Goal: Task Accomplishment & Management: Manage account settings

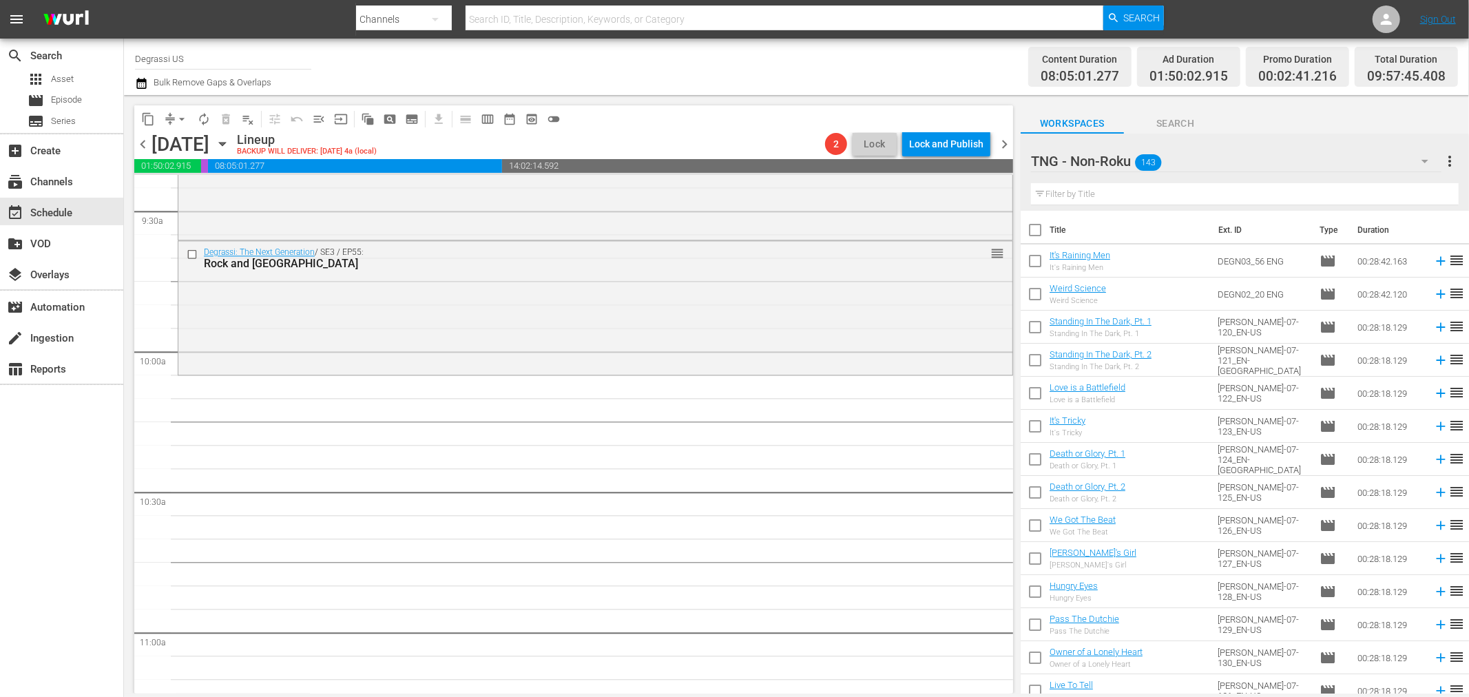
click at [1033, 262] on input "checkbox" at bounding box center [1035, 263] width 29 height 29
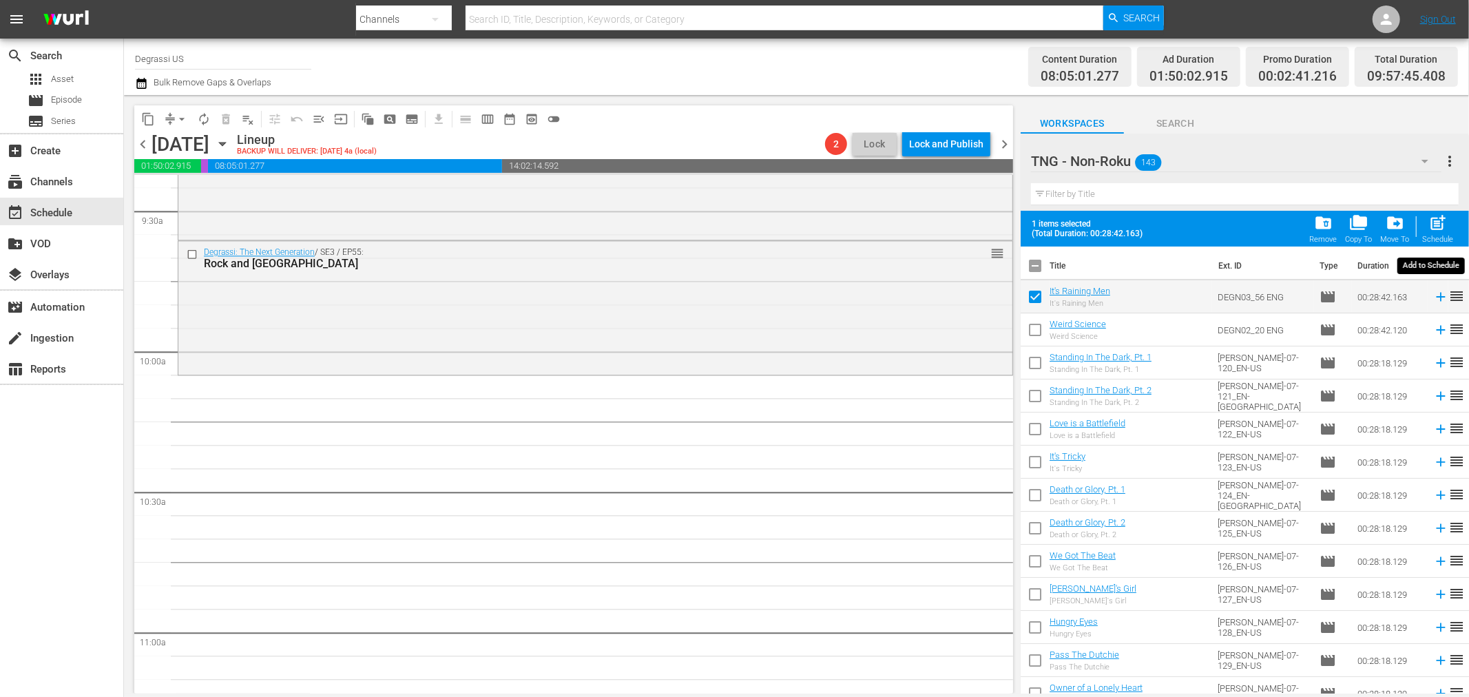
click at [1430, 236] on div "Schedule" at bounding box center [1438, 239] width 31 height 9
checkbox input "false"
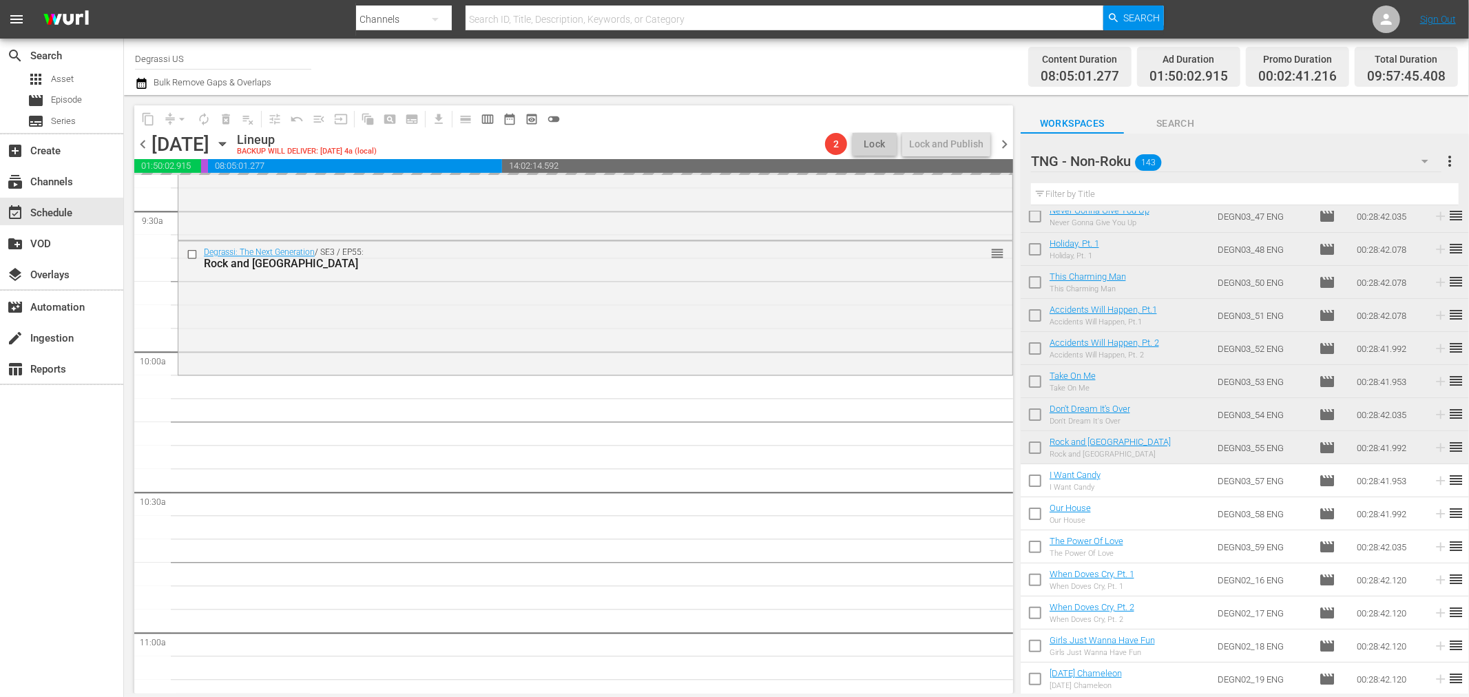
scroll to position [3366, 0]
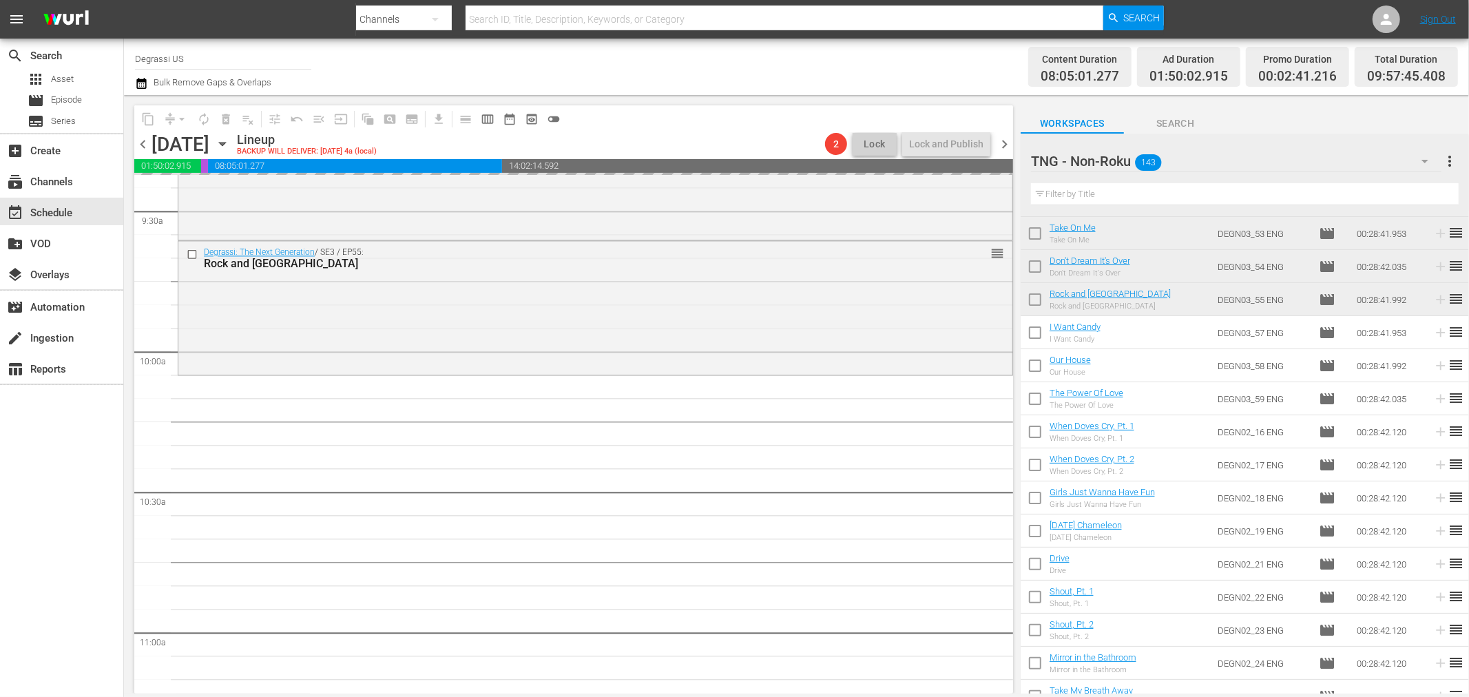
click at [1034, 401] on input "checkbox" at bounding box center [1035, 401] width 29 height 29
checkbox input "true"
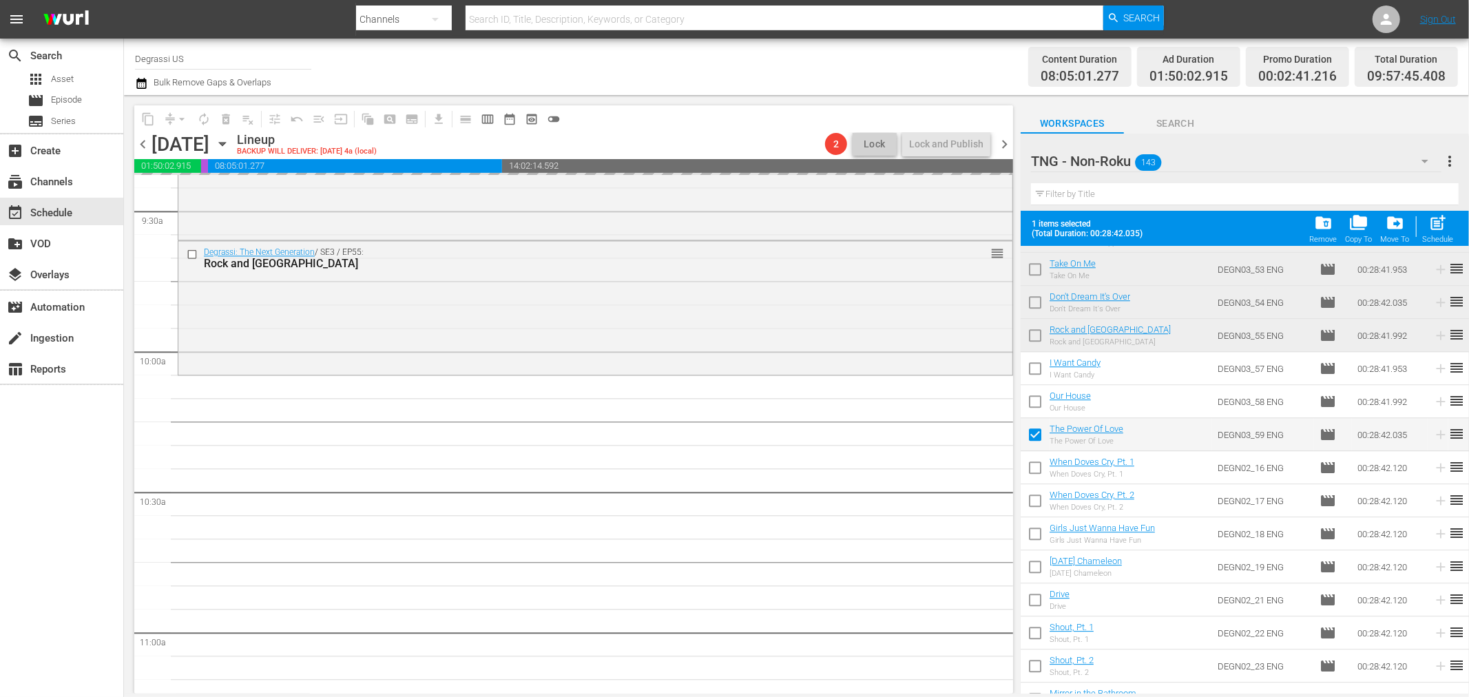
click at [1037, 405] on input "checkbox" at bounding box center [1035, 404] width 29 height 29
checkbox input "true"
click at [1037, 370] on input "checkbox" at bounding box center [1035, 371] width 29 height 29
checkbox input "true"
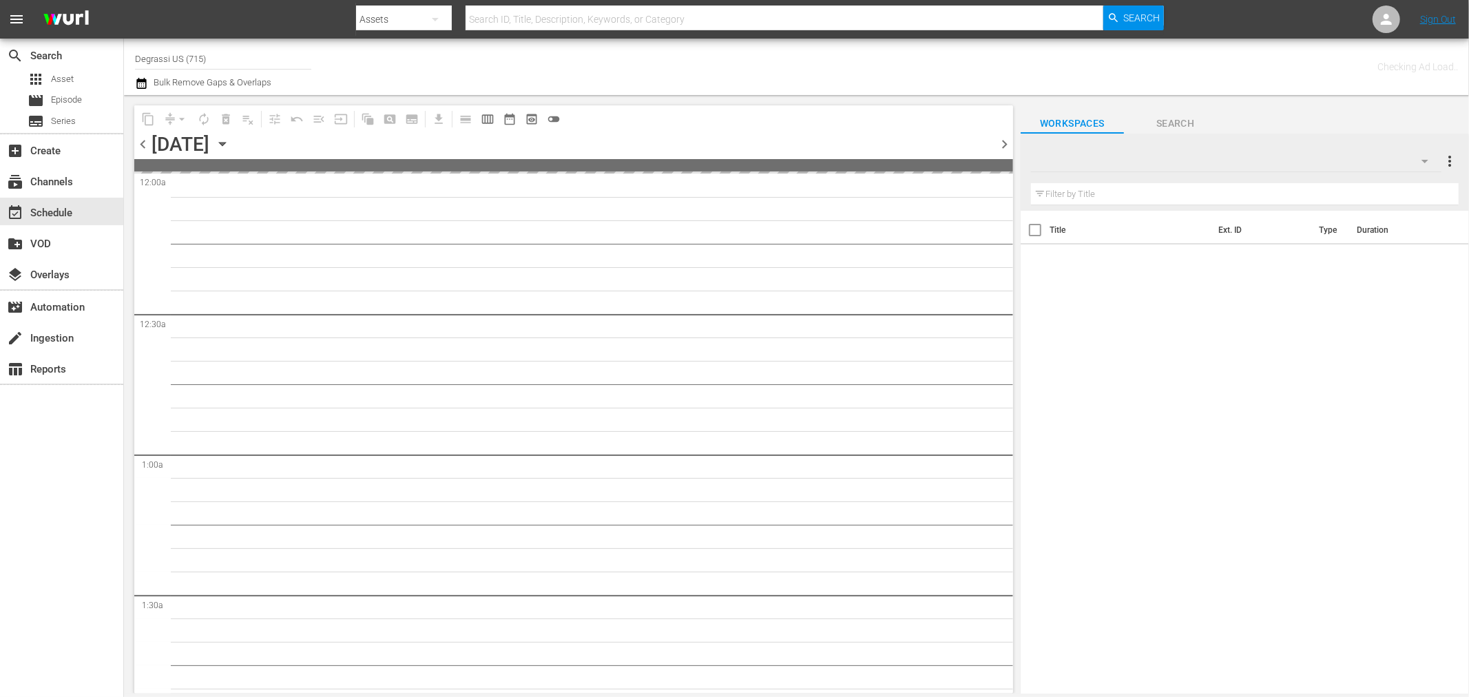
type input "Degrassi US (715)"
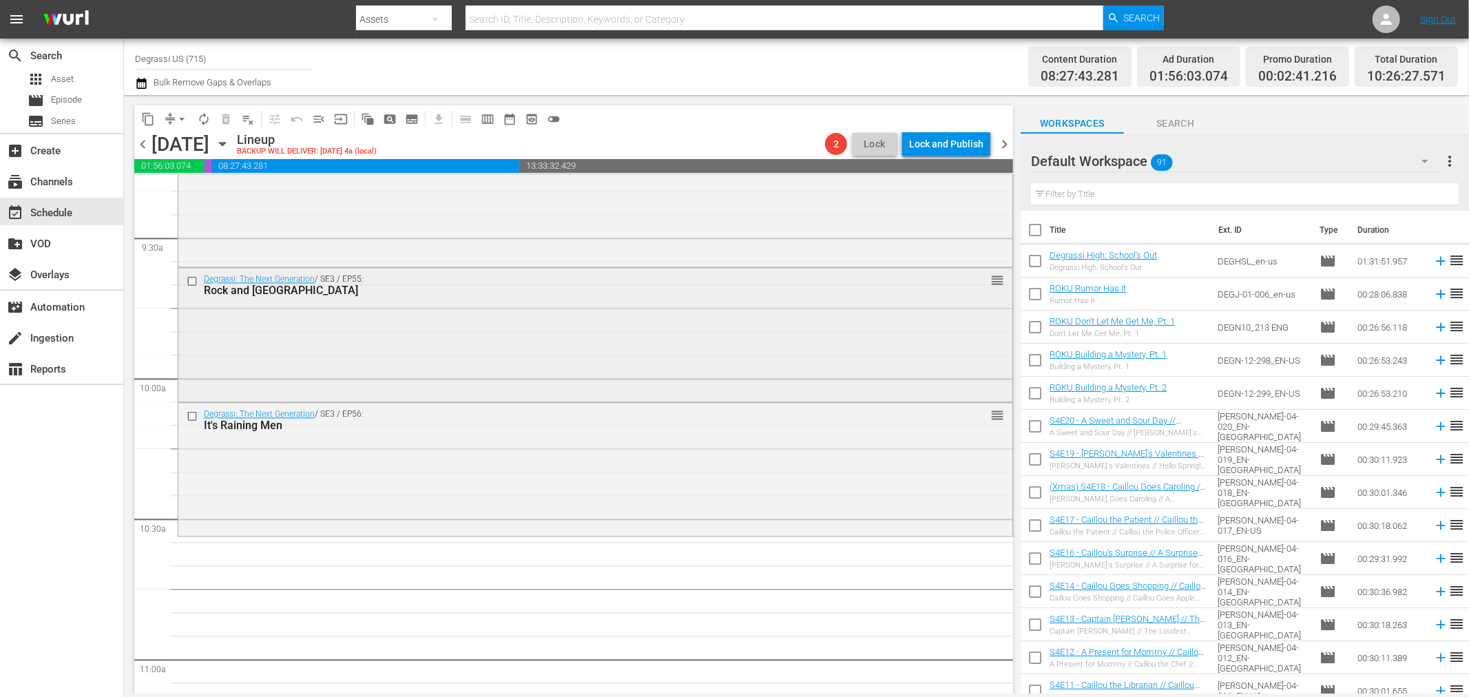
scroll to position [2443, 0]
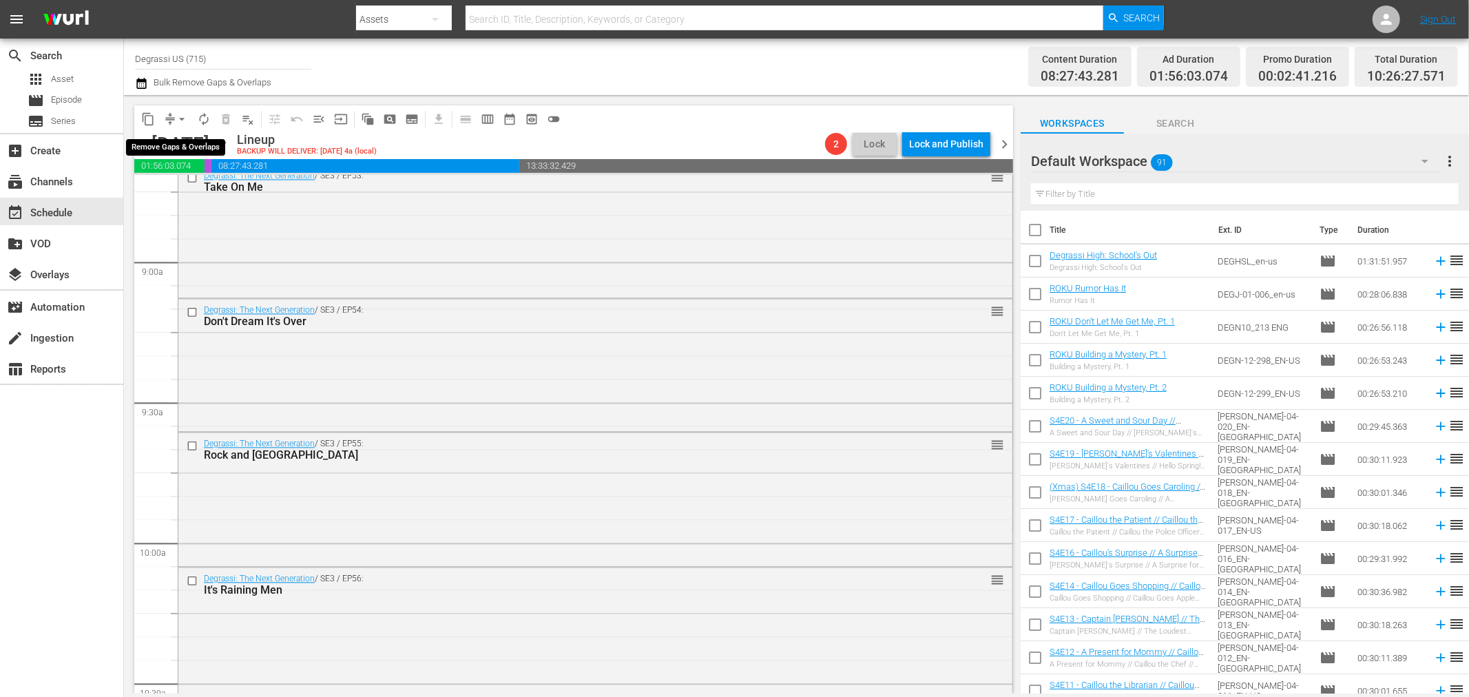
click at [178, 123] on span "arrow_drop_down" at bounding box center [182, 119] width 14 height 14
click at [189, 182] on li "Align to End of Previous Day" at bounding box center [182, 191] width 145 height 23
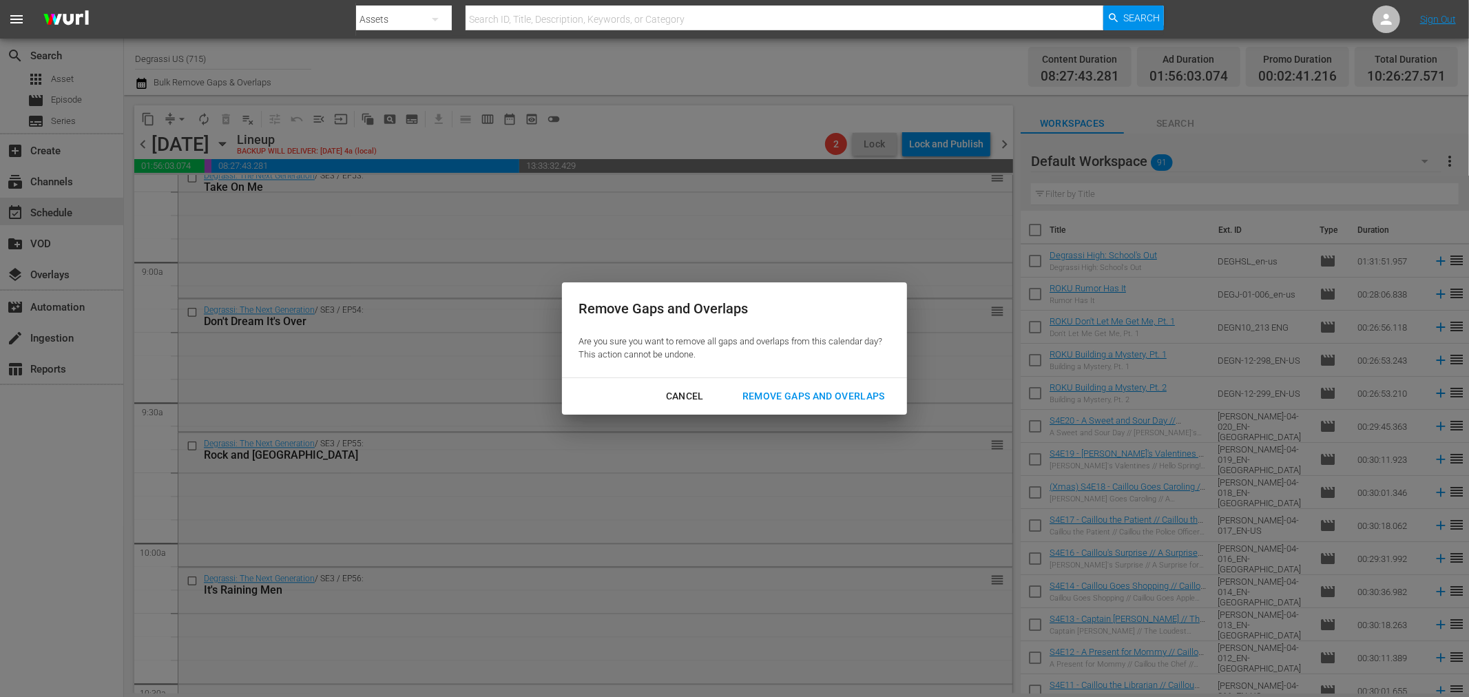
click at [793, 389] on div "Remove Gaps and Overlaps" at bounding box center [813, 396] width 165 height 17
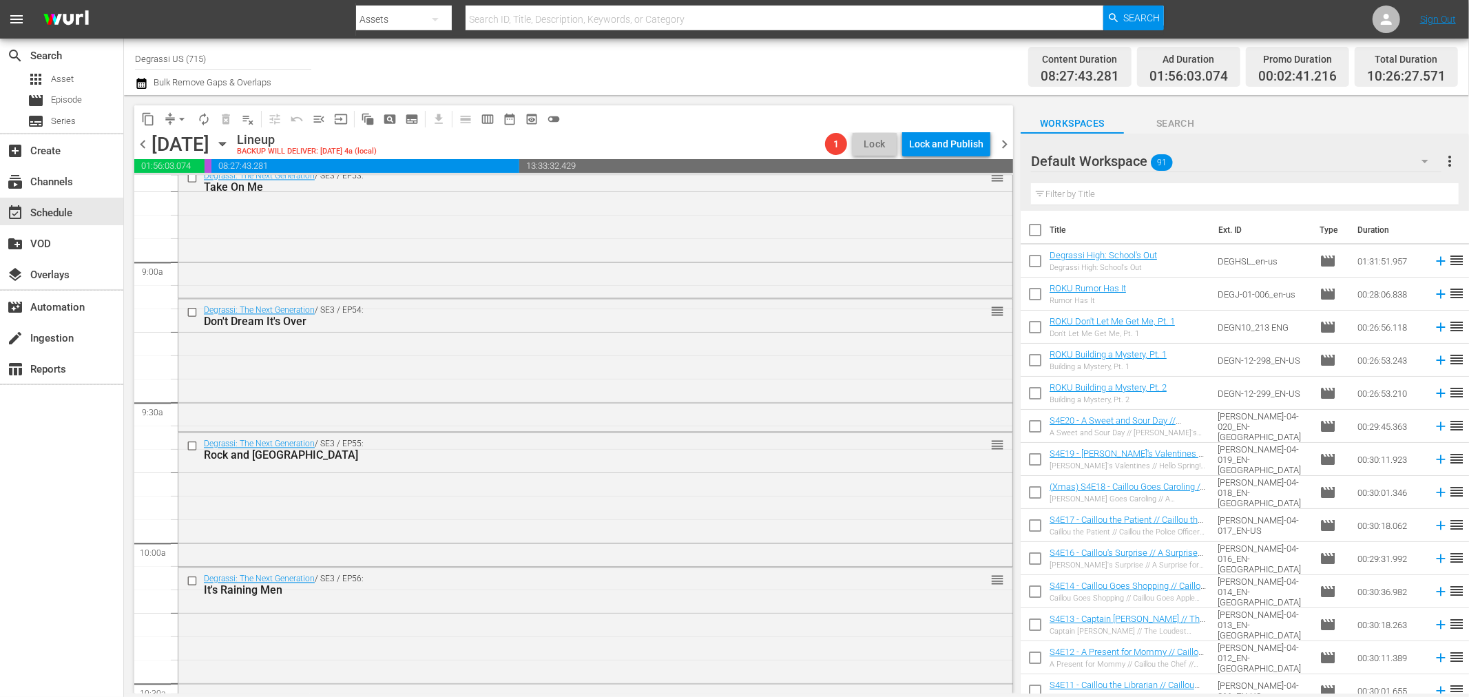
scroll to position [2548, 0]
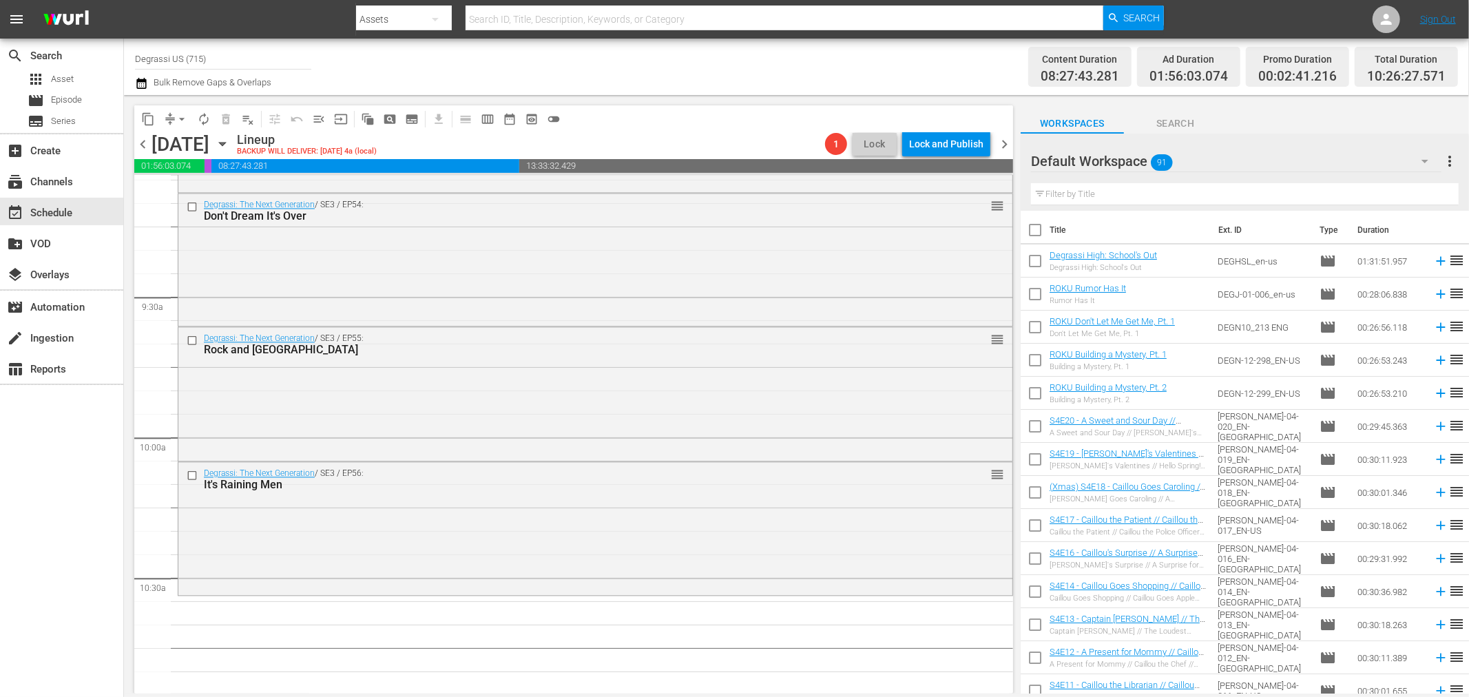
click at [1182, 163] on div "Default Workspace 91" at bounding box center [1236, 161] width 410 height 39
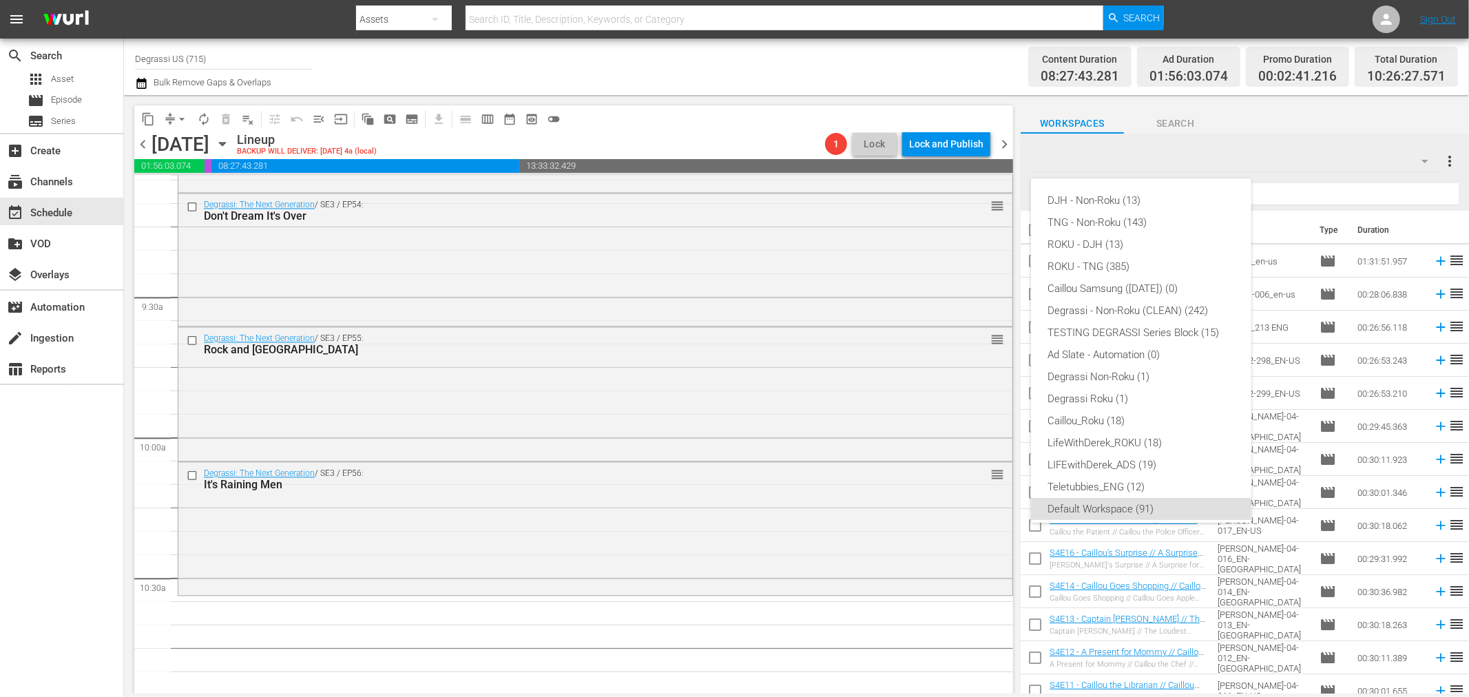
scroll to position [8, 0]
click at [1118, 208] on div "TNG - Non-Roku (143)" at bounding box center [1140, 214] width 187 height 22
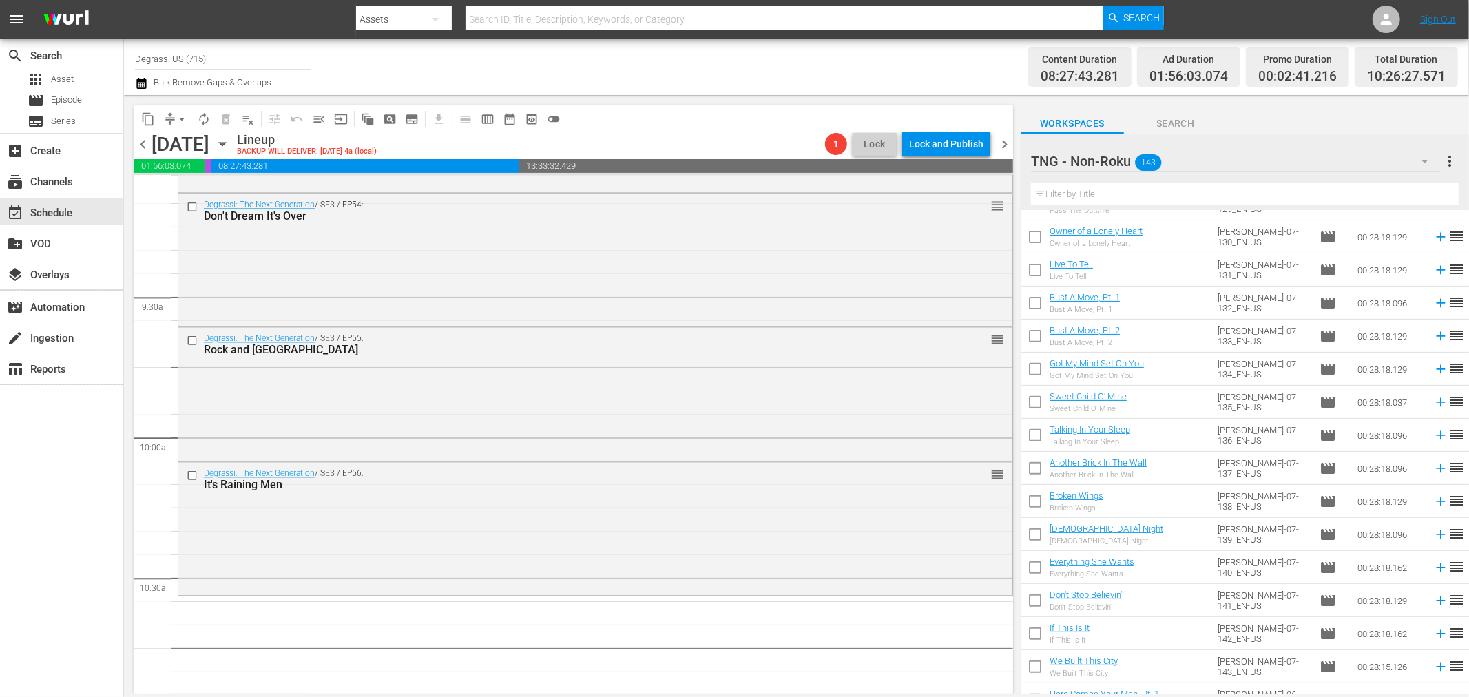
scroll to position [573, 0]
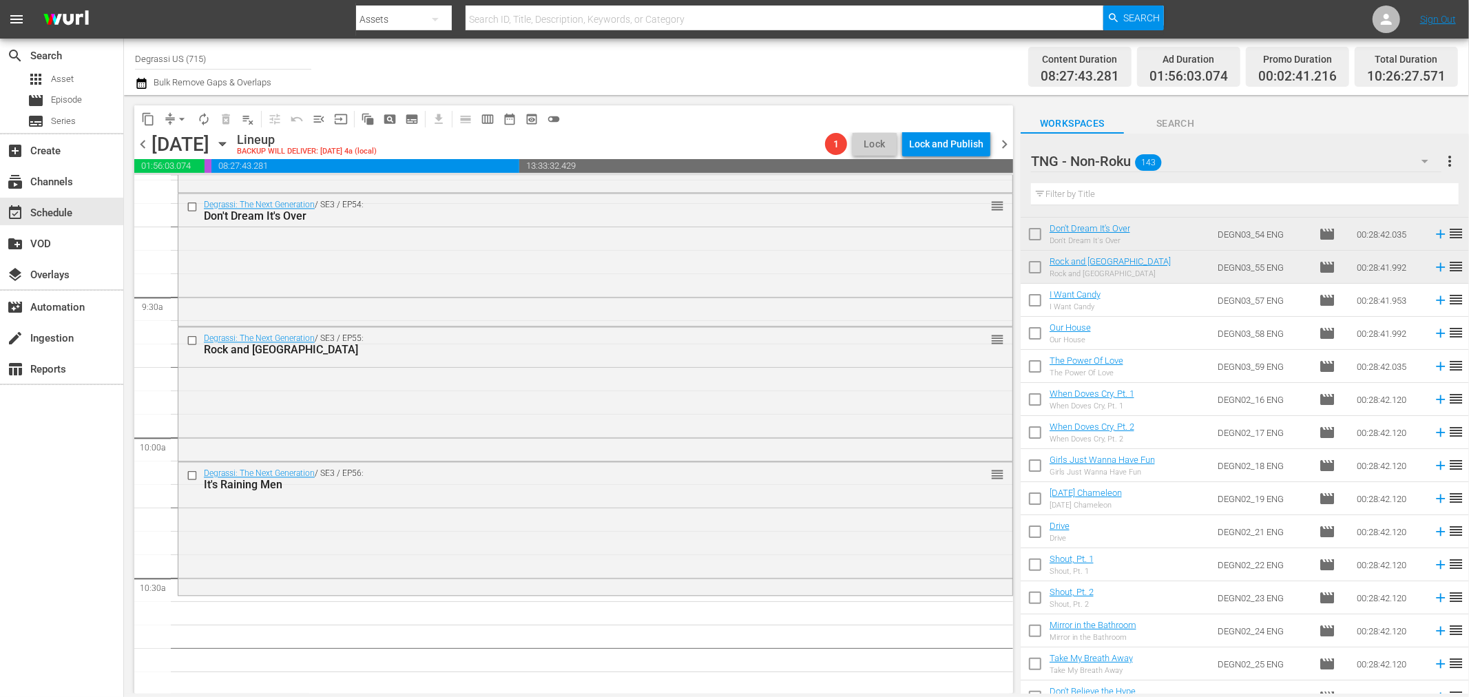
scroll to position [3366, 0]
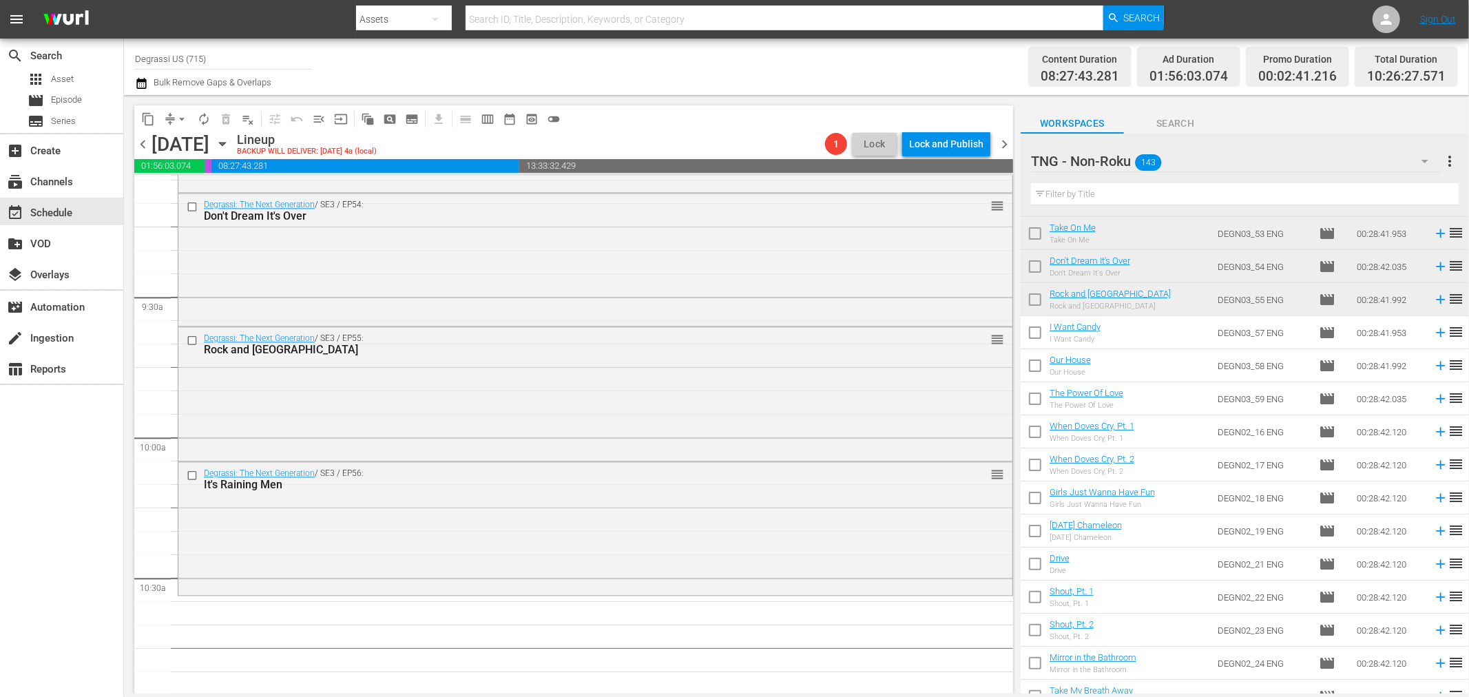
drag, startPoint x: 1032, startPoint y: 401, endPoint x: 1034, endPoint y: 391, distance: 10.0
click at [1032, 401] on input "checkbox" at bounding box center [1035, 401] width 29 height 29
checkbox input "true"
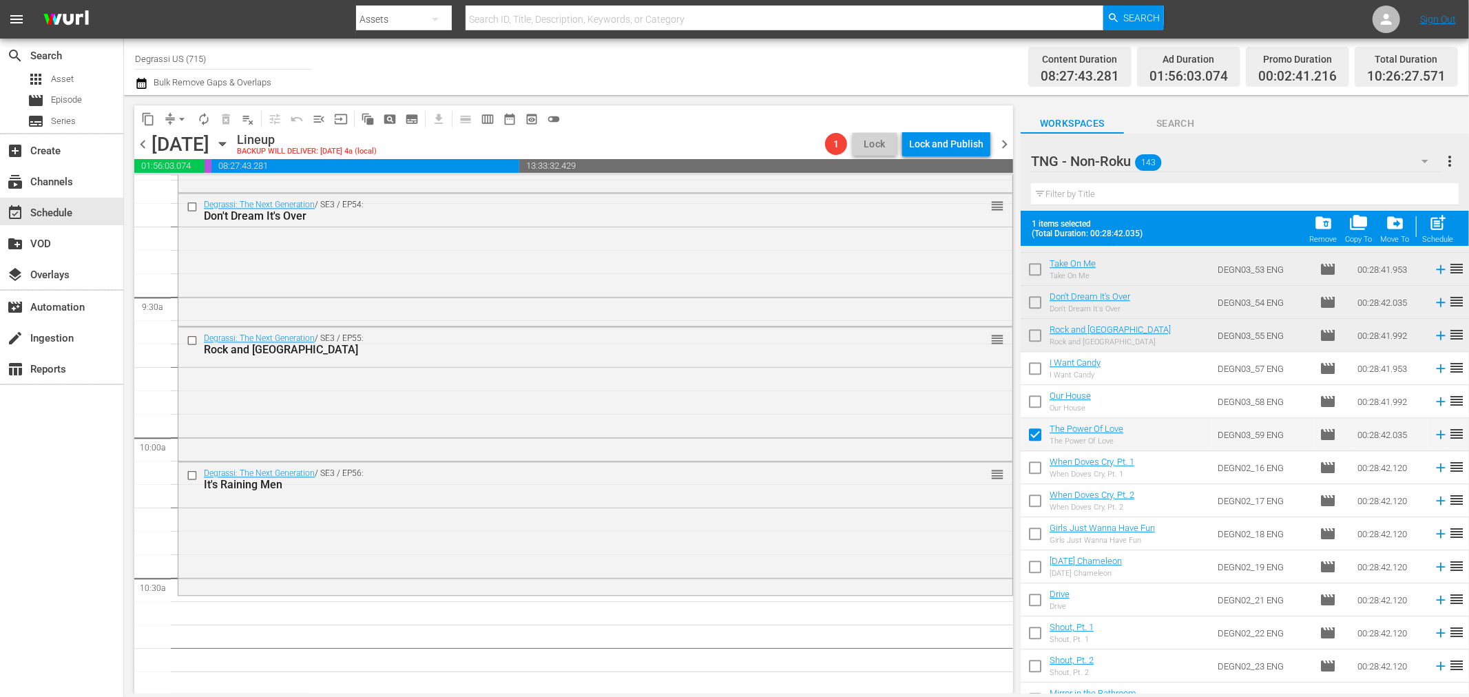
click at [1034, 401] on input "checkbox" at bounding box center [1035, 404] width 29 height 29
checkbox input "true"
click at [1037, 368] on input "checkbox" at bounding box center [1035, 371] width 29 height 29
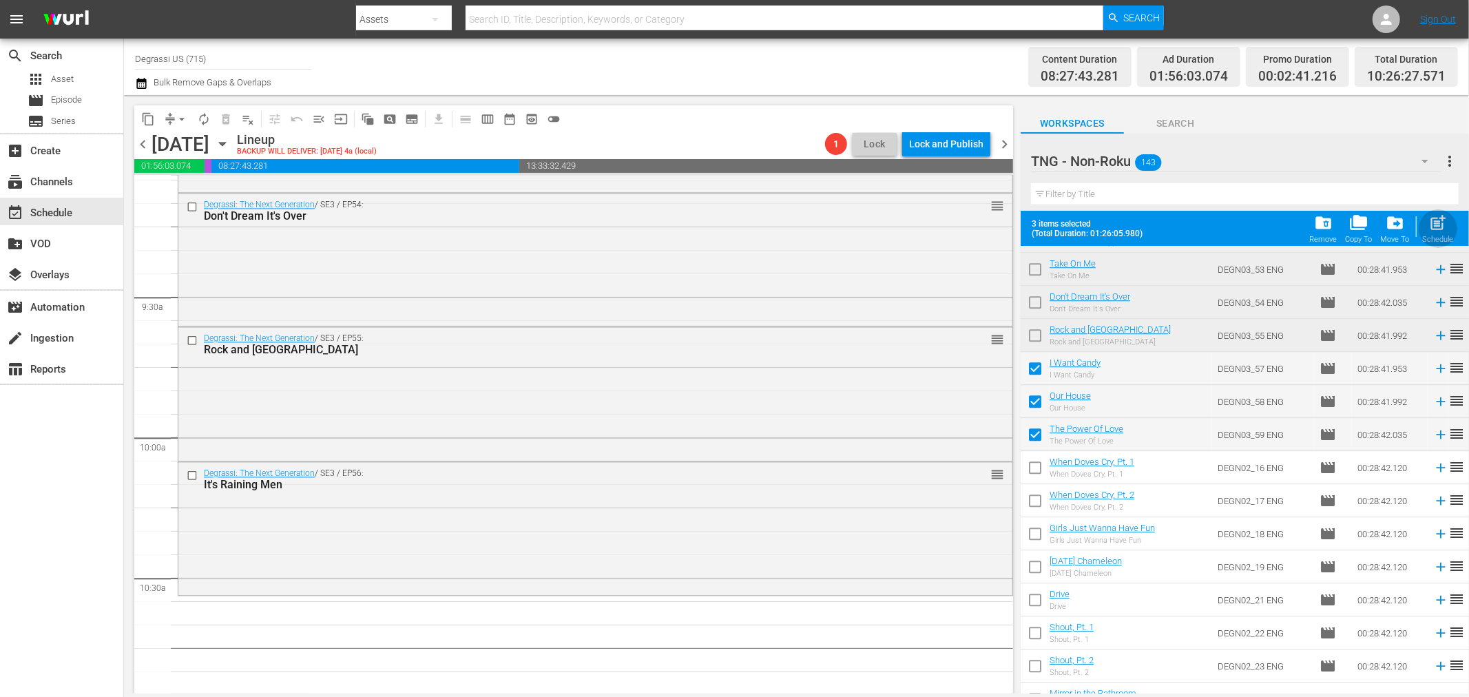
click at [1436, 231] on span "post_add" at bounding box center [1438, 222] width 19 height 19
checkbox input "false"
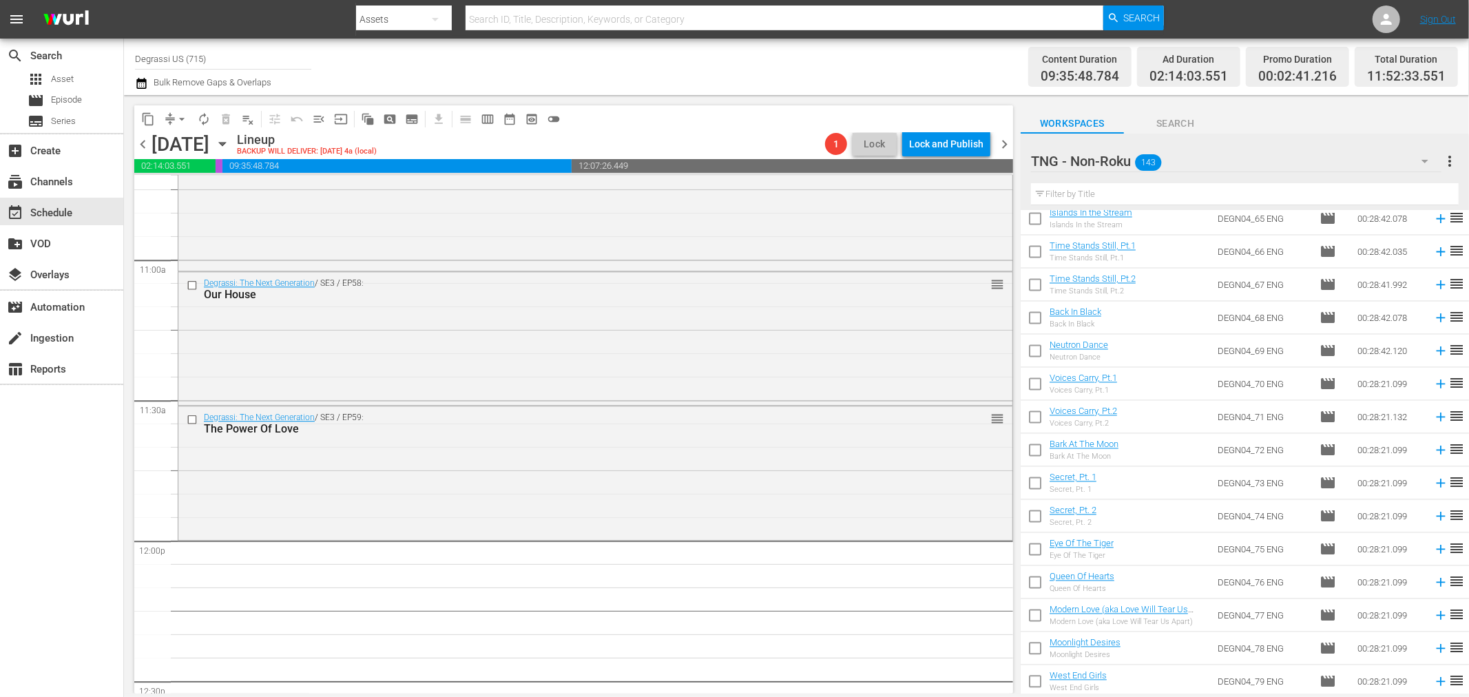
scroll to position [2476, 0]
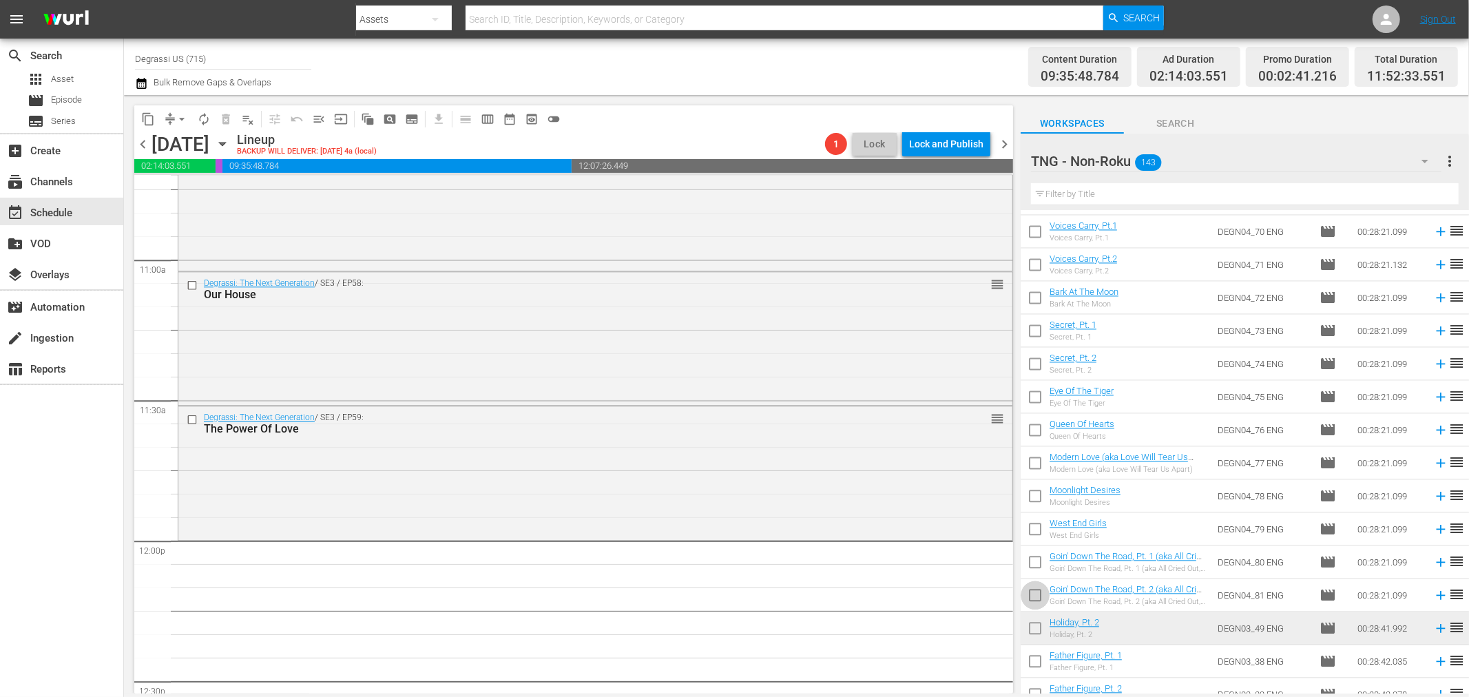
click at [1036, 596] on input "checkbox" at bounding box center [1035, 597] width 29 height 29
checkbox input "true"
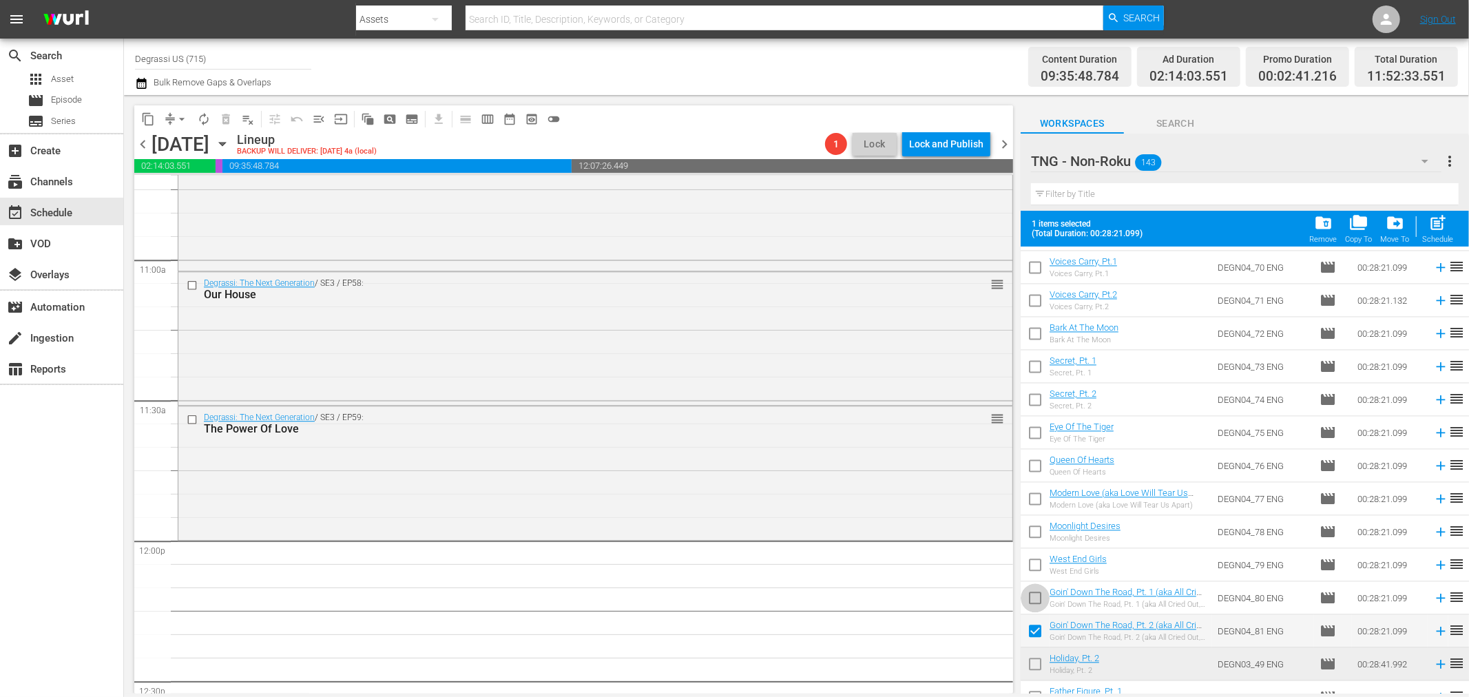
click at [1033, 597] on input "checkbox" at bounding box center [1035, 600] width 29 height 29
checkbox input "true"
click at [1034, 562] on input "checkbox" at bounding box center [1035, 567] width 29 height 29
checkbox input "true"
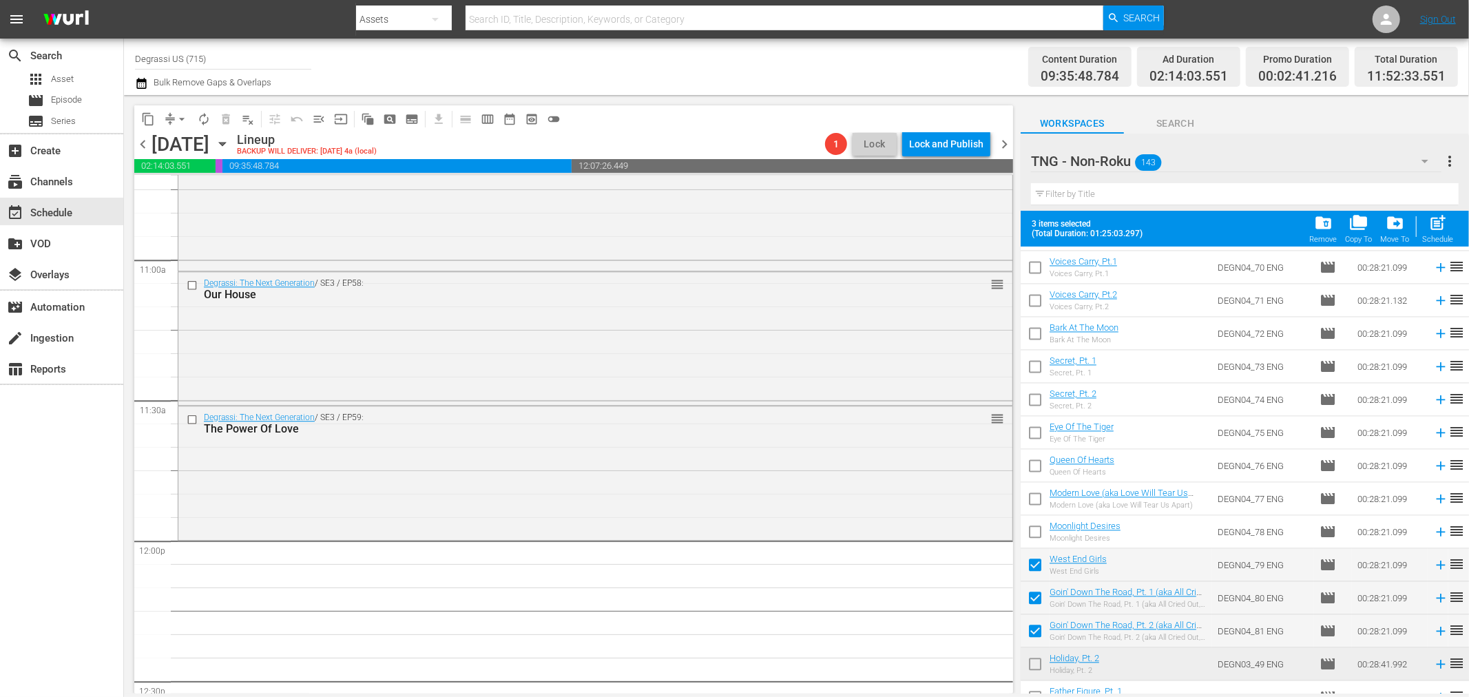
click at [1034, 539] on input "checkbox" at bounding box center [1035, 534] width 29 height 29
checkbox input "true"
click at [1036, 507] on input "checkbox" at bounding box center [1035, 501] width 29 height 29
checkbox input "true"
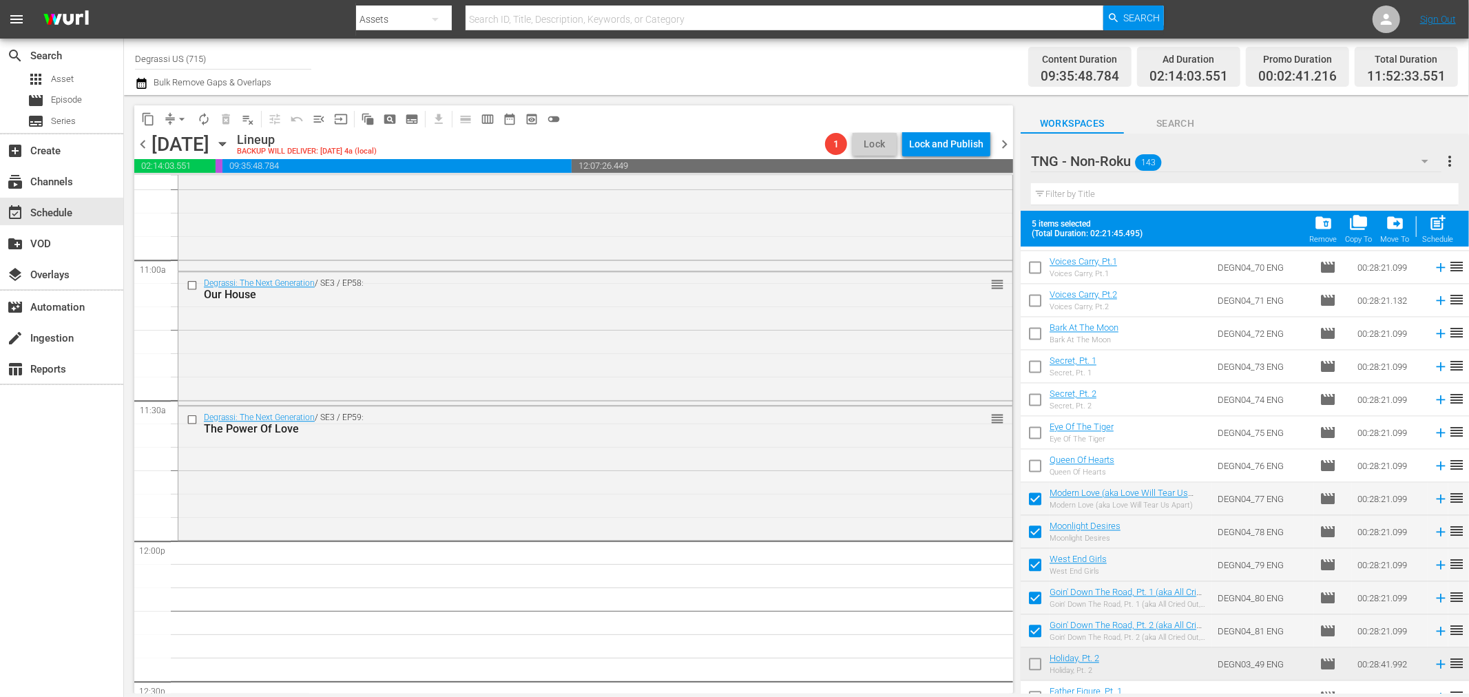
click at [1037, 472] on input "checkbox" at bounding box center [1035, 468] width 29 height 29
checkbox input "true"
click at [1035, 426] on input "checkbox" at bounding box center [1035, 435] width 29 height 29
checkbox input "true"
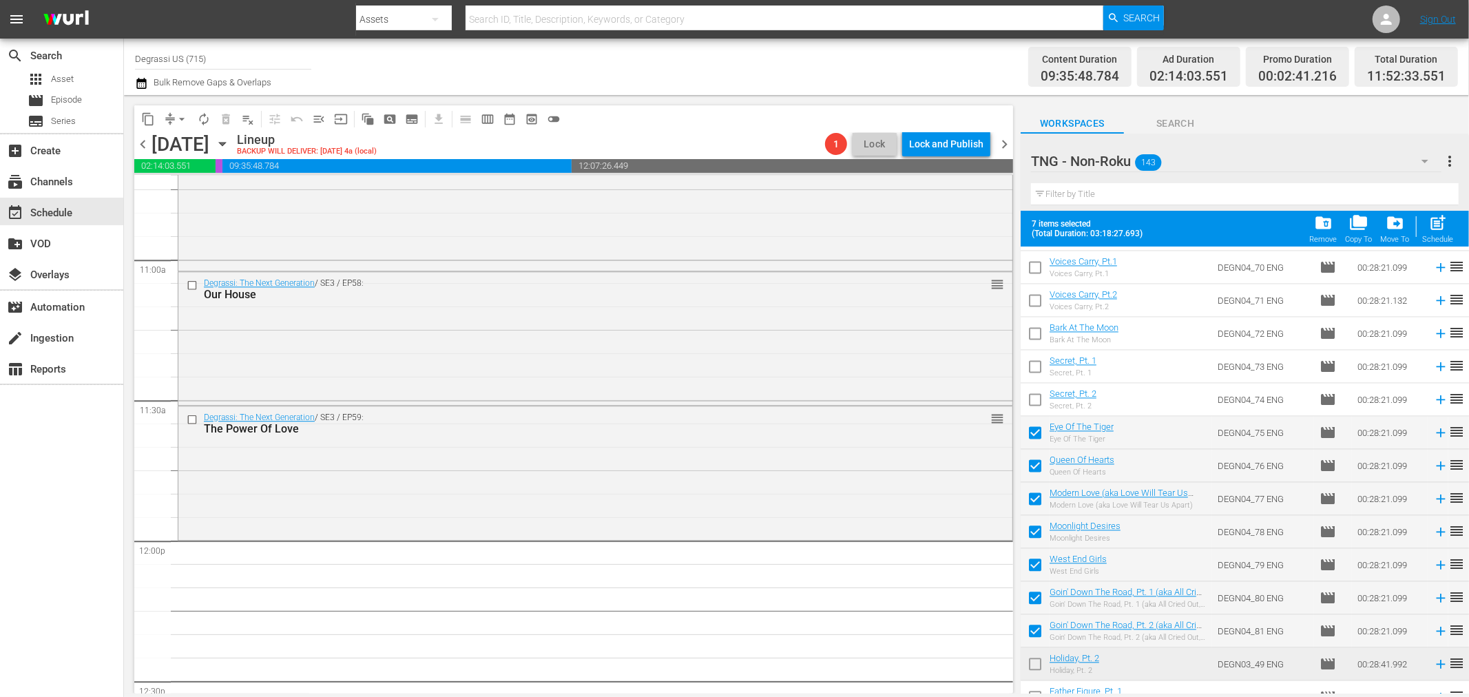
click at [1033, 401] on input "checkbox" at bounding box center [1035, 402] width 29 height 29
checkbox input "true"
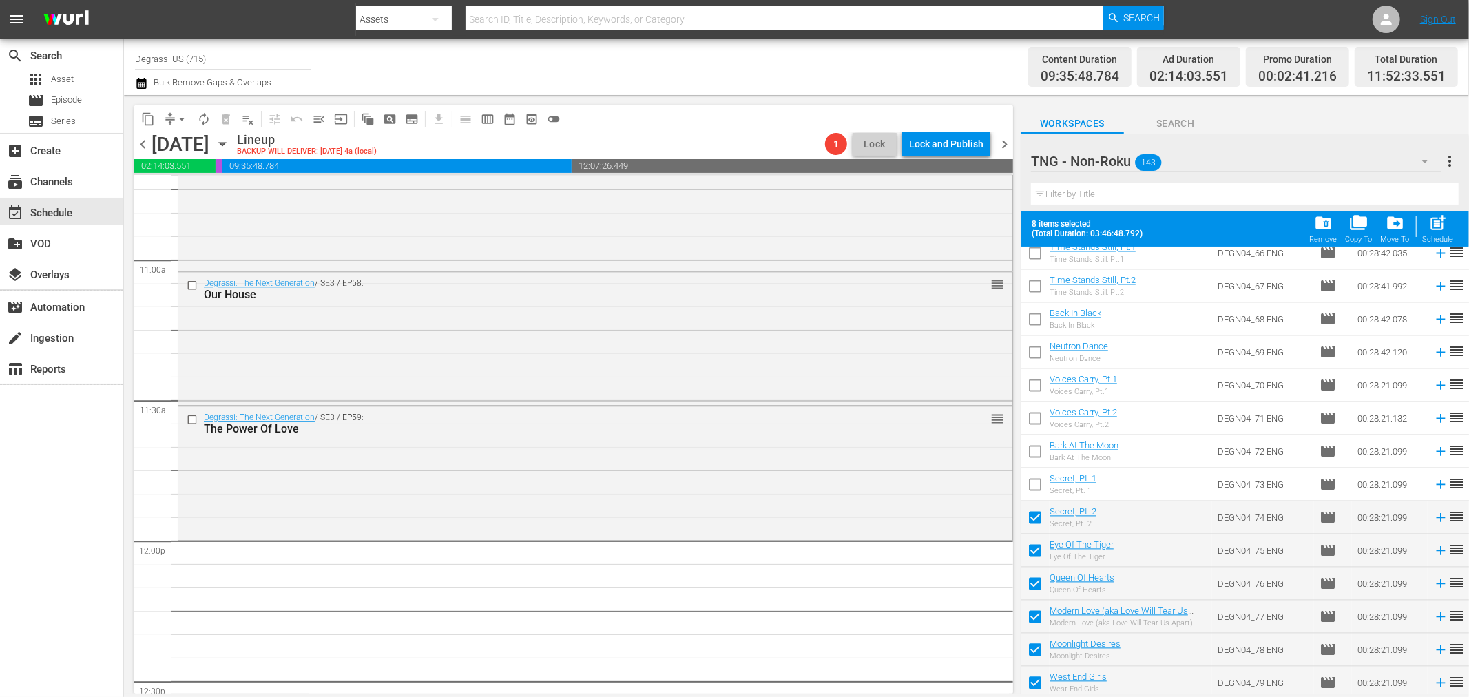
scroll to position [2323, 0]
click at [1032, 518] on input "checkbox" at bounding box center [1035, 522] width 29 height 29
checkbox input "true"
click at [1034, 489] on input "checkbox" at bounding box center [1035, 488] width 29 height 29
checkbox input "true"
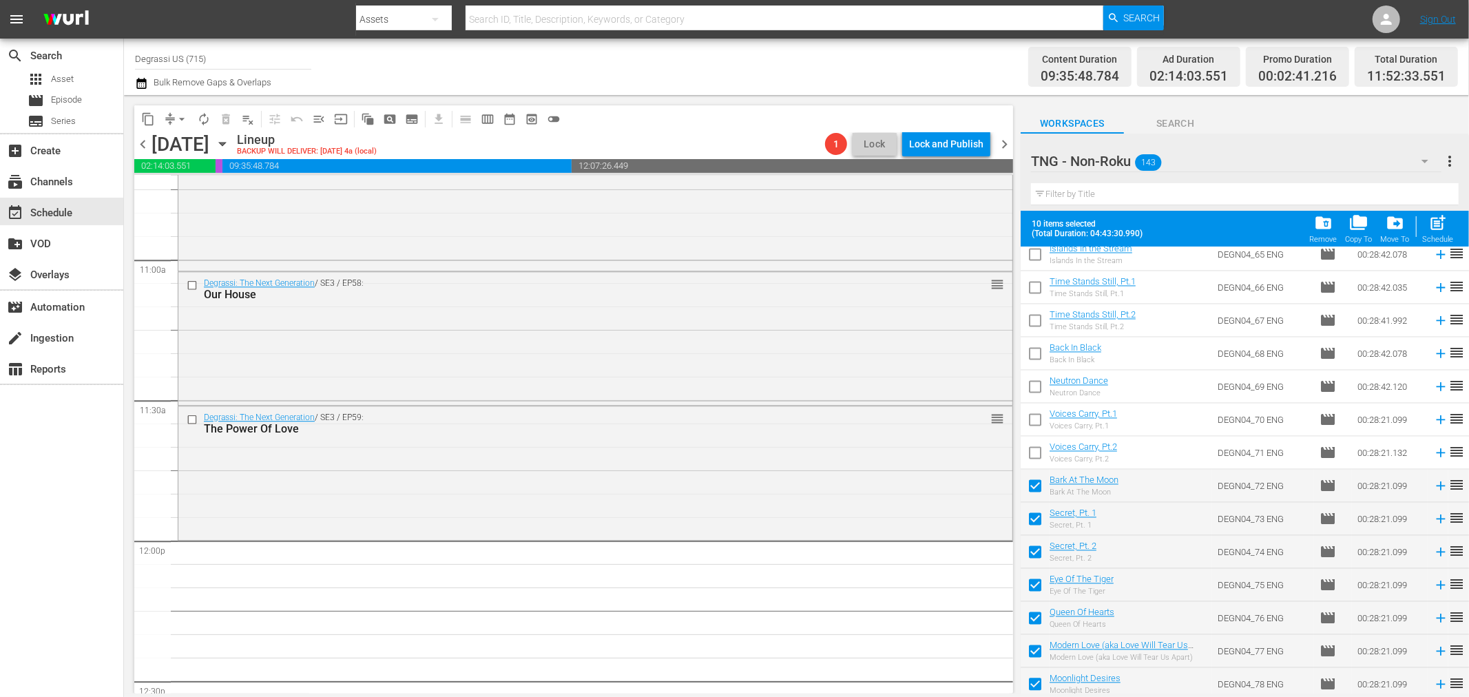
click at [1029, 452] on input "checkbox" at bounding box center [1035, 455] width 29 height 29
checkbox input "true"
click at [1027, 421] on input "checkbox" at bounding box center [1035, 422] width 29 height 29
checkbox input "true"
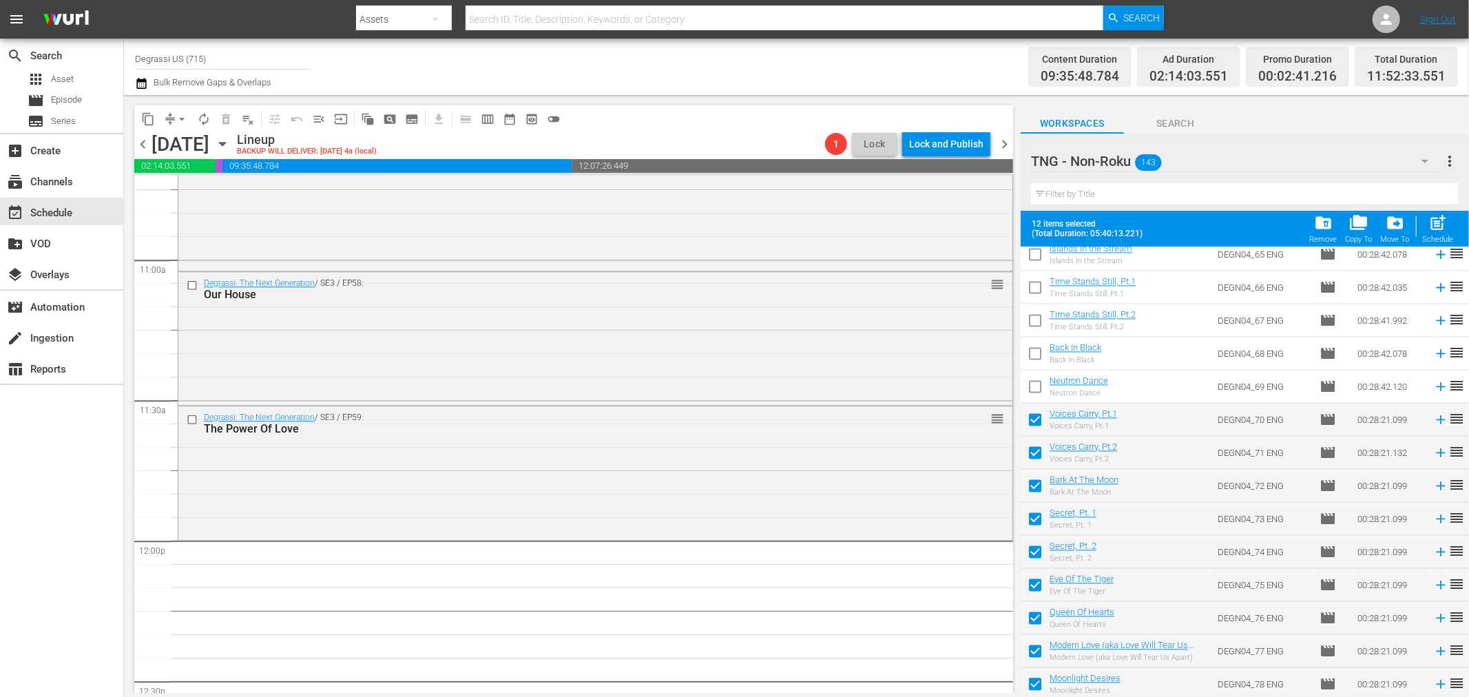
scroll to position [2170, 0]
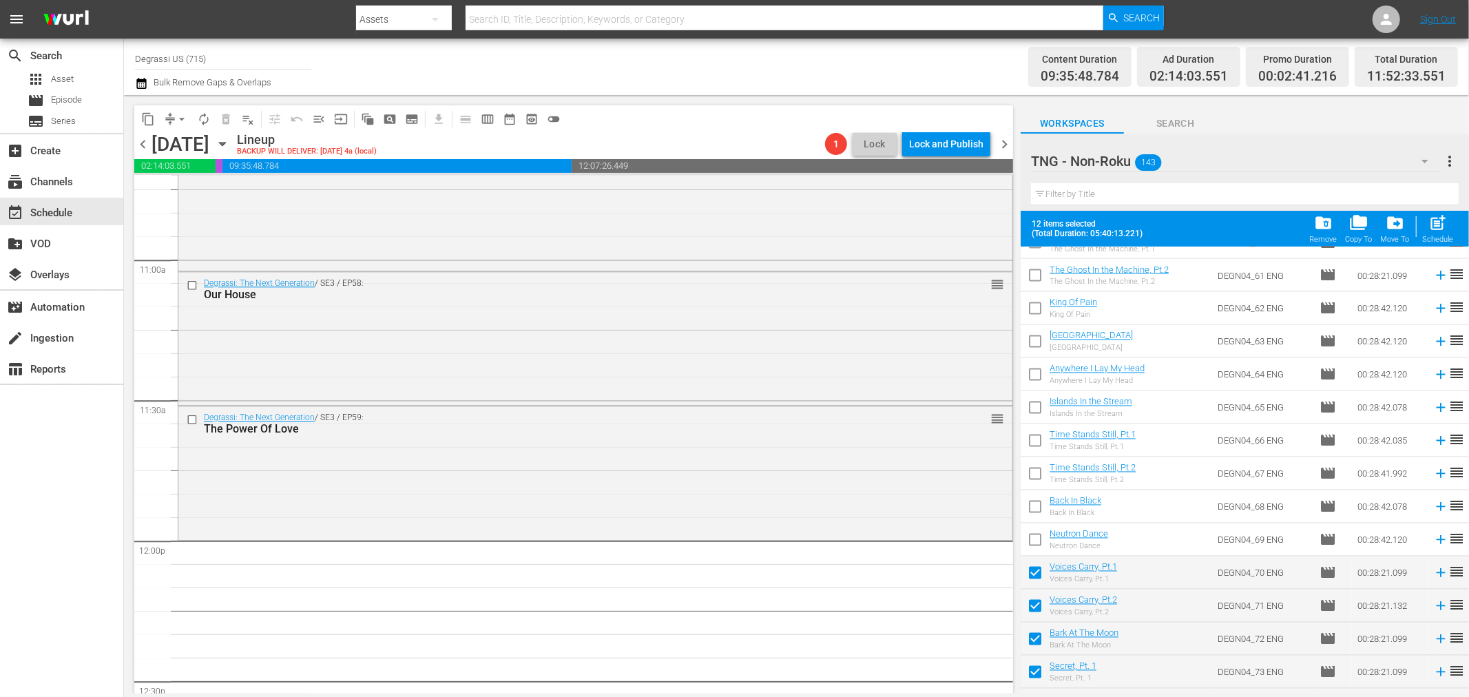
click at [1037, 539] on input "checkbox" at bounding box center [1035, 542] width 29 height 29
checkbox input "true"
click at [1033, 510] on input "checkbox" at bounding box center [1035, 509] width 29 height 29
checkbox input "true"
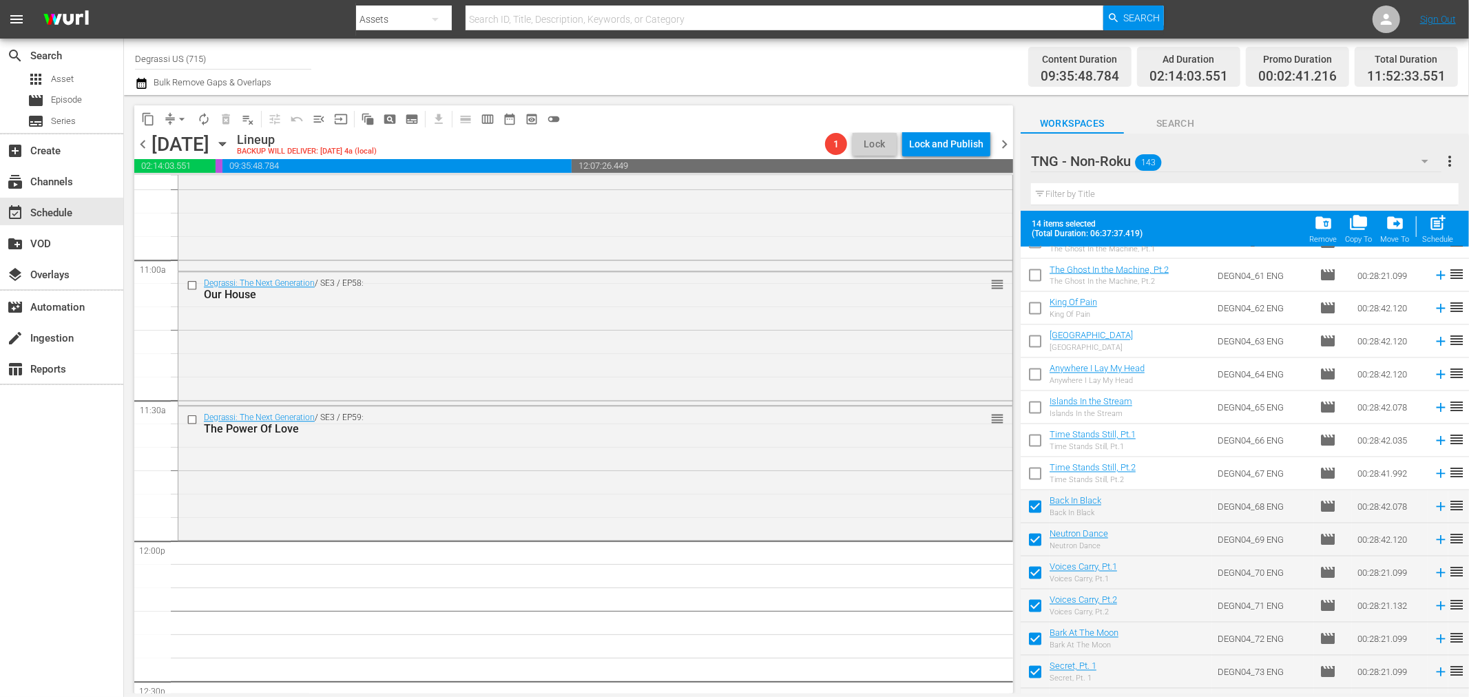
click at [1033, 475] on input "checkbox" at bounding box center [1035, 476] width 29 height 29
checkbox input "true"
click at [1030, 445] on input "checkbox" at bounding box center [1035, 443] width 29 height 29
checkbox input "true"
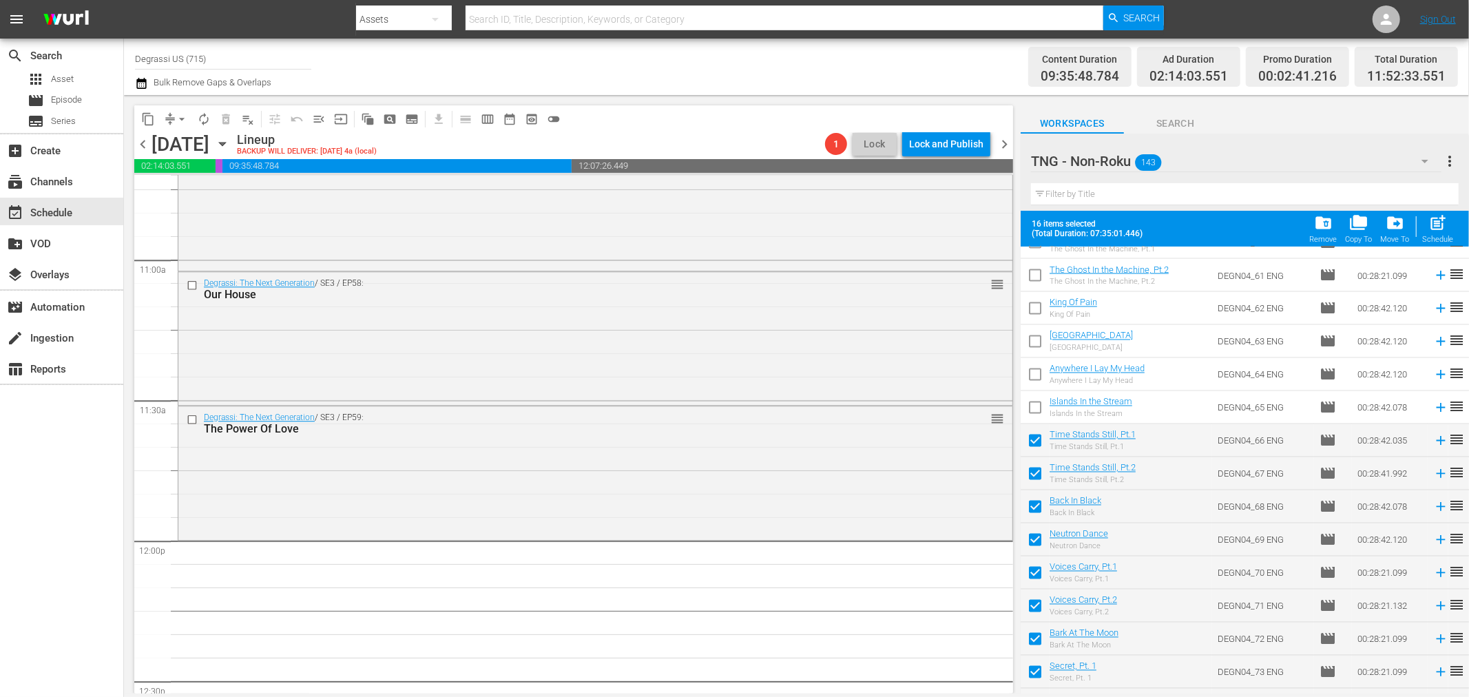
click at [1030, 410] on input "checkbox" at bounding box center [1035, 410] width 29 height 29
checkbox input "true"
click at [1030, 375] on input "checkbox" at bounding box center [1035, 377] width 29 height 29
checkbox input "true"
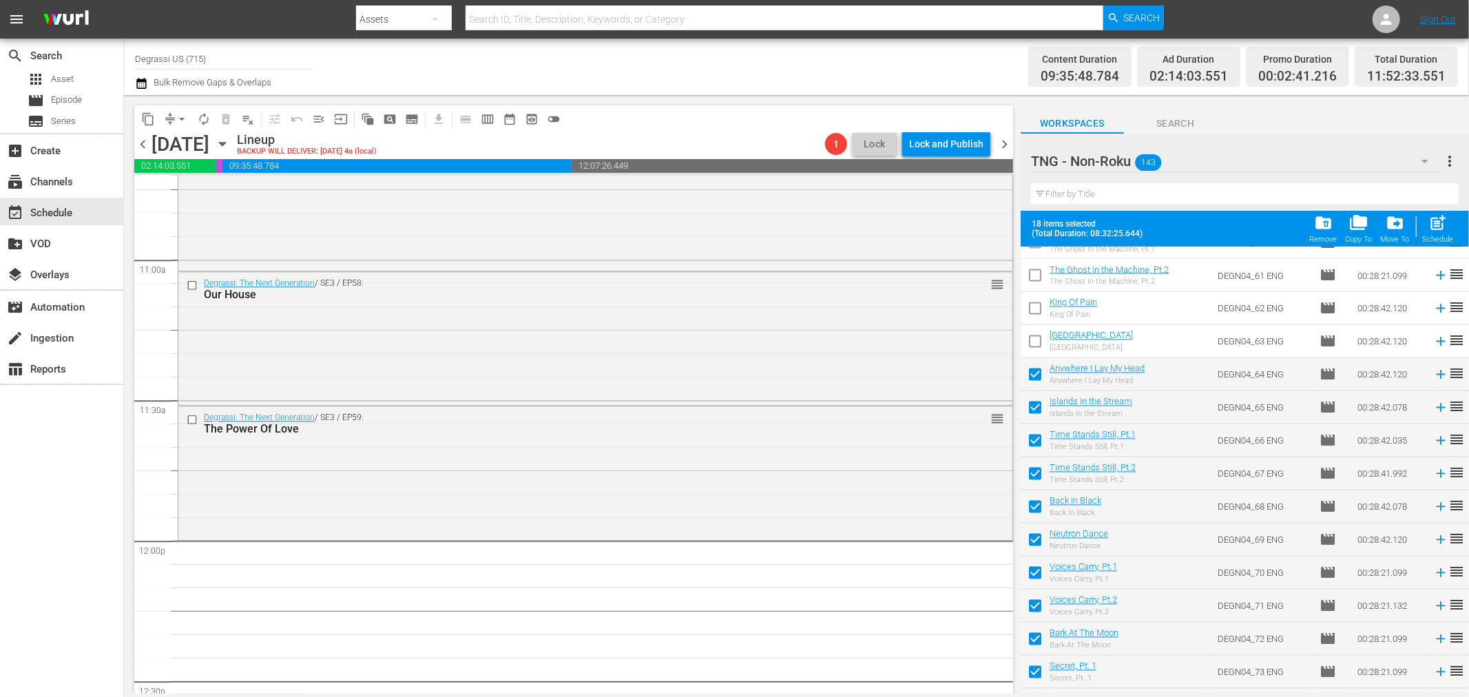
click at [1033, 348] on input "checkbox" at bounding box center [1035, 344] width 29 height 29
checkbox input "true"
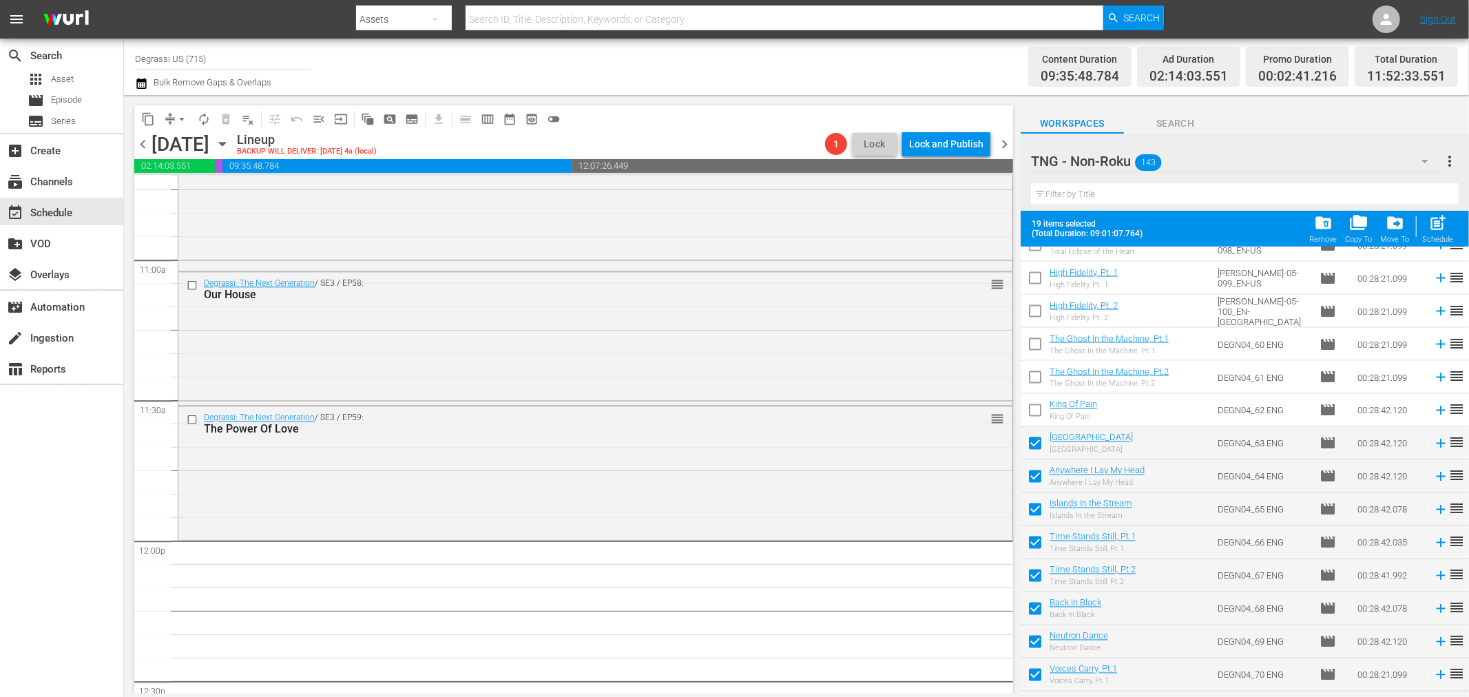
scroll to position [2016, 0]
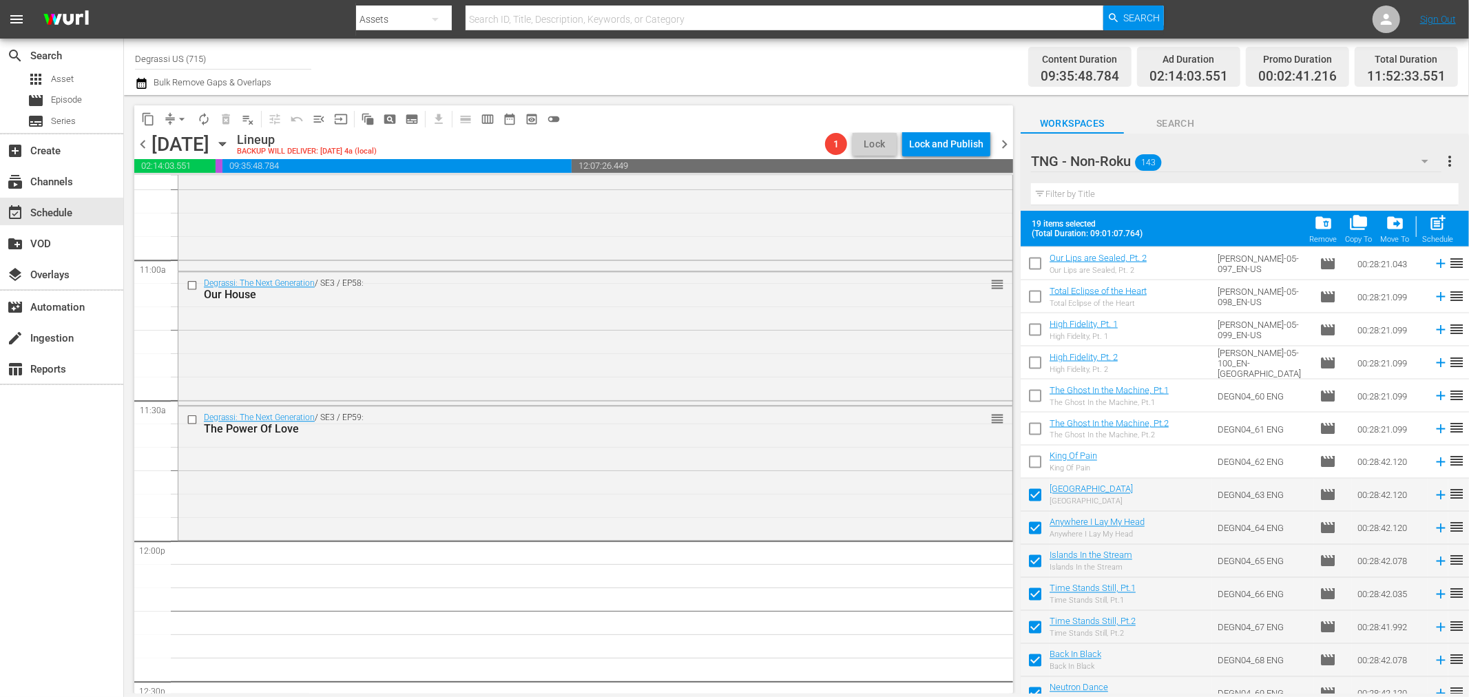
click at [1031, 466] on input "checkbox" at bounding box center [1035, 464] width 29 height 29
checkbox input "true"
click at [1034, 426] on input "checkbox" at bounding box center [1035, 431] width 29 height 29
checkbox input "true"
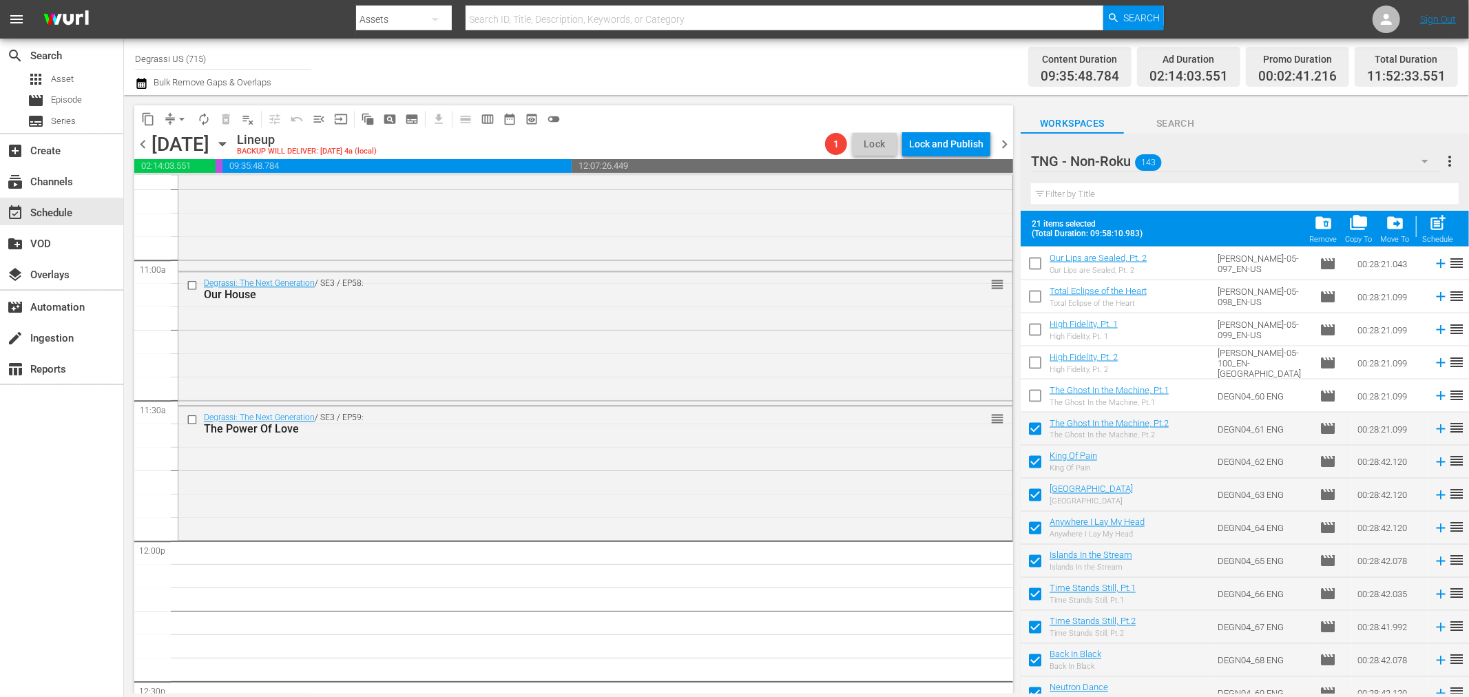
click at [1034, 400] on input "checkbox" at bounding box center [1035, 398] width 29 height 29
click at [1434, 227] on span "post_add" at bounding box center [1438, 222] width 19 height 19
checkbox input "false"
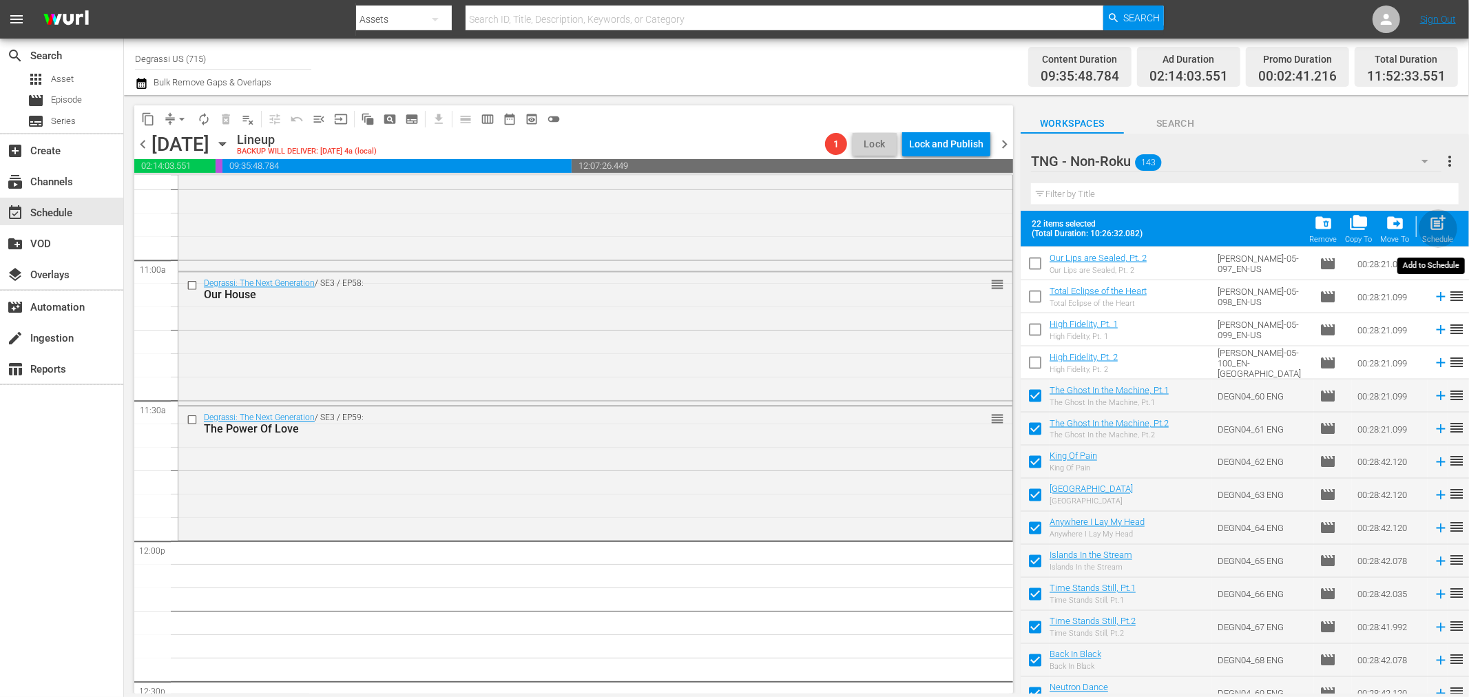
checkbox input "false"
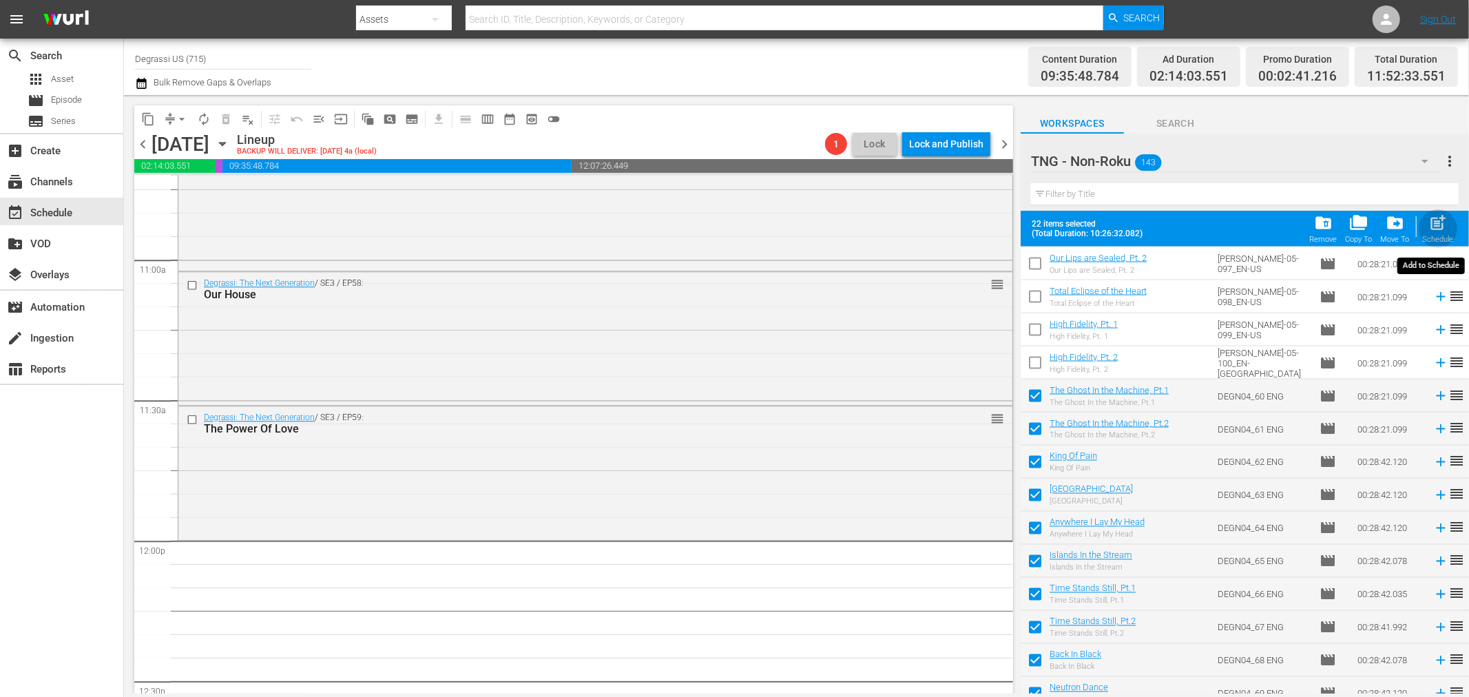
checkbox input "false"
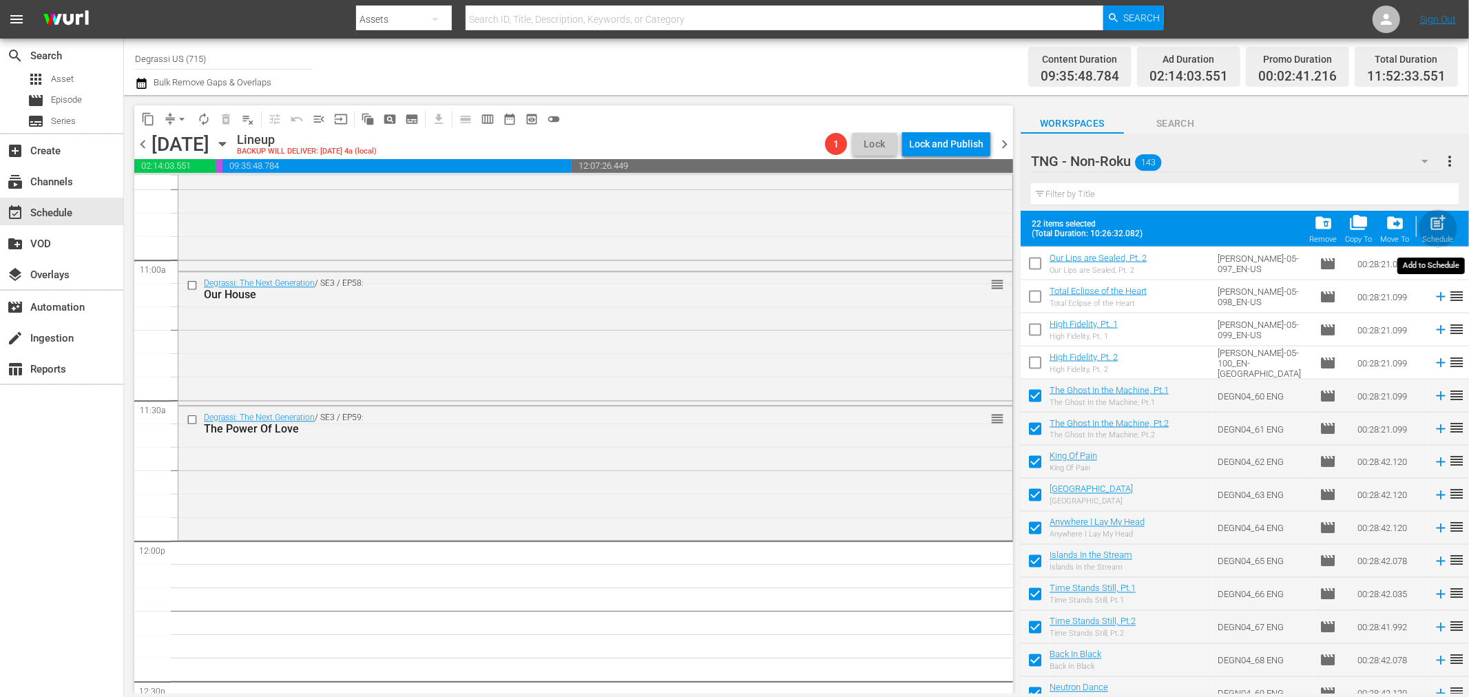
checkbox input "false"
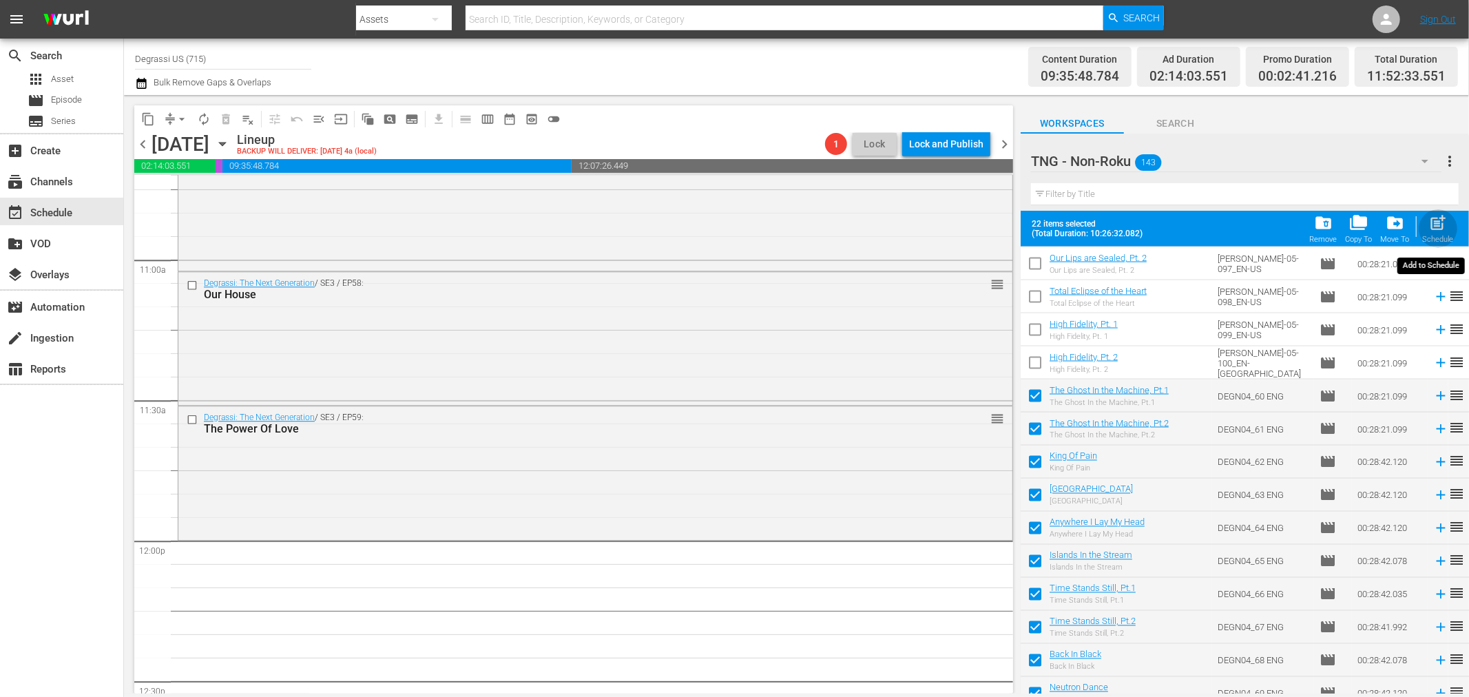
checkbox input "false"
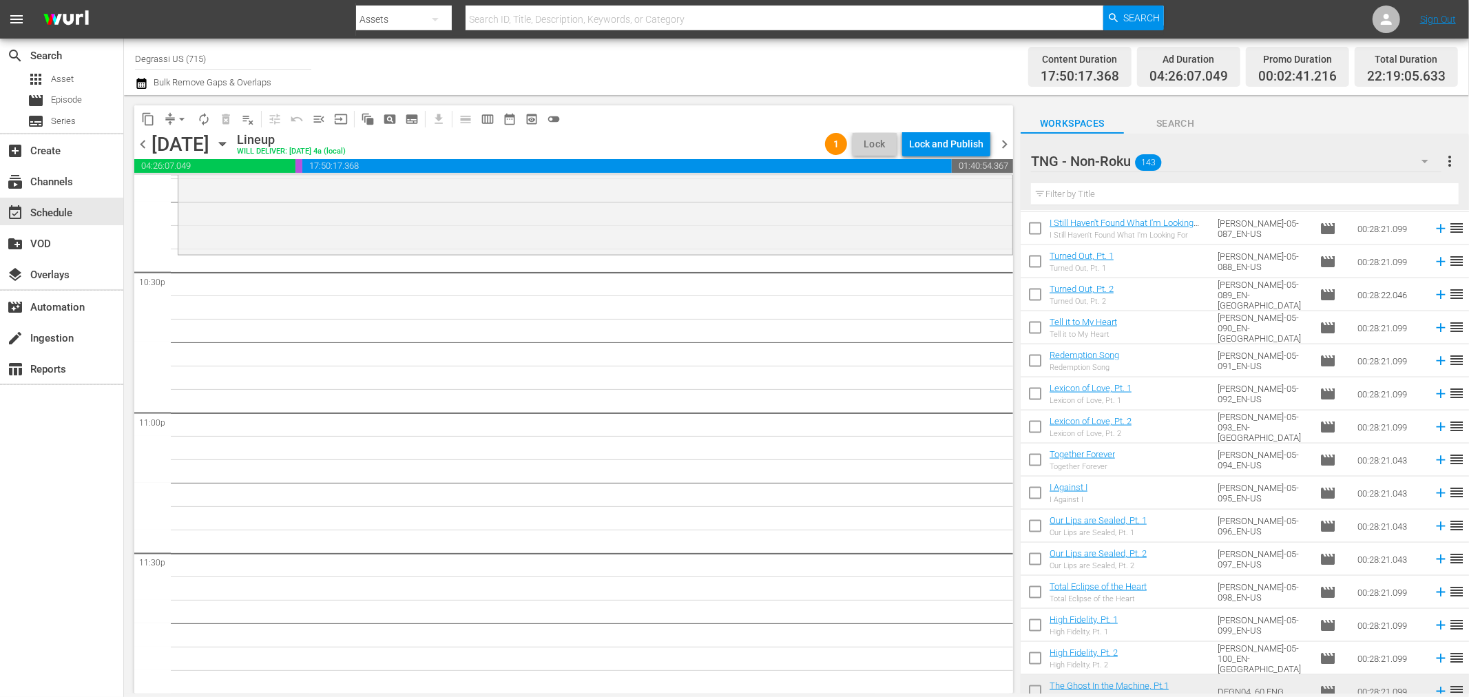
scroll to position [1711, 0]
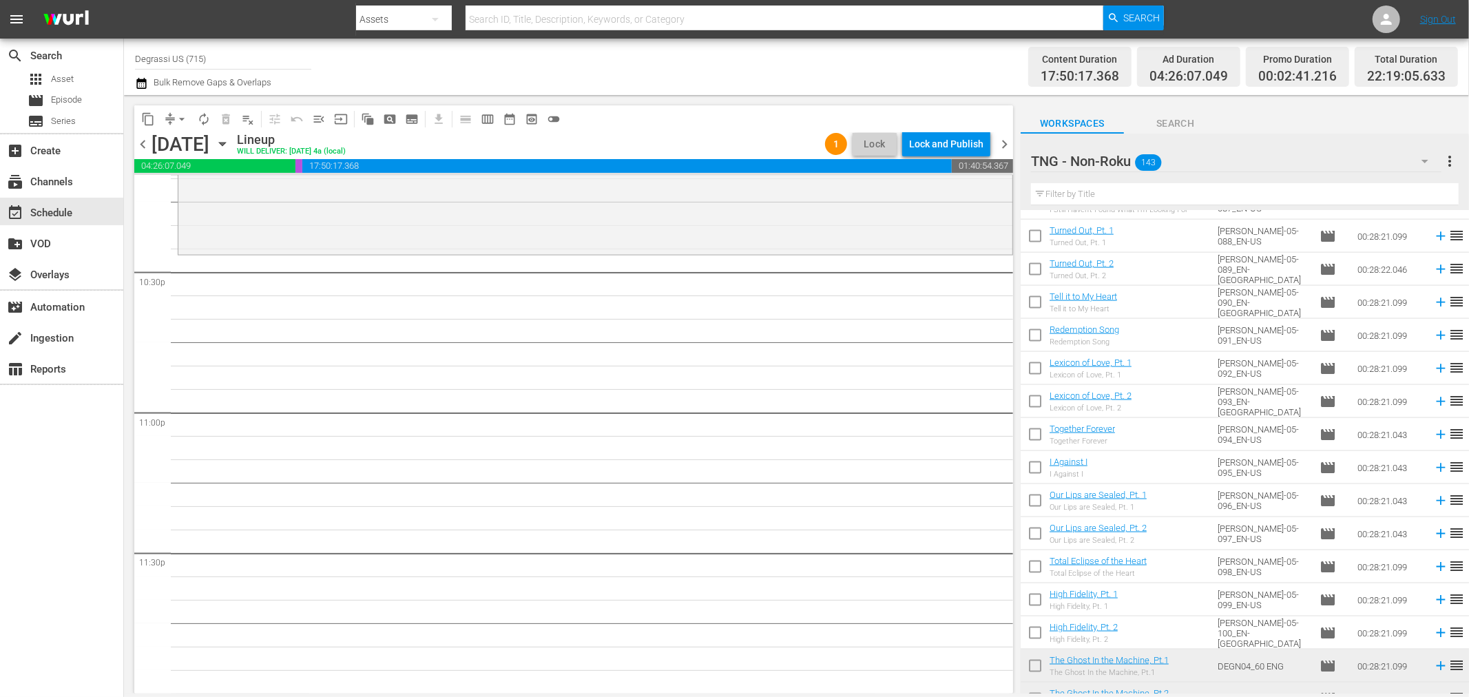
drag, startPoint x: 1032, startPoint y: 639, endPoint x: 1032, endPoint y: 623, distance: 15.8
click at [1032, 639] on input "checkbox" at bounding box center [1035, 635] width 29 height 29
checkbox input "true"
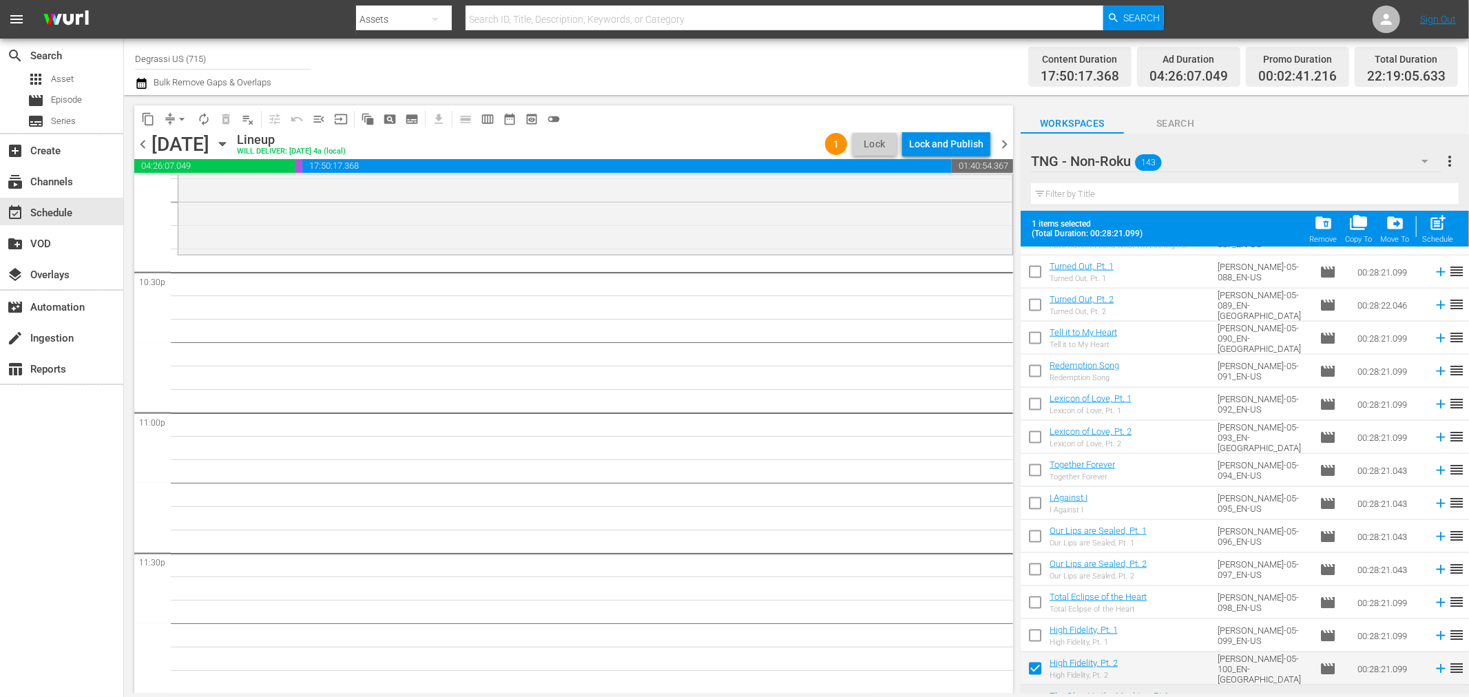
click at [1031, 635] on input "checkbox" at bounding box center [1035, 638] width 29 height 29
checkbox input "true"
click at [1036, 603] on input "checkbox" at bounding box center [1035, 605] width 29 height 29
checkbox input "true"
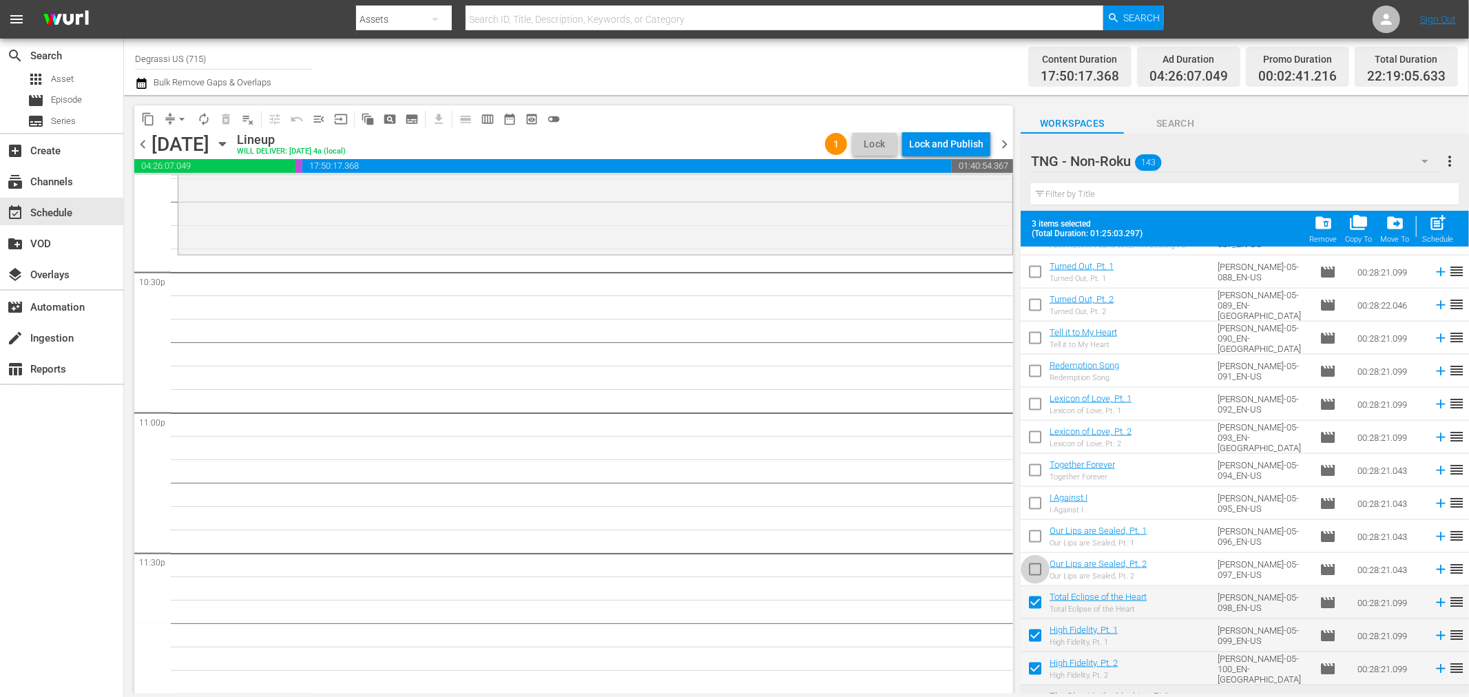
click at [1032, 572] on input "checkbox" at bounding box center [1035, 572] width 29 height 29
checkbox input "true"
click at [1040, 540] on input "checkbox" at bounding box center [1035, 539] width 29 height 29
checkbox input "true"
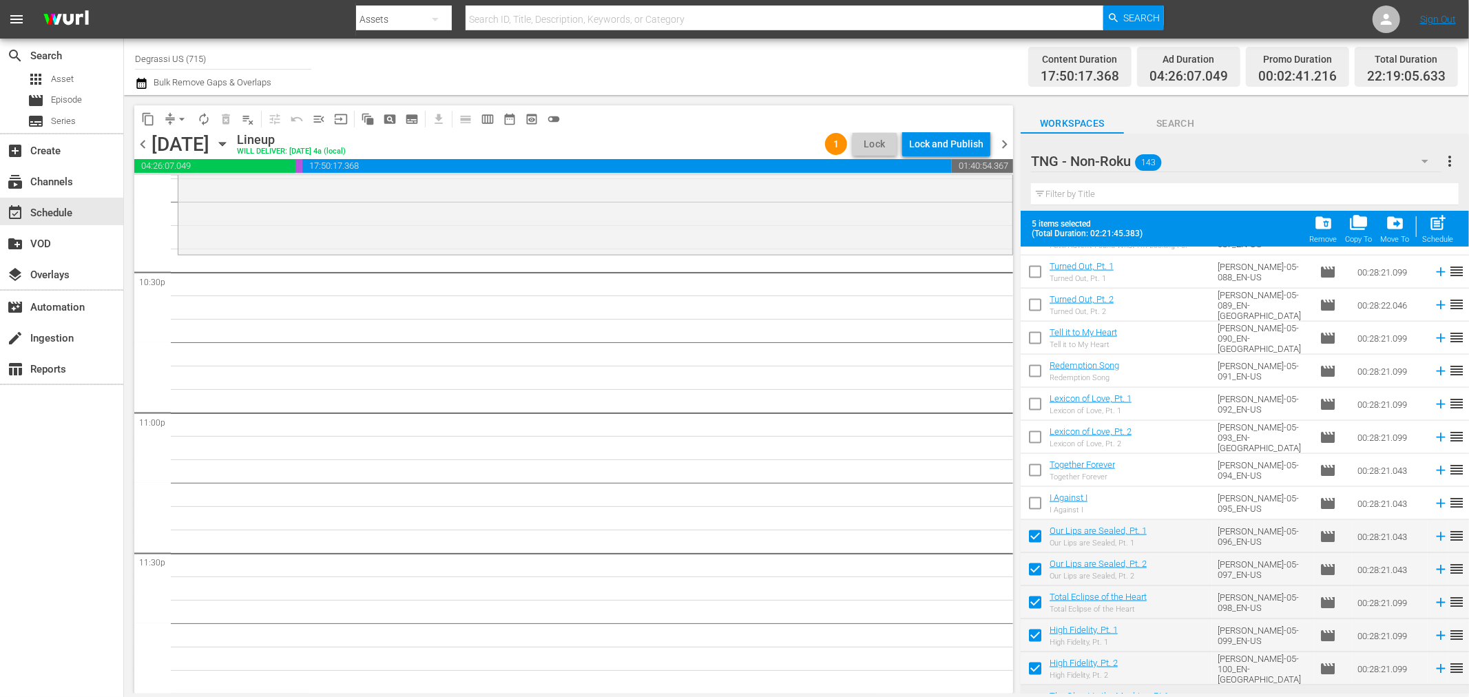
click at [1034, 504] on input "checkbox" at bounding box center [1035, 506] width 29 height 29
checkbox input "true"
click at [1036, 463] on input "checkbox" at bounding box center [1035, 473] width 29 height 29
checkbox input "true"
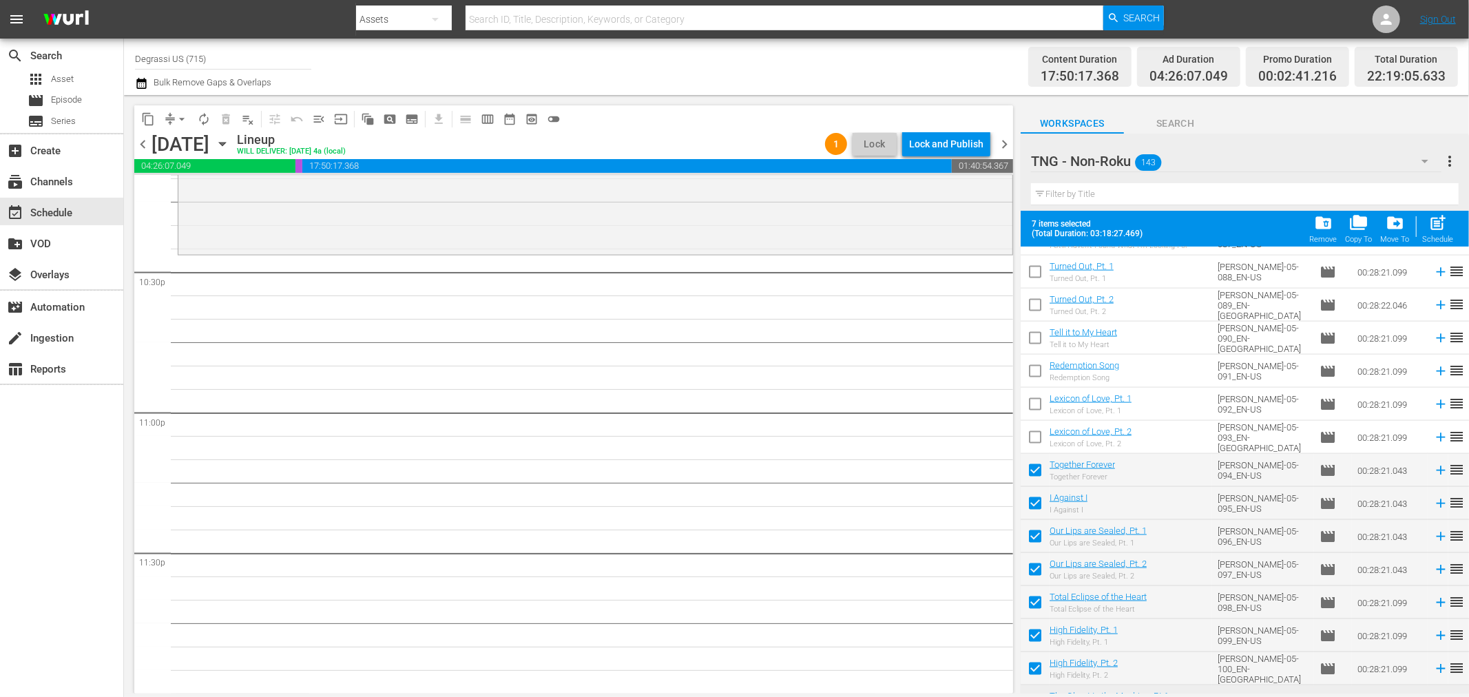
click at [1040, 437] on input "checkbox" at bounding box center [1035, 440] width 29 height 29
checkbox input "true"
click at [1036, 404] on input "checkbox" at bounding box center [1035, 407] width 29 height 29
checkbox input "true"
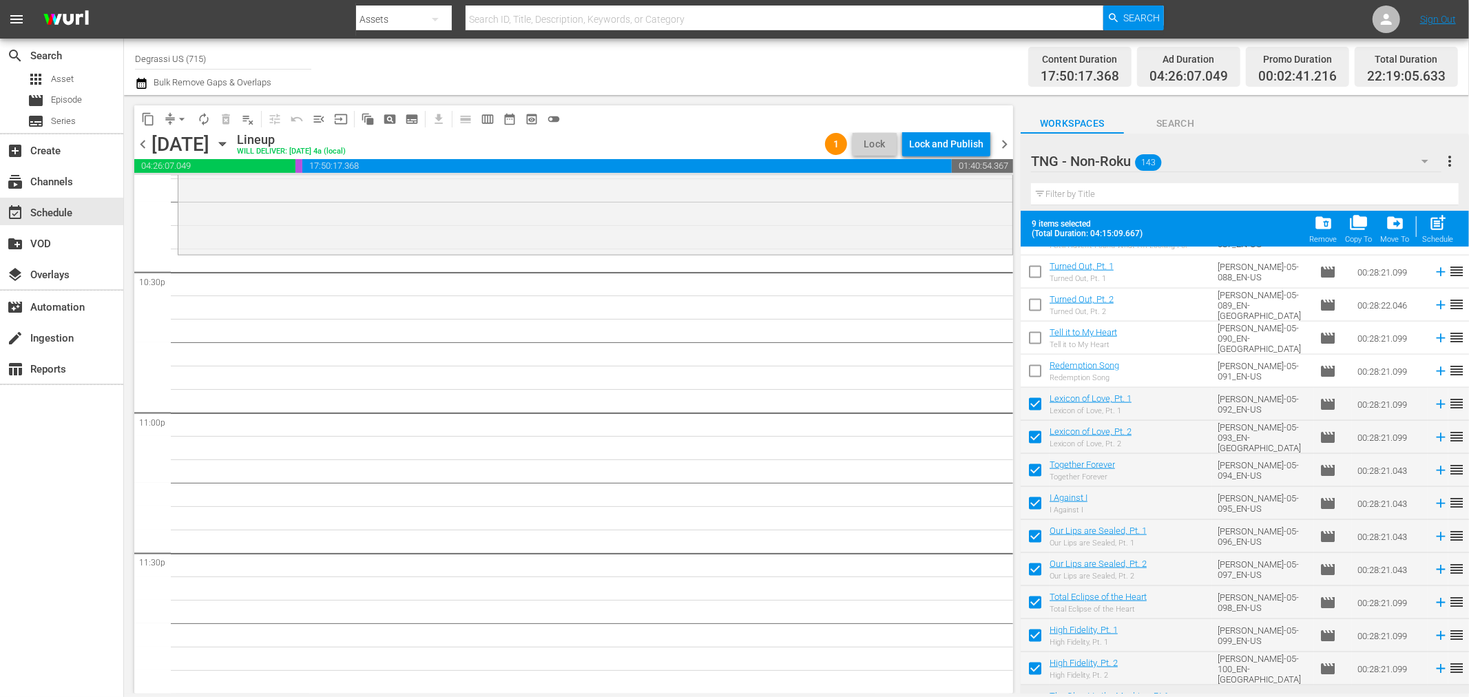
click at [1033, 370] on input "checkbox" at bounding box center [1035, 373] width 29 height 29
checkbox input "true"
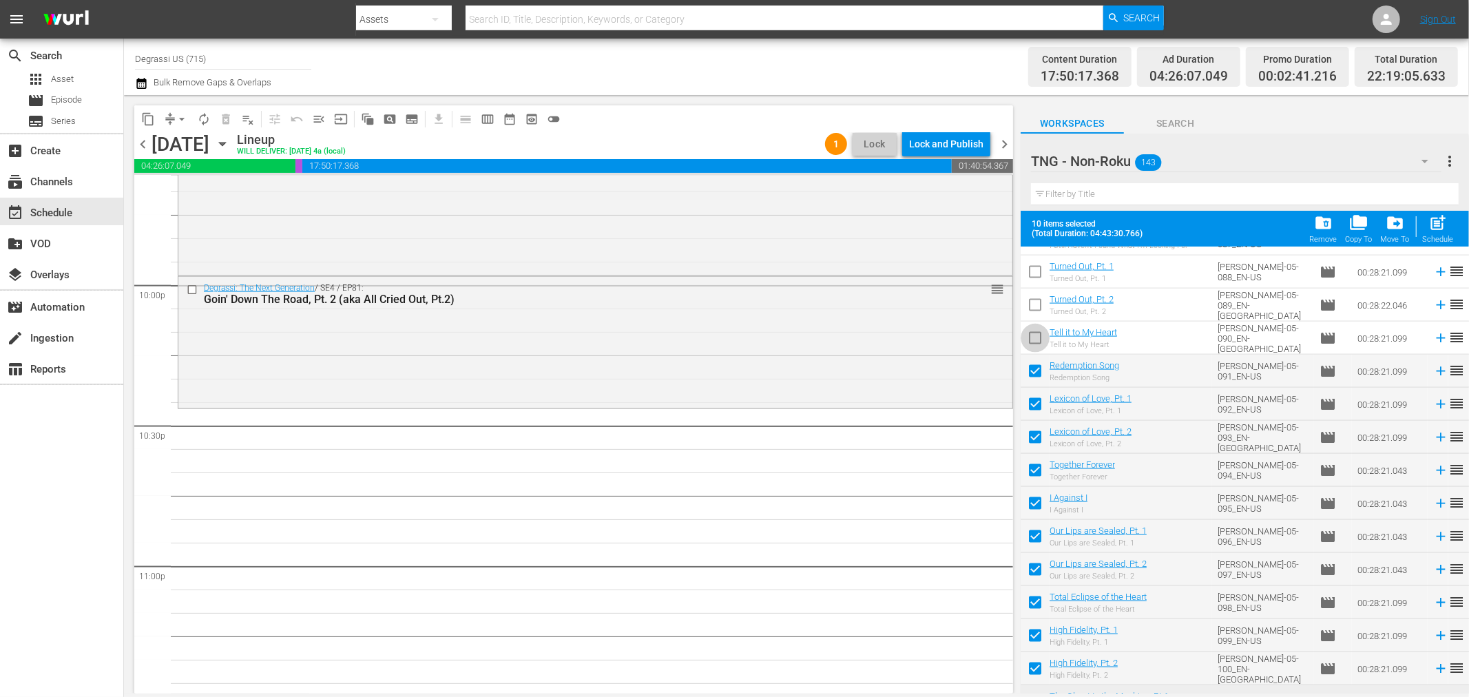
click at [1043, 343] on input "checkbox" at bounding box center [1035, 340] width 29 height 29
checkbox input "true"
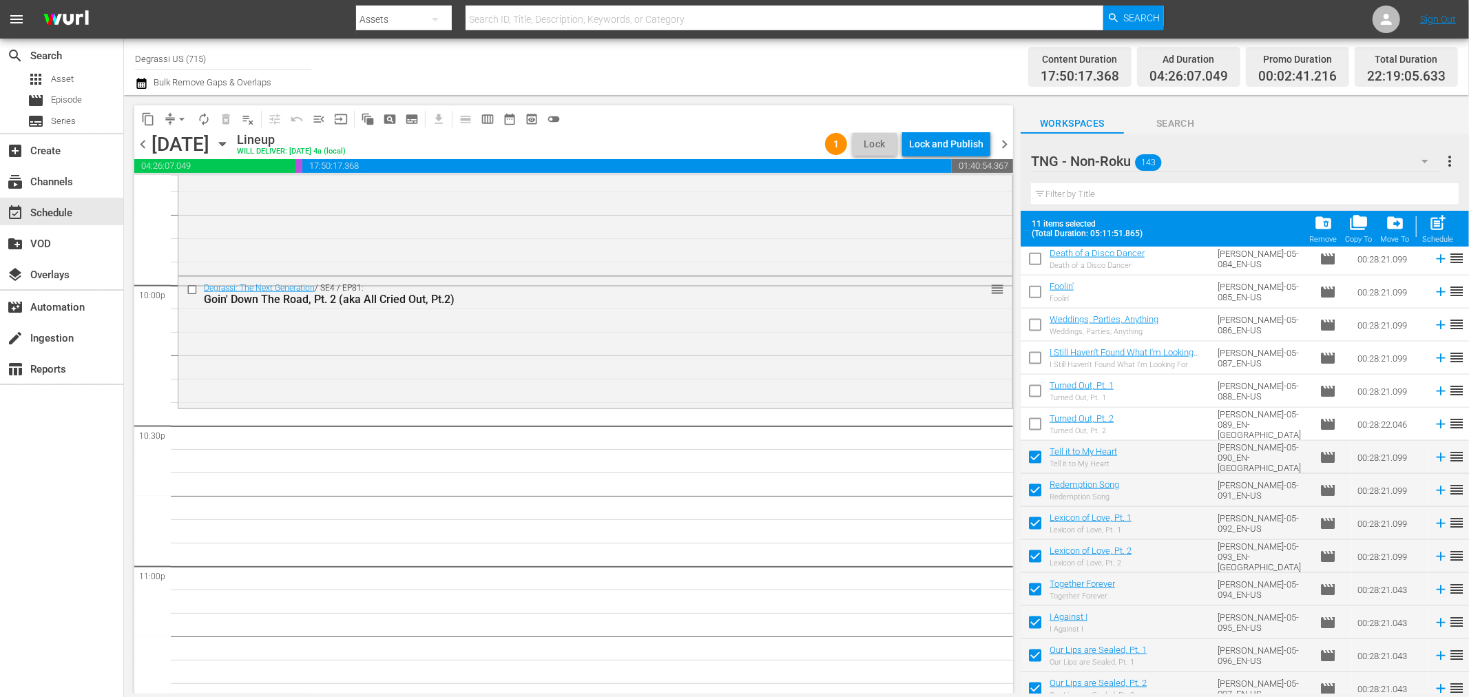
scroll to position [1558, 0]
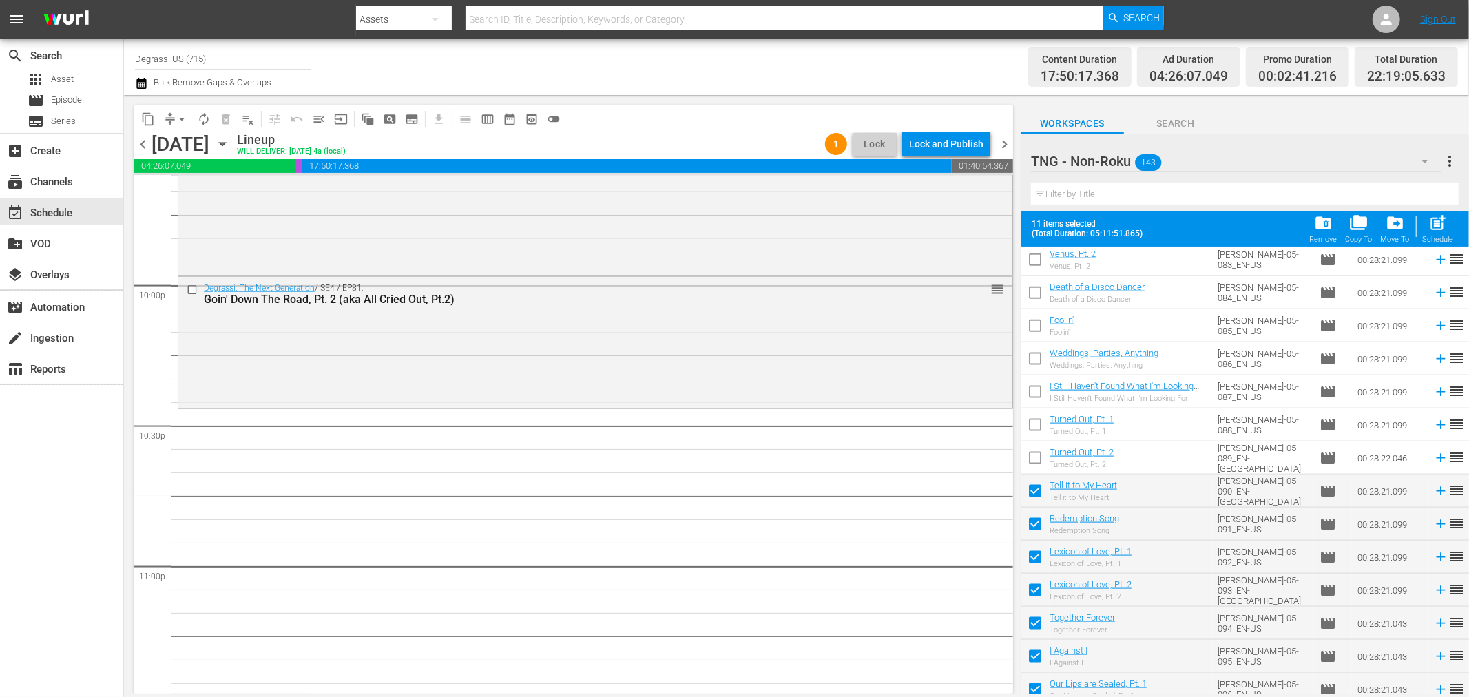
drag, startPoint x: 1036, startPoint y: 454, endPoint x: 1033, endPoint y: 429, distance: 25.6
click at [1036, 454] on input "checkbox" at bounding box center [1035, 460] width 29 height 29
checkbox input "true"
click at [1033, 423] on input "checkbox" at bounding box center [1035, 427] width 29 height 29
checkbox input "true"
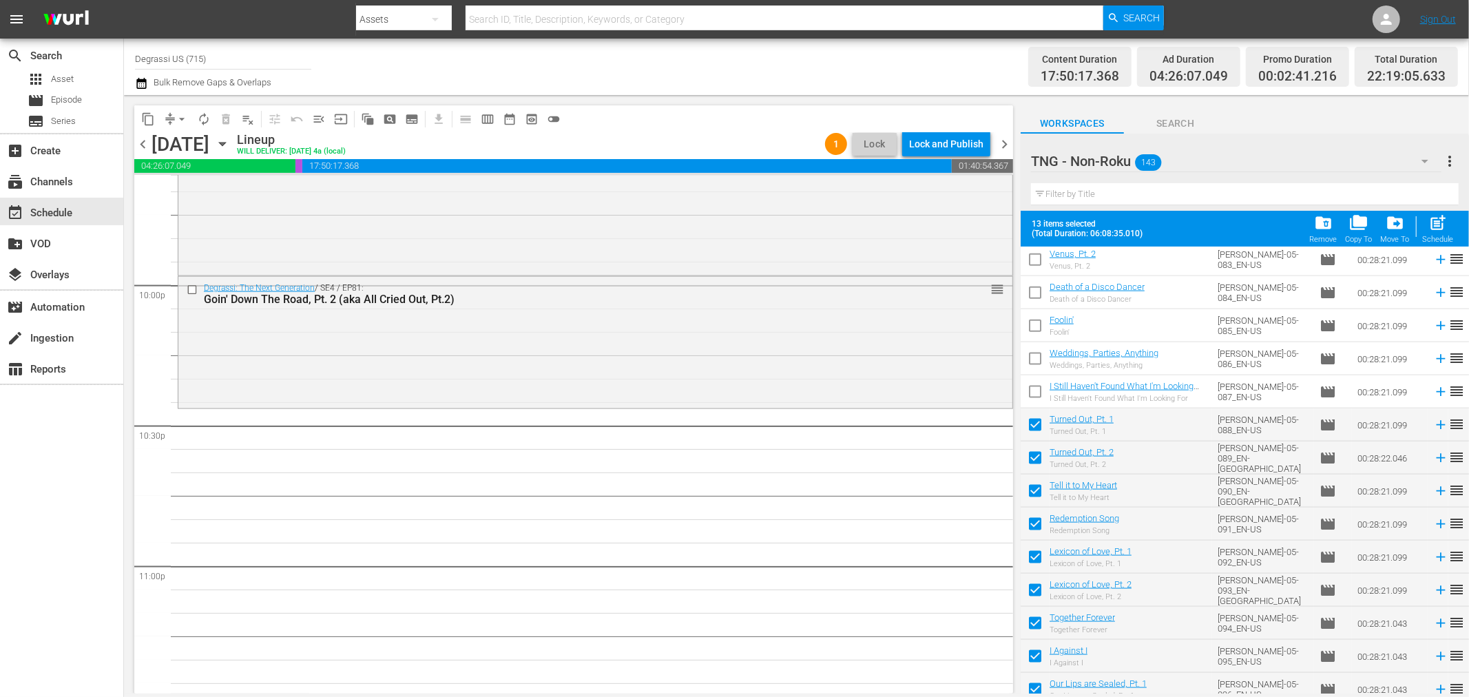
click at [1030, 388] on input "checkbox" at bounding box center [1035, 394] width 29 height 29
checkbox input "true"
click at [1029, 359] on input "checkbox" at bounding box center [1035, 361] width 29 height 29
checkbox input "true"
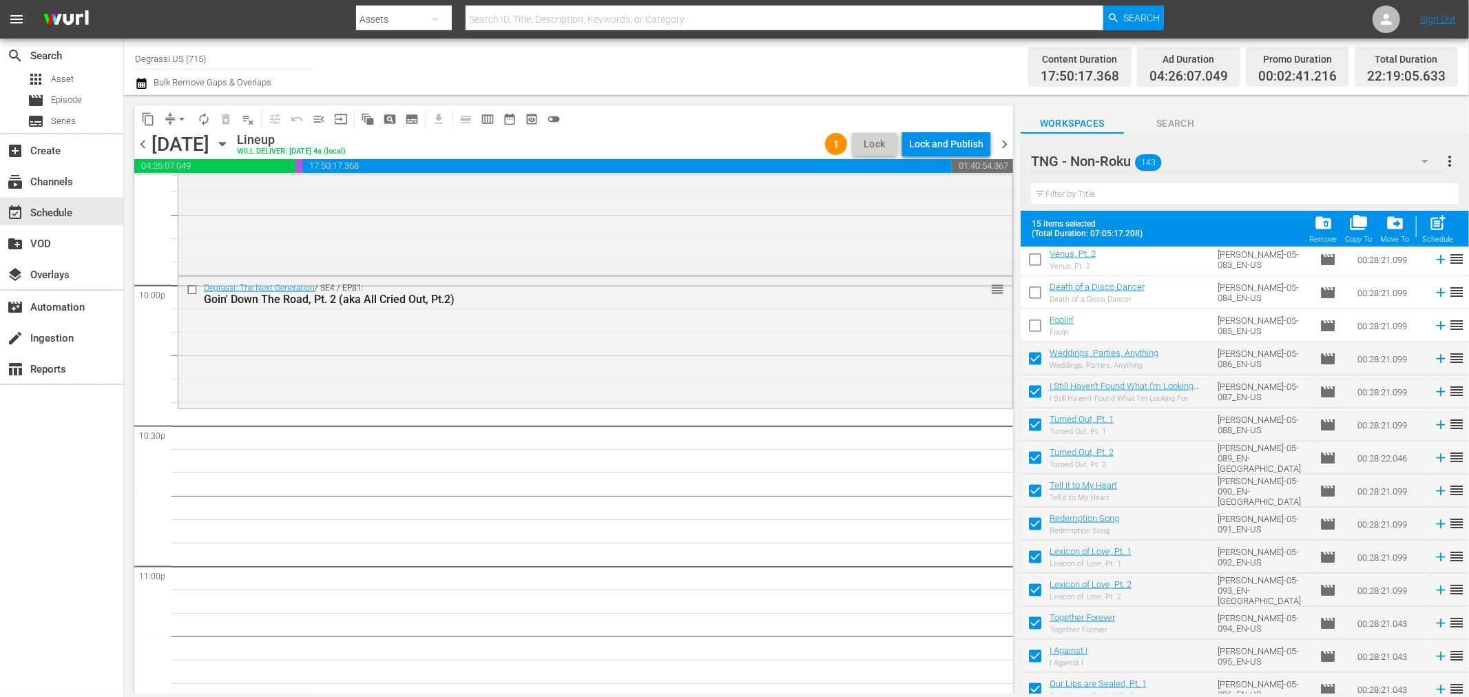
click at [1040, 329] on input "checkbox" at bounding box center [1035, 328] width 29 height 29
checkbox input "true"
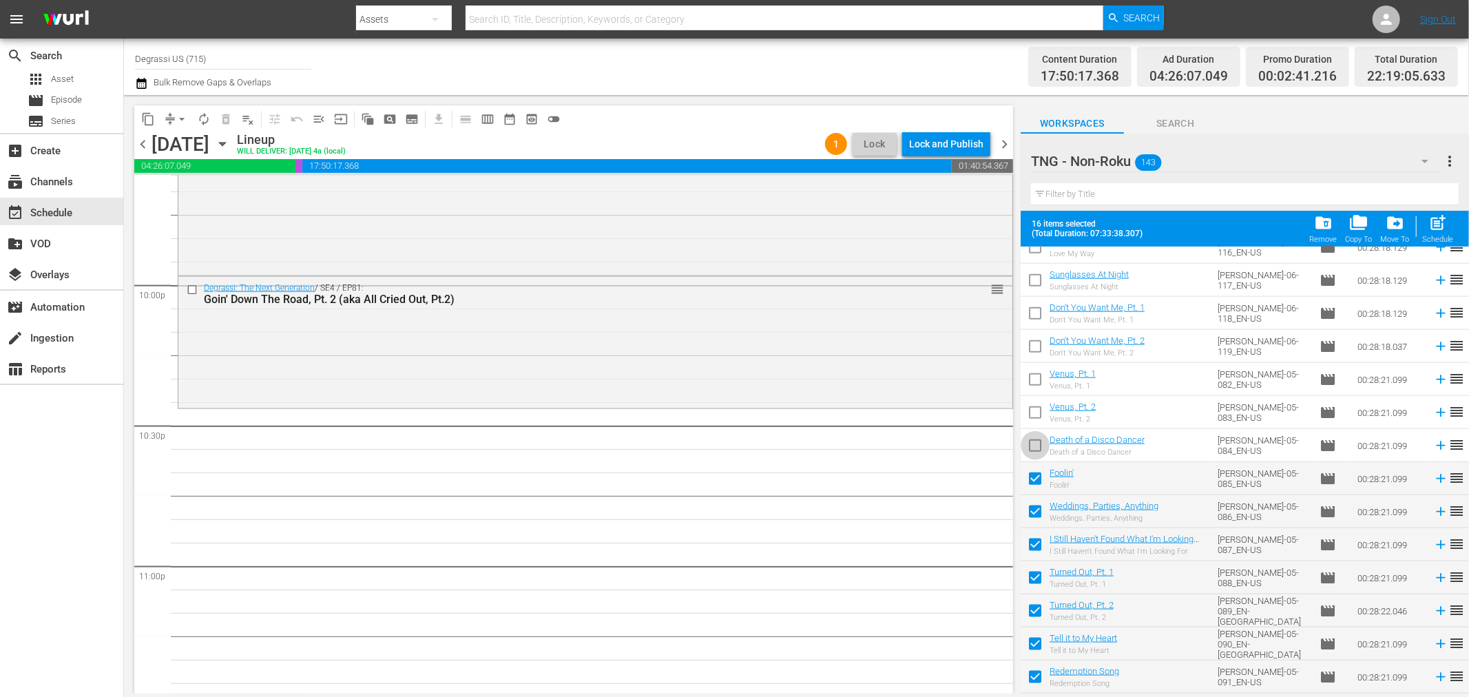
click at [1036, 443] on input "checkbox" at bounding box center [1035, 448] width 29 height 29
checkbox input "true"
click at [1034, 406] on input "checkbox" at bounding box center [1035, 415] width 29 height 29
checkbox input "true"
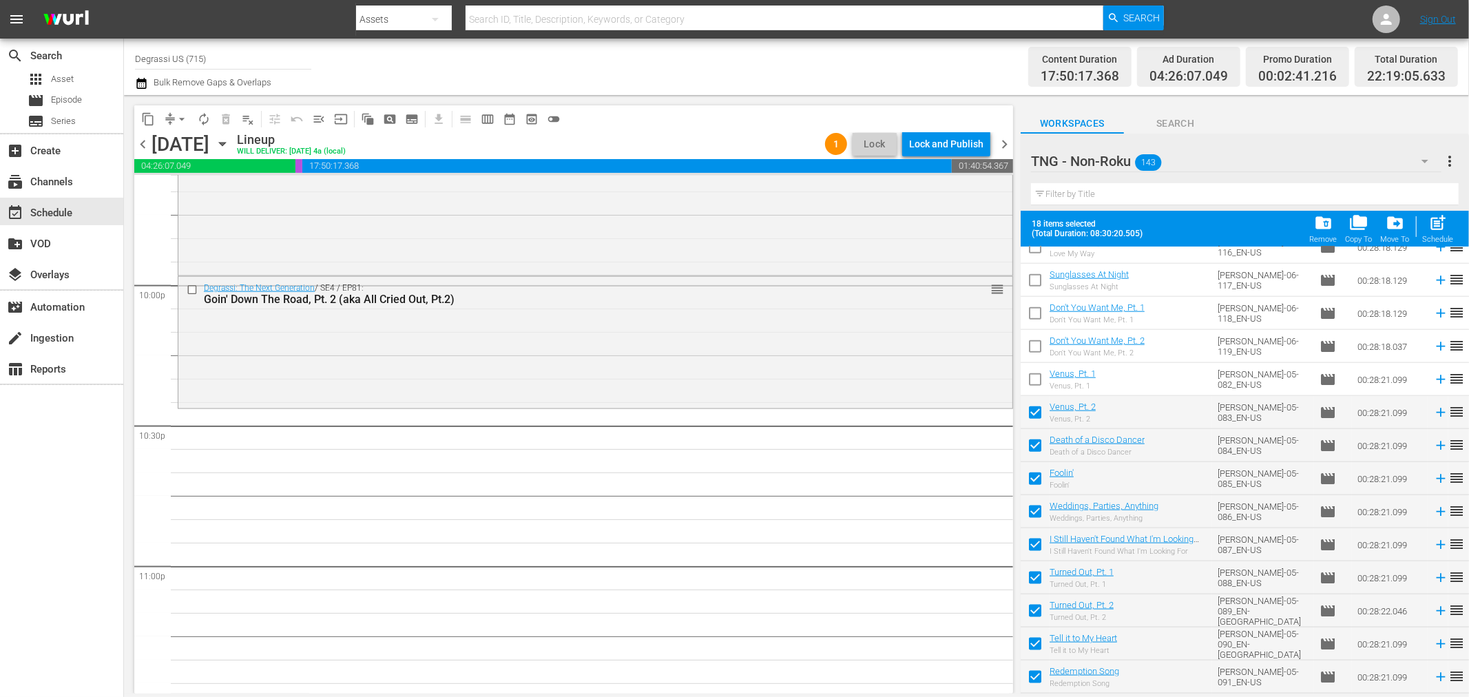
click at [1049, 383] on input "checkbox" at bounding box center [1035, 382] width 29 height 29
click at [1450, 234] on div "post_add Schedule" at bounding box center [1438, 228] width 31 height 30
checkbox input "false"
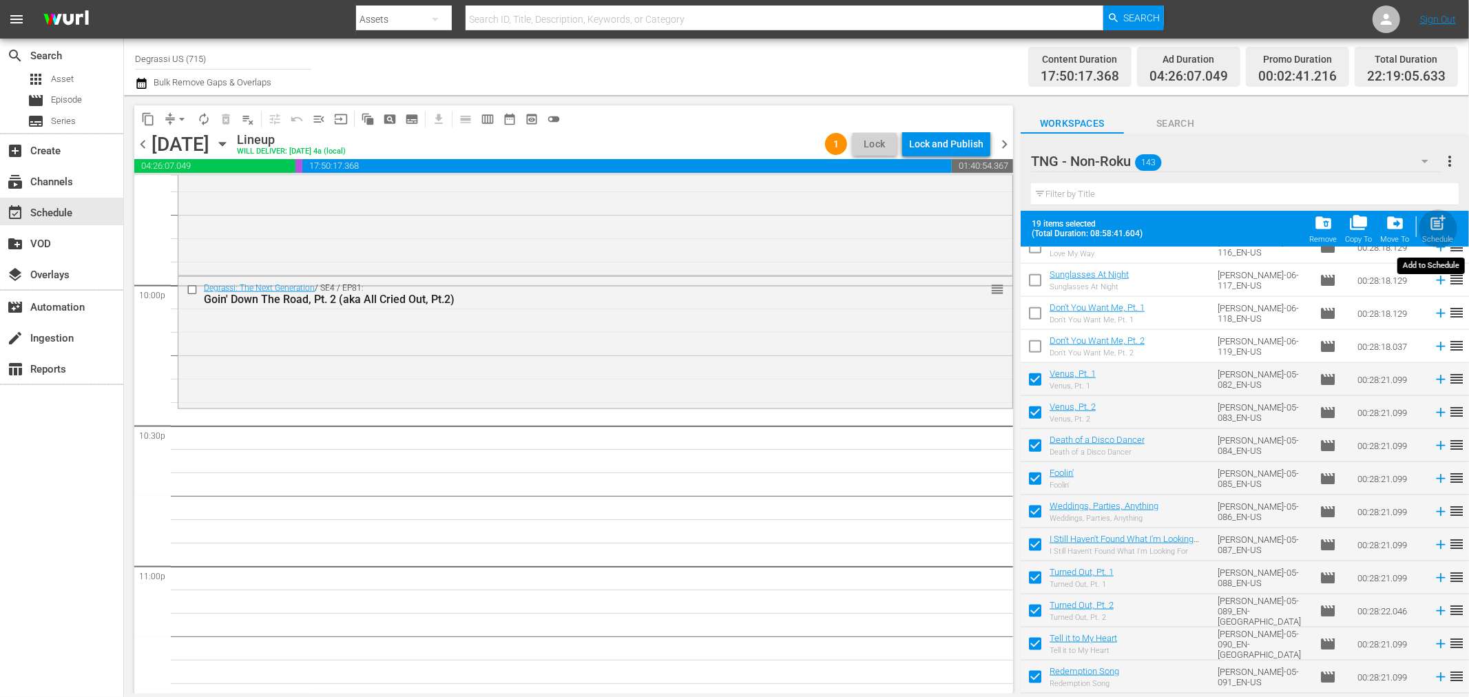
checkbox input "false"
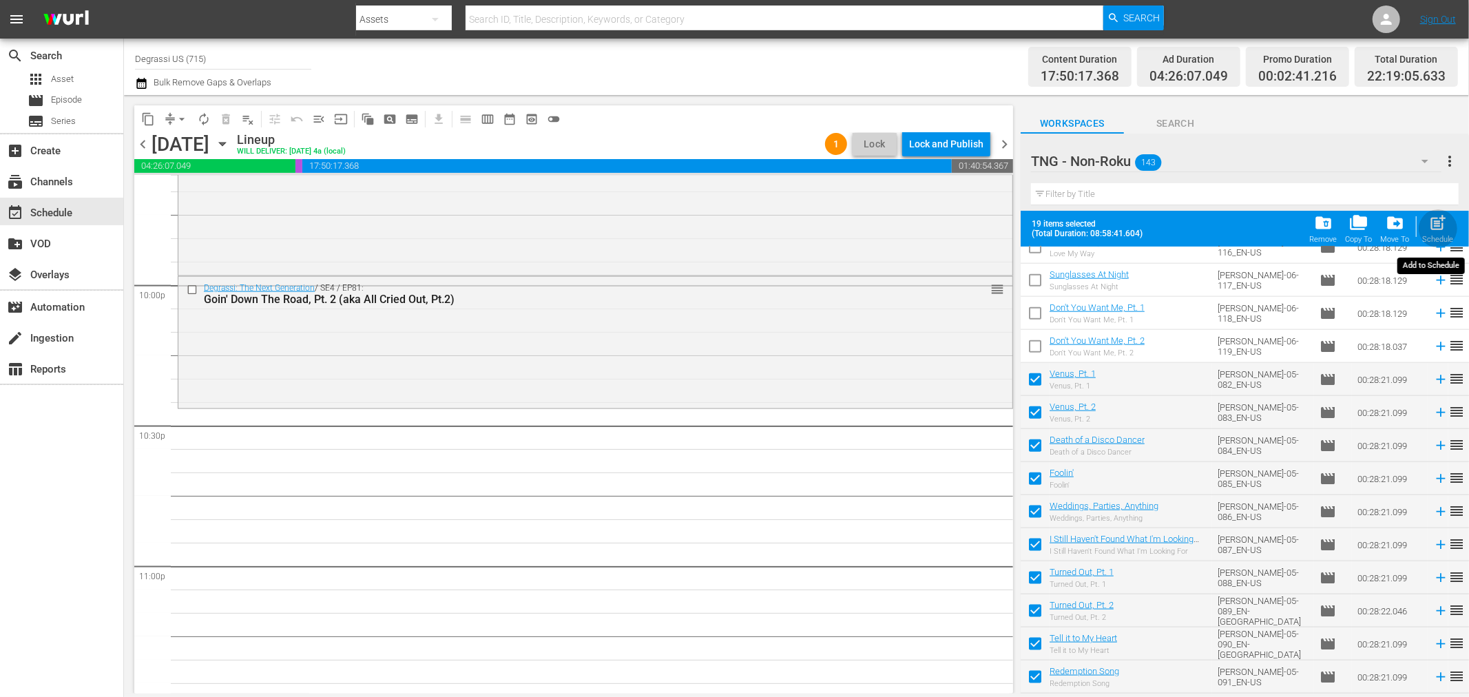
checkbox input "false"
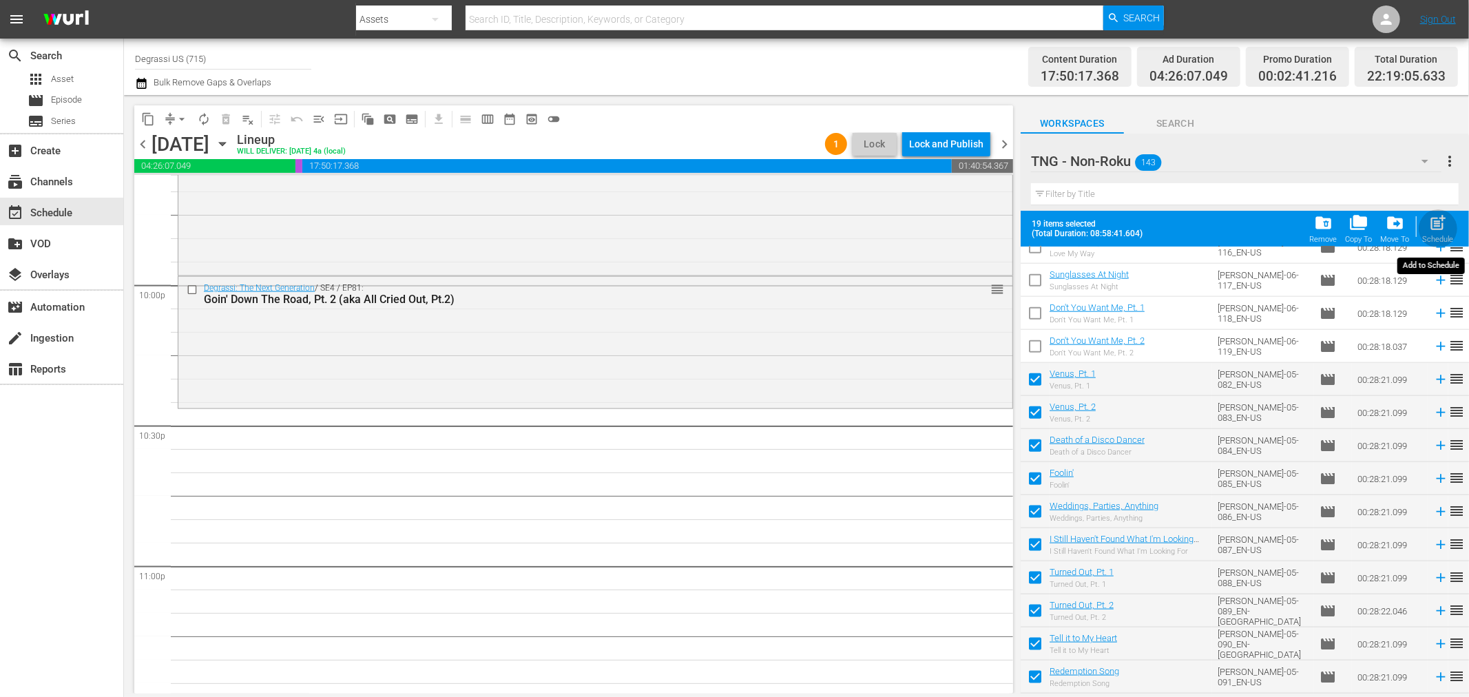
checkbox input "false"
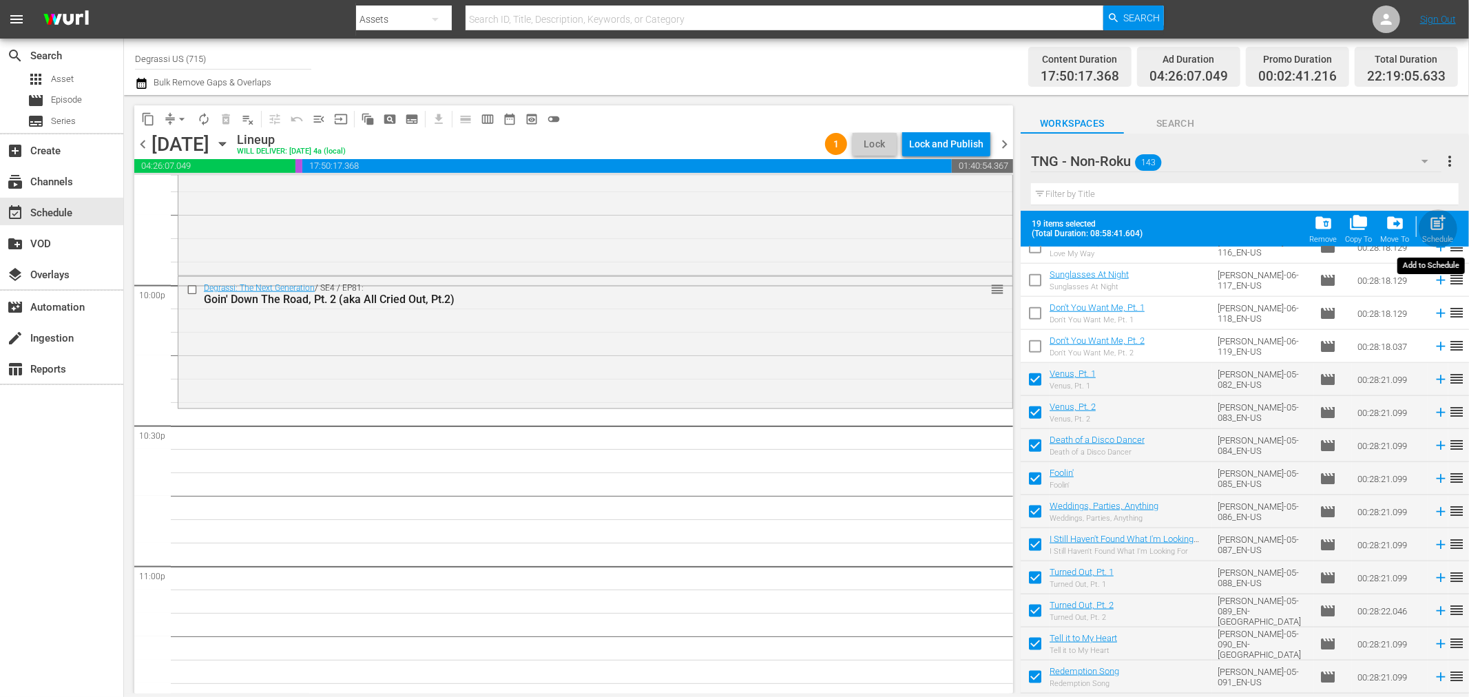
checkbox input "false"
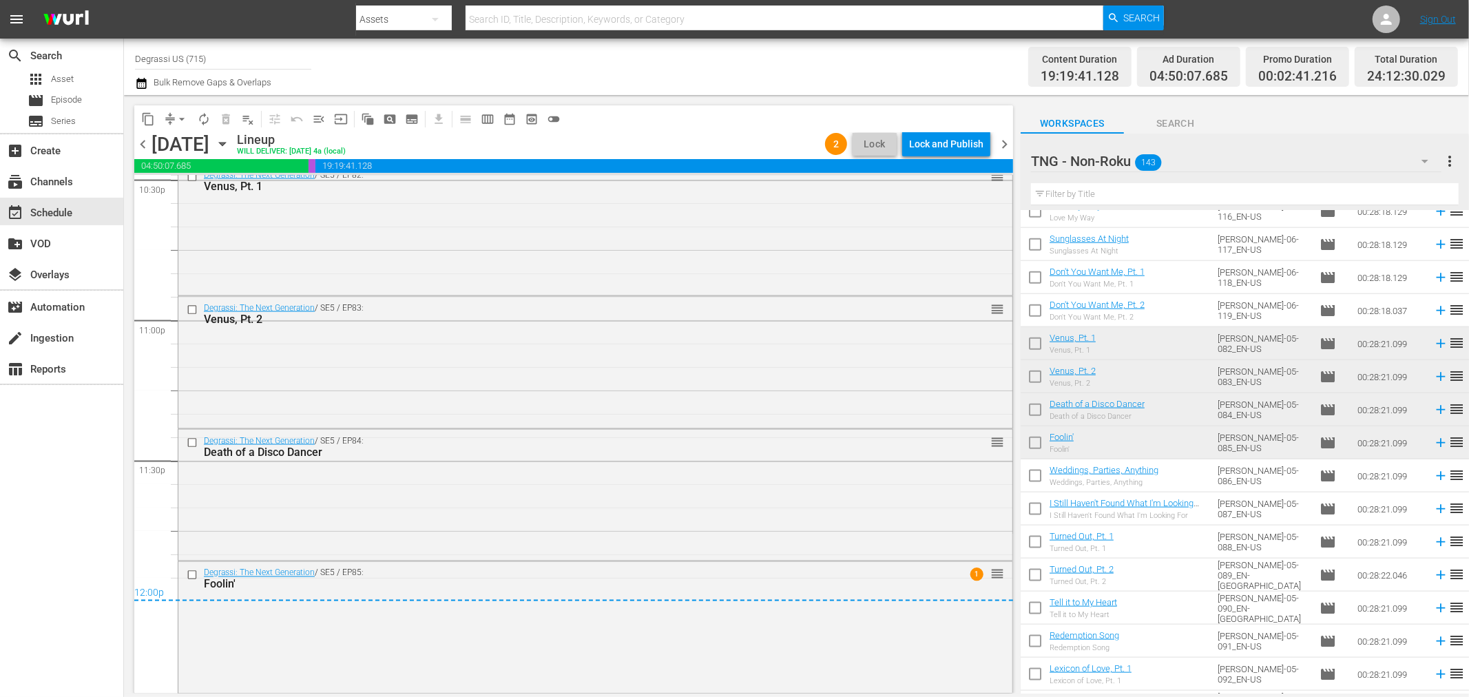
scroll to position [0, 0]
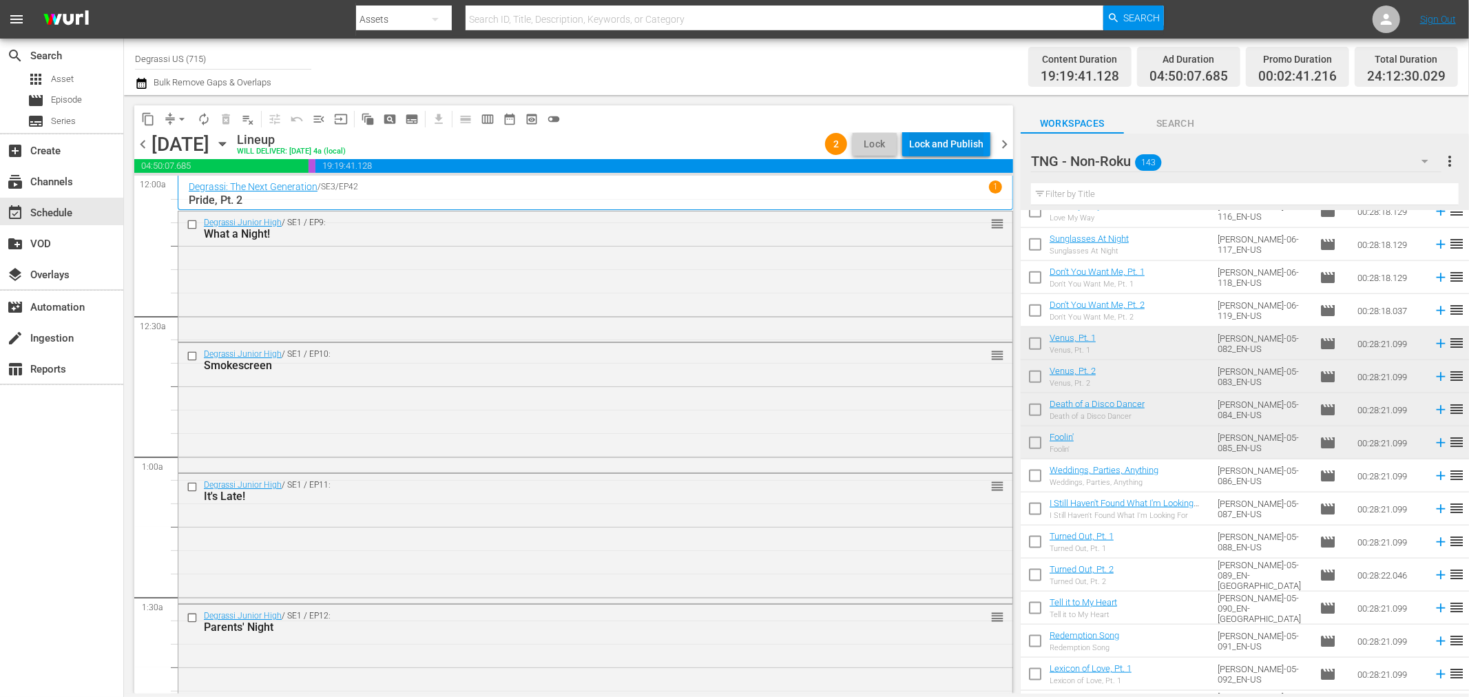
click at [974, 143] on div "Lock and Publish" at bounding box center [946, 144] width 74 height 25
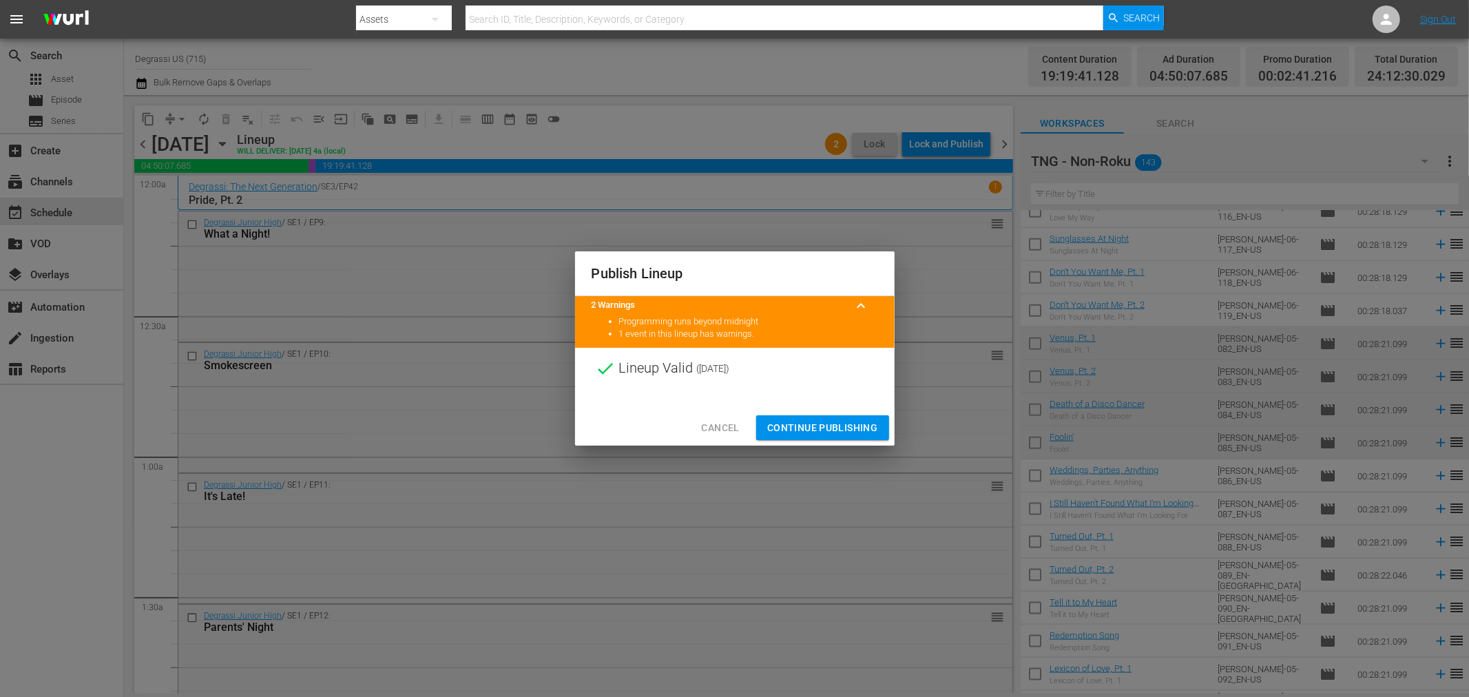
click at [815, 432] on span "Continue Publishing" at bounding box center [822, 427] width 111 height 17
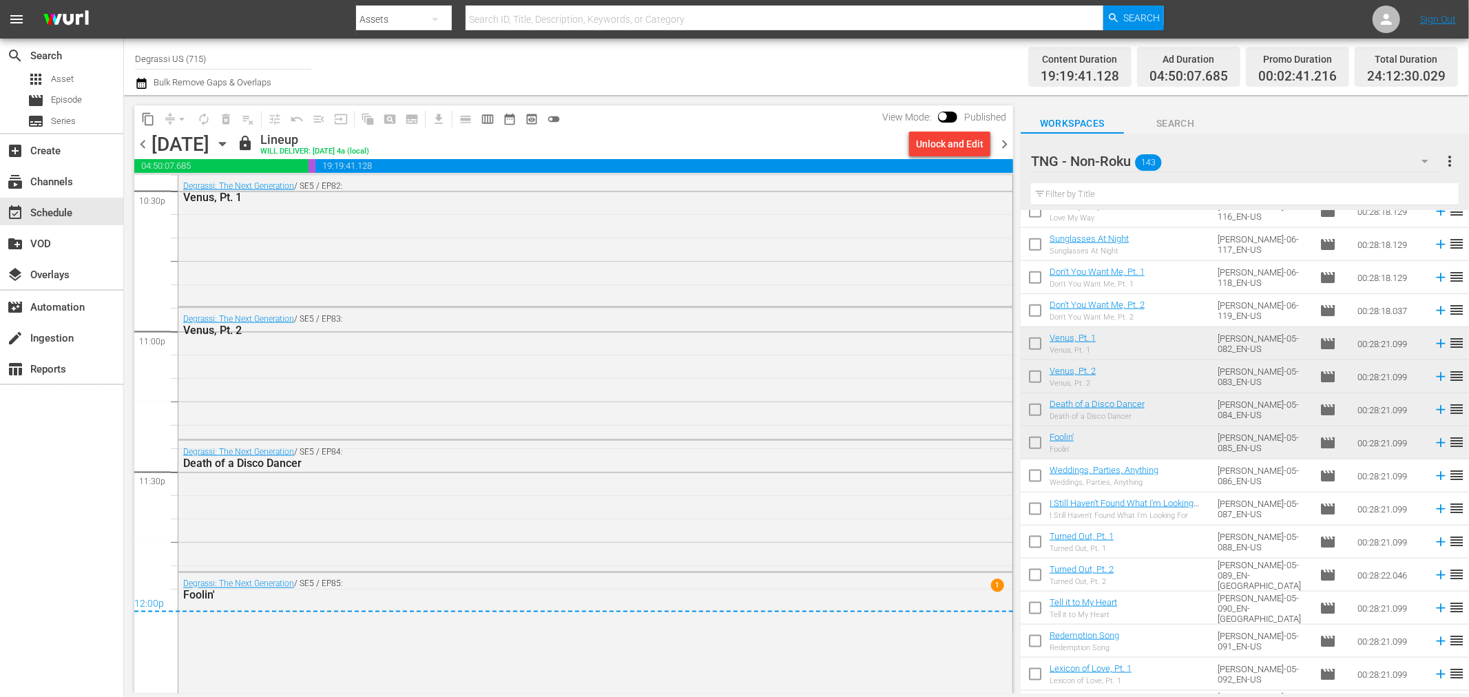
scroll to position [6317, 0]
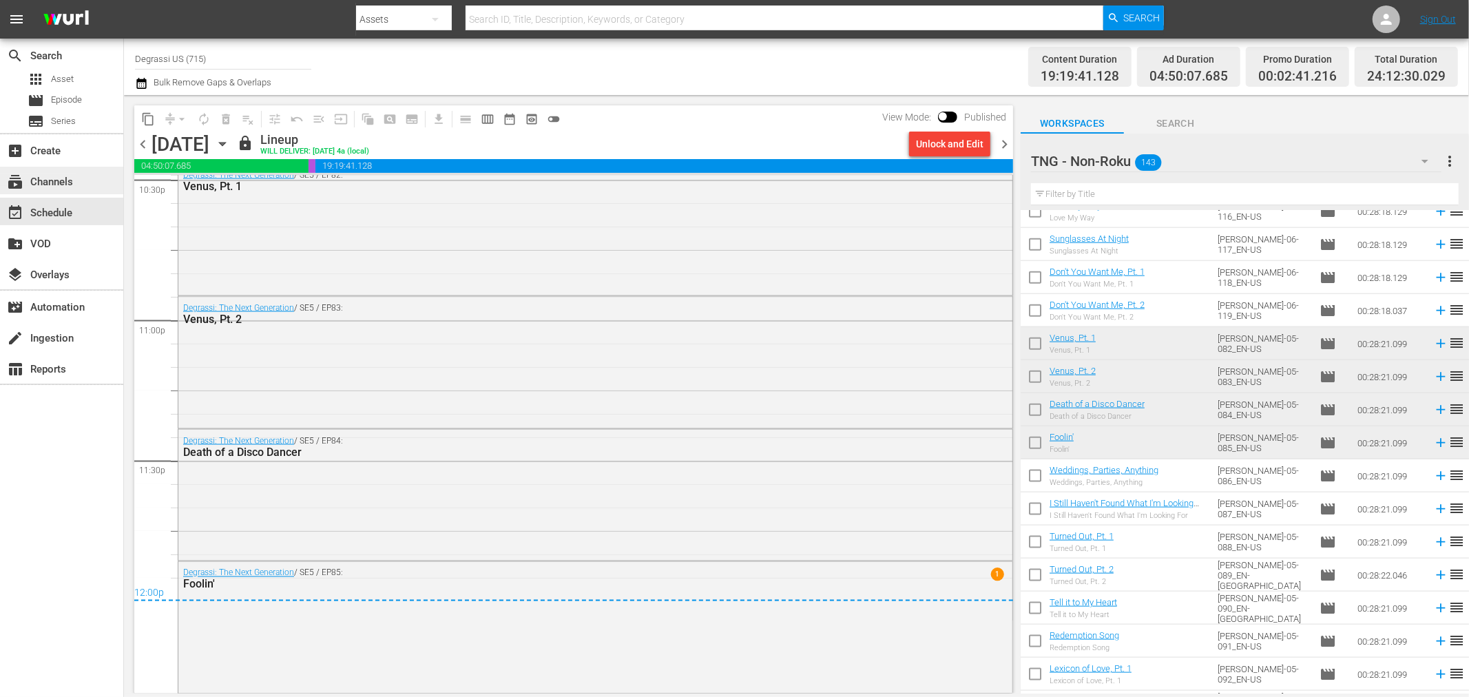
click at [53, 181] on div "subscriptions Channels" at bounding box center [38, 180] width 77 height 12
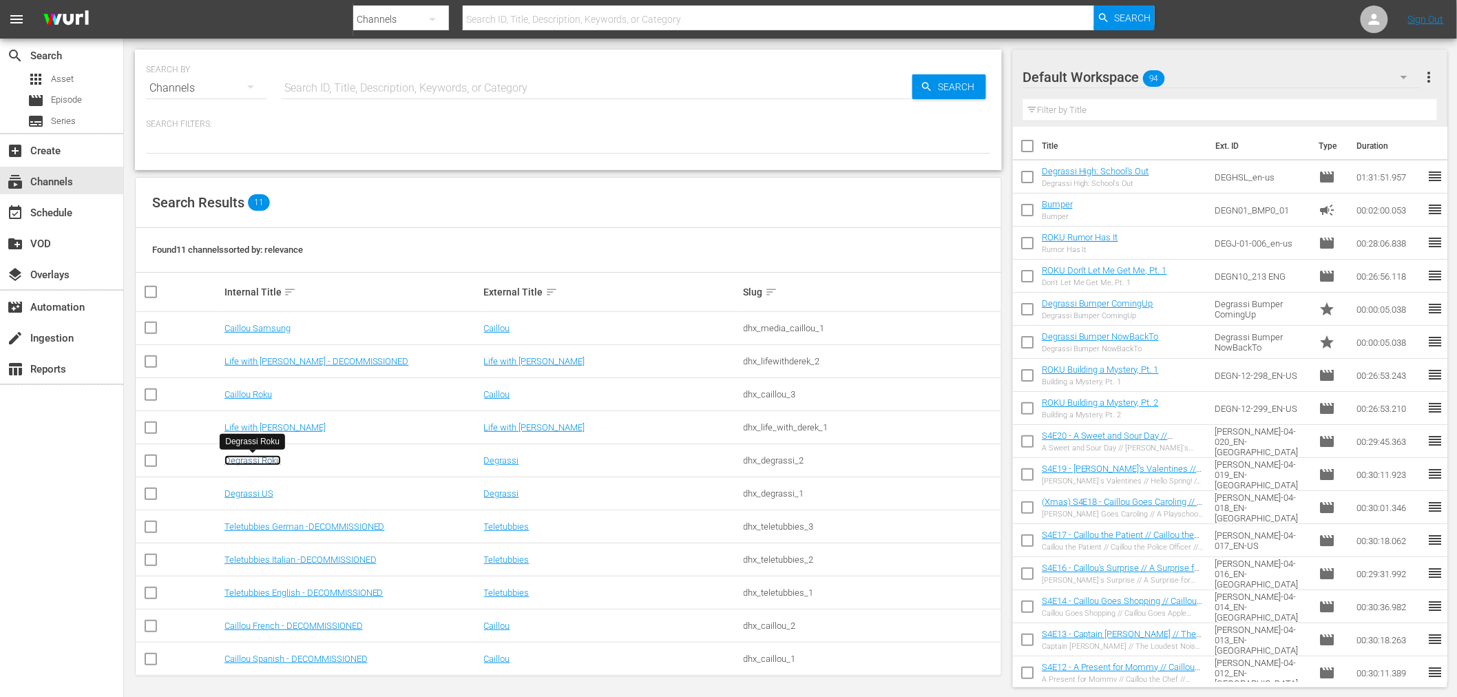
click at [258, 465] on link "Degrassi Roku" at bounding box center [252, 460] width 56 height 10
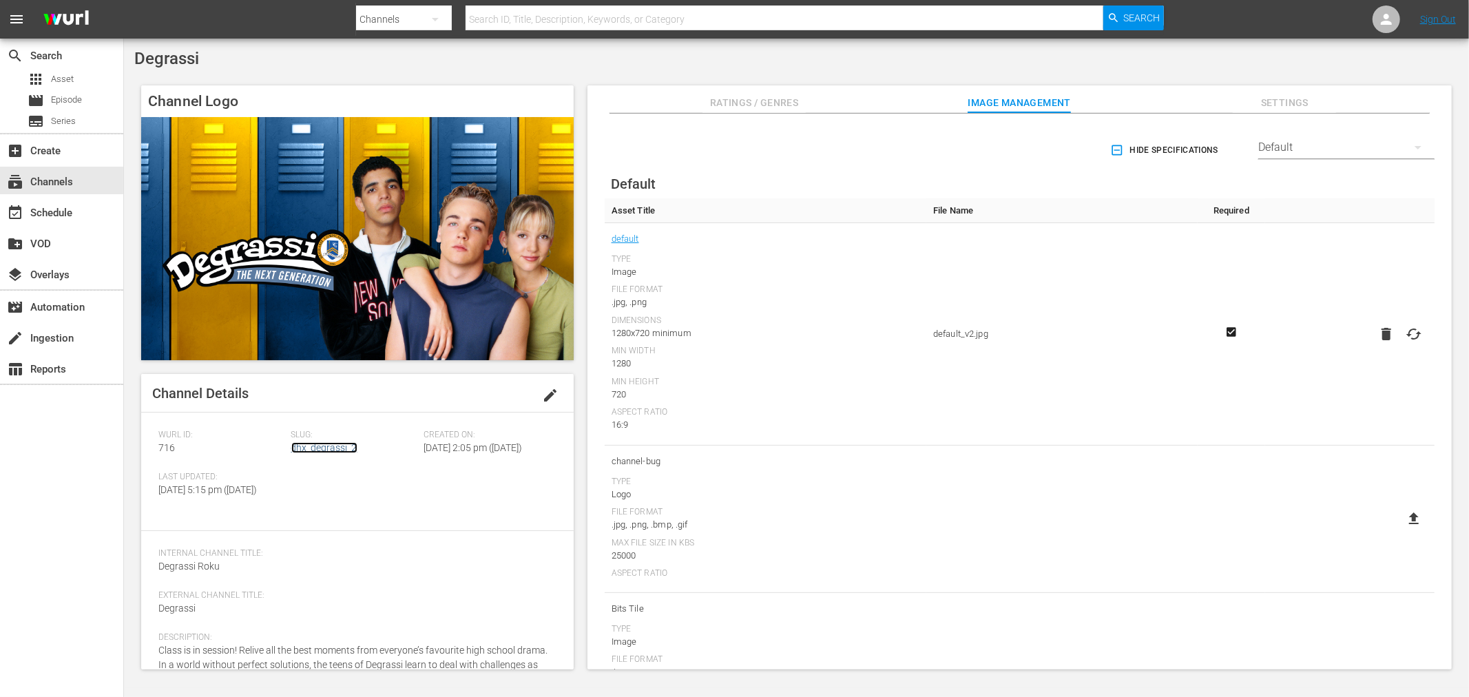
click at [349, 450] on link "dhx_degrassi_2" at bounding box center [324, 447] width 66 height 11
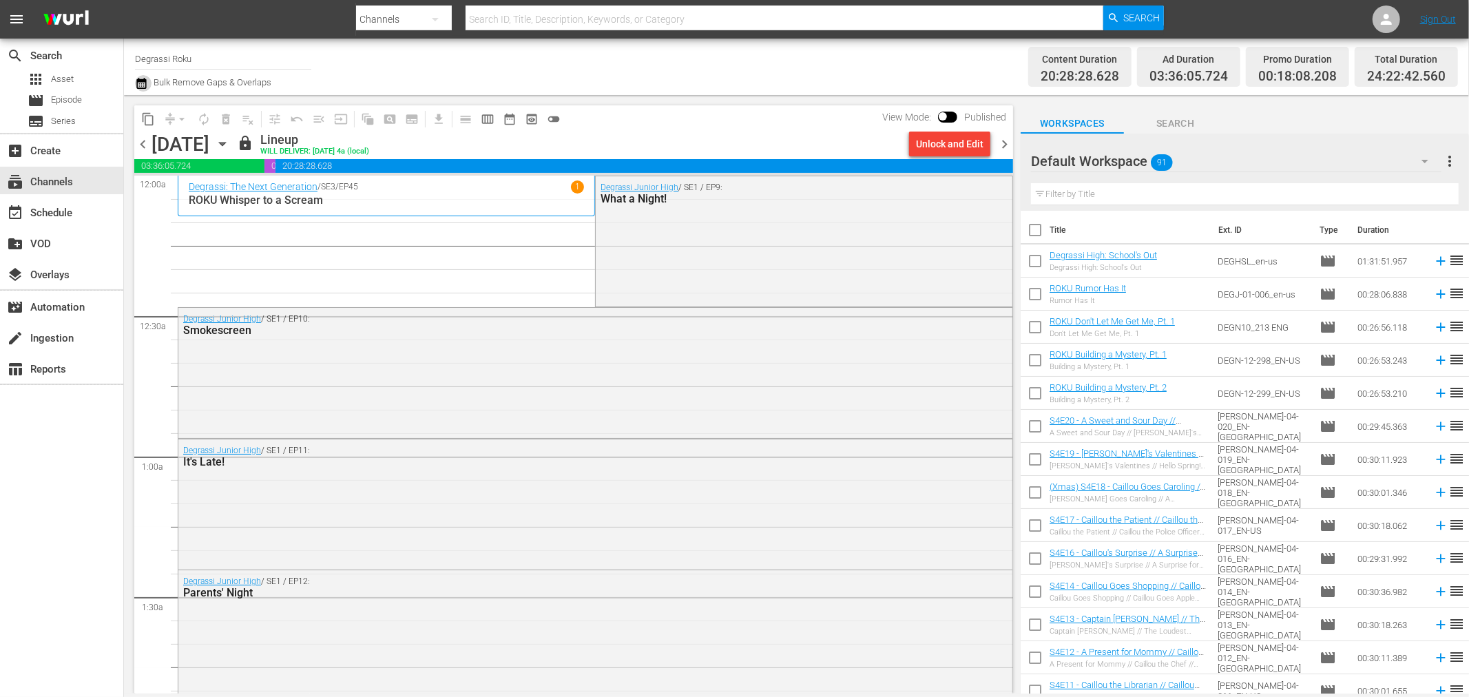
click at [135, 87] on icon "button" at bounding box center [141, 83] width 13 height 17
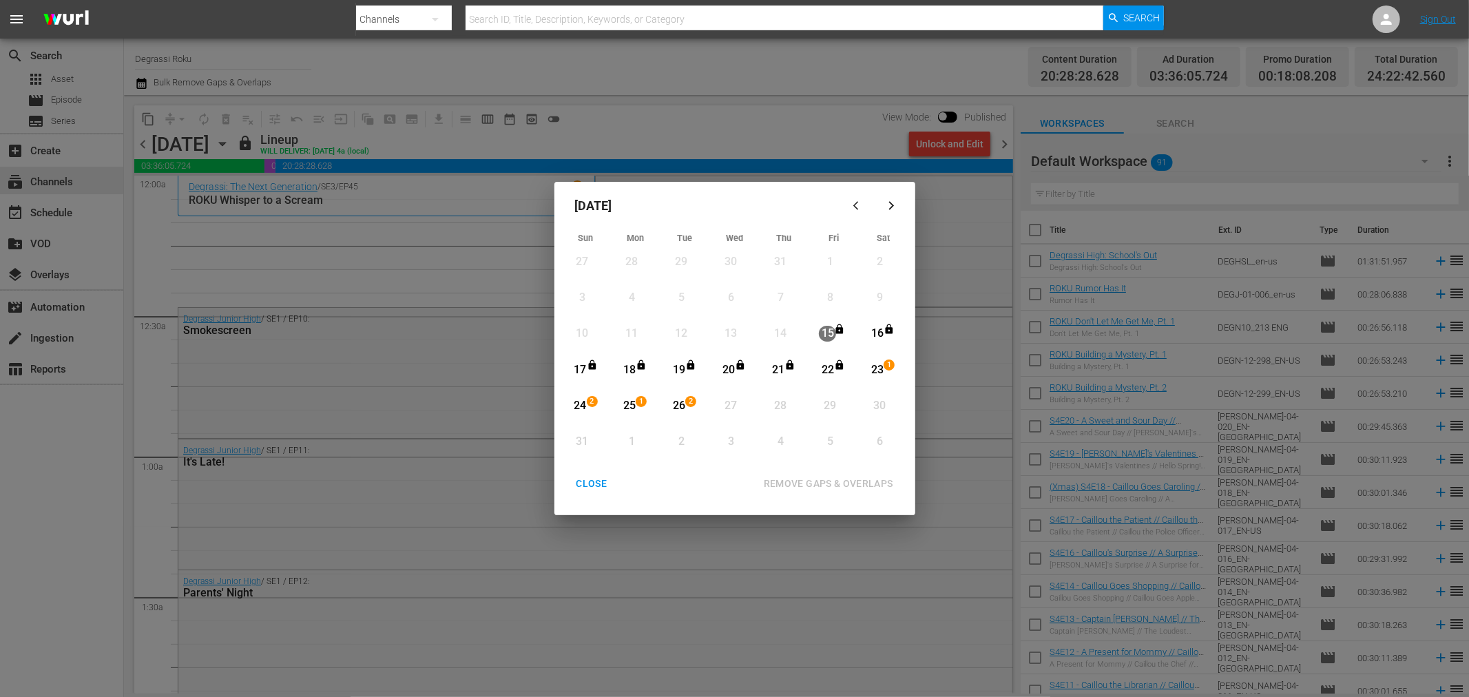
click at [593, 494] on button "CLOSE" at bounding box center [592, 483] width 64 height 25
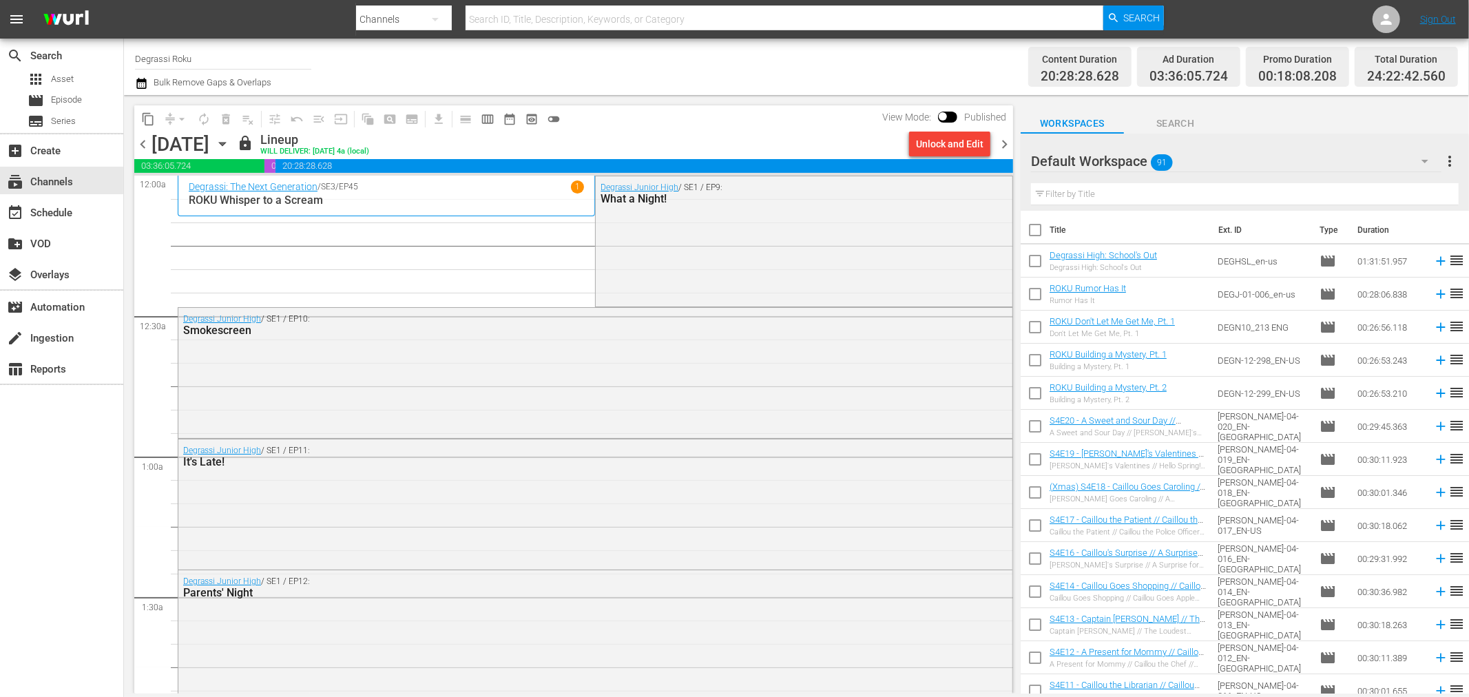
click at [230, 141] on icon "button" at bounding box center [222, 143] width 15 height 15
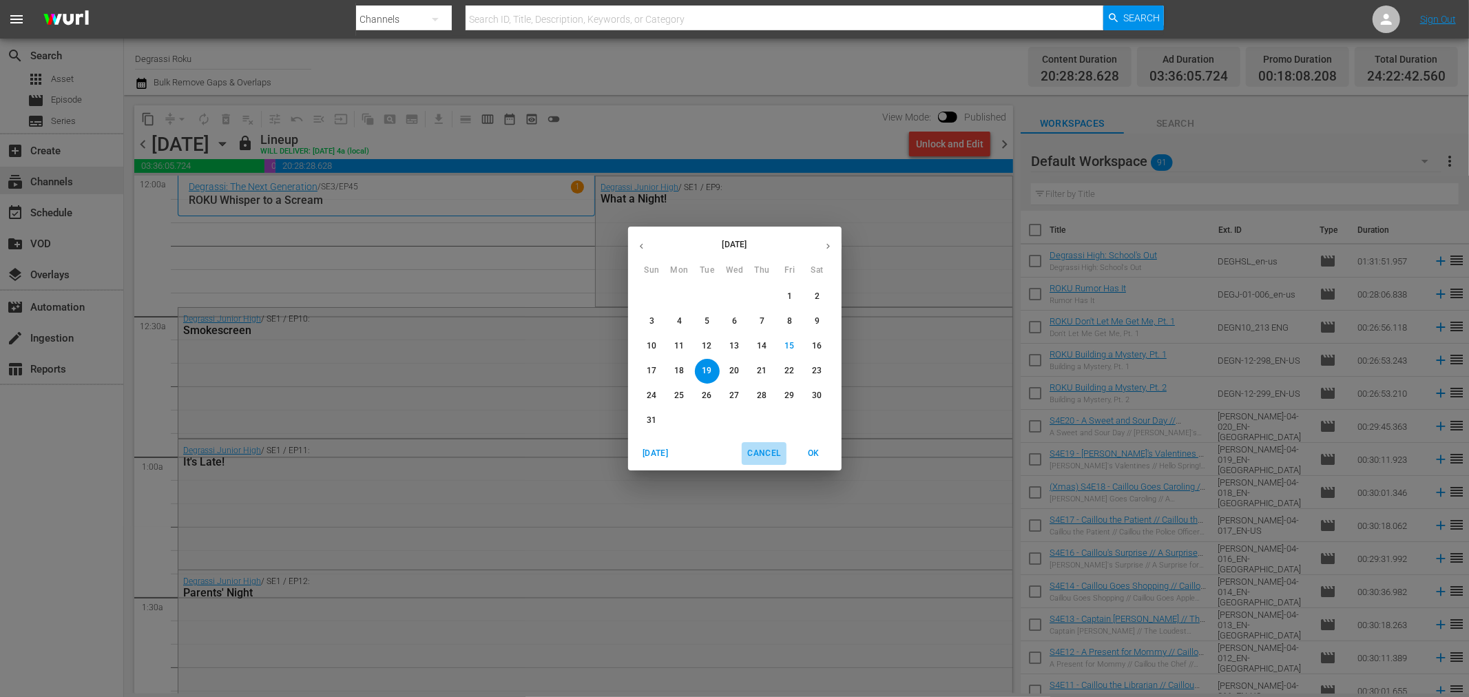
click at [777, 452] on span "Cancel" at bounding box center [763, 453] width 33 height 14
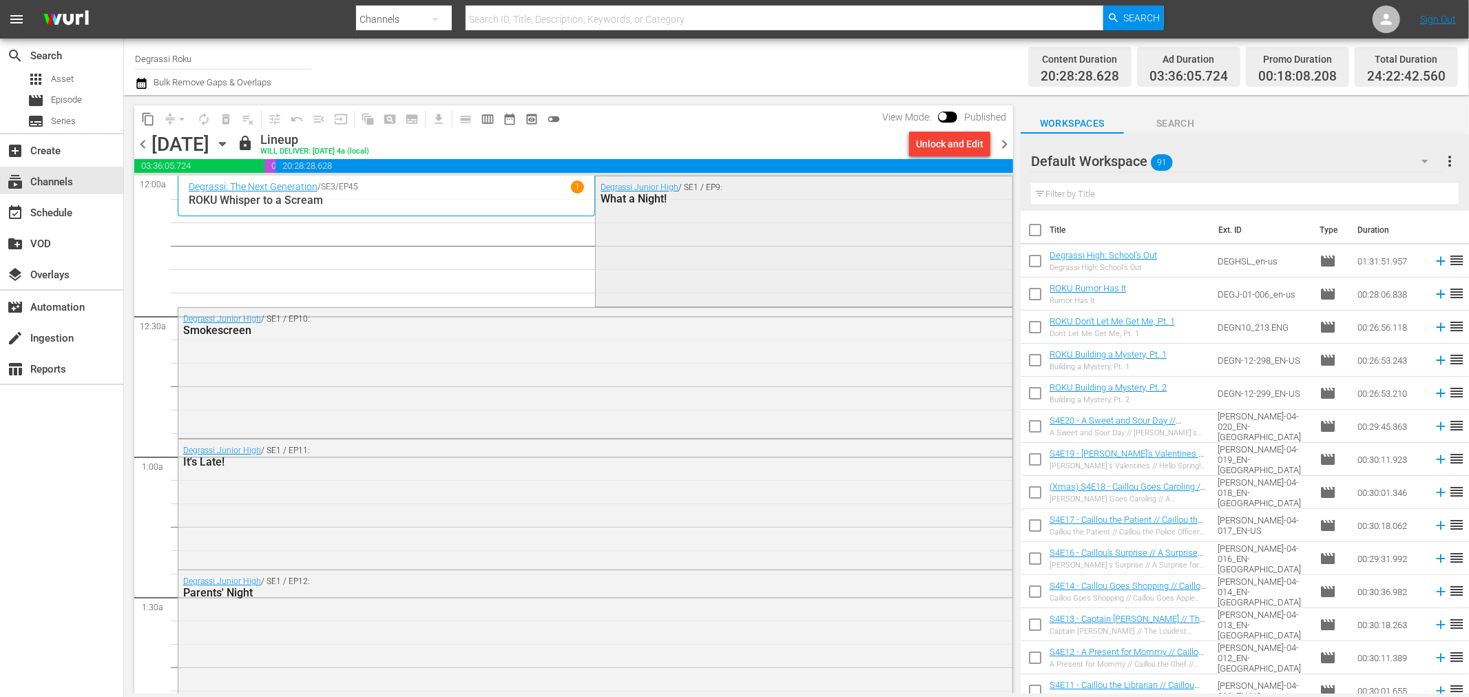
click at [669, 260] on div "Degrassi Junior High / SE1 / EP9: What a Night!" at bounding box center [804, 239] width 416 height 127
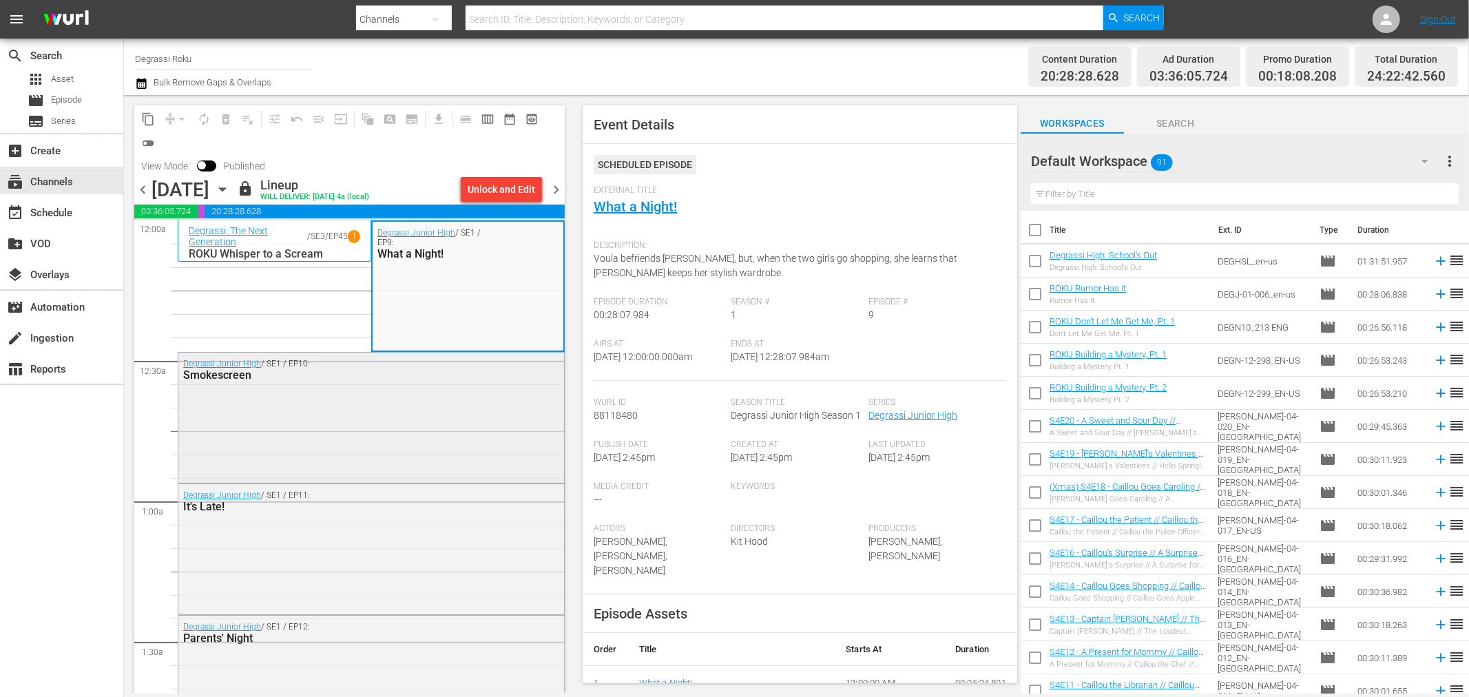
click at [408, 413] on div "Degrassi Junior High / SE1 / EP10: Smokescreen" at bounding box center [371, 416] width 386 height 127
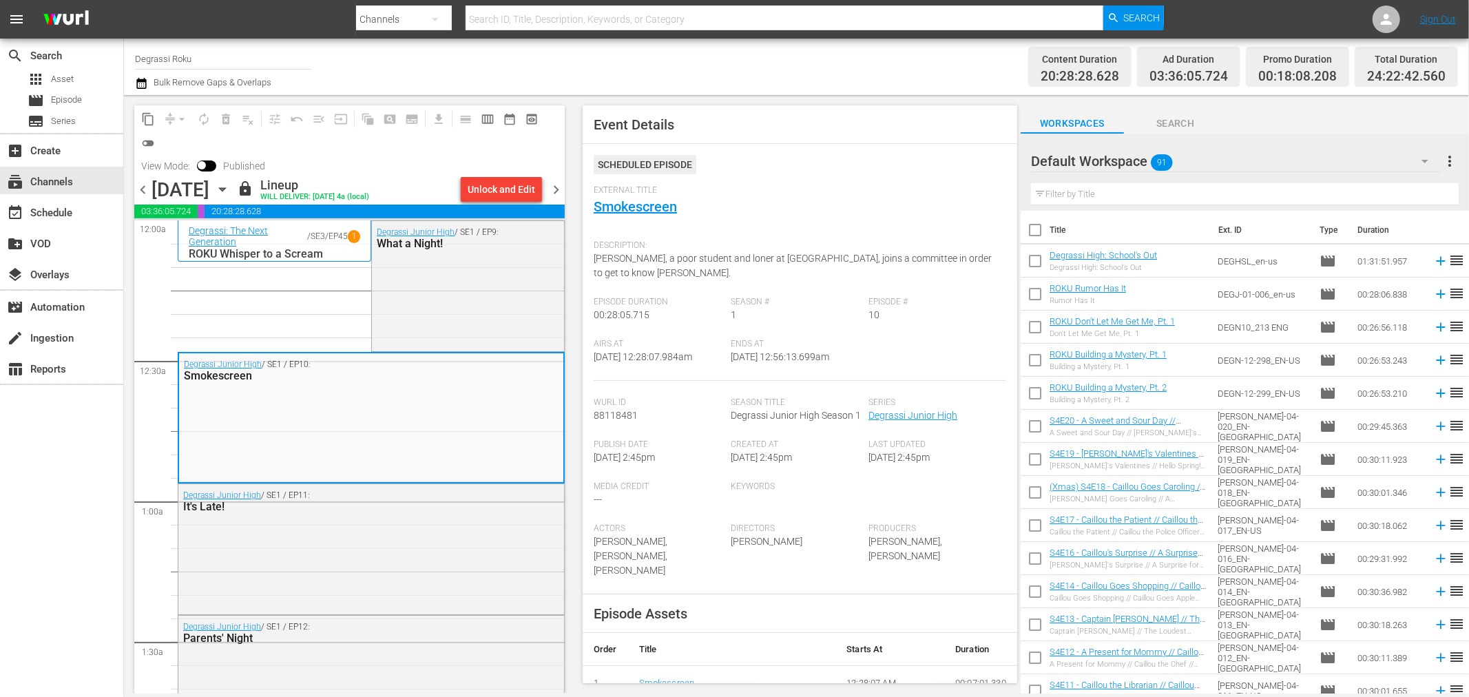
click at [142, 187] on span "chevron_left" at bounding box center [142, 189] width 17 height 17
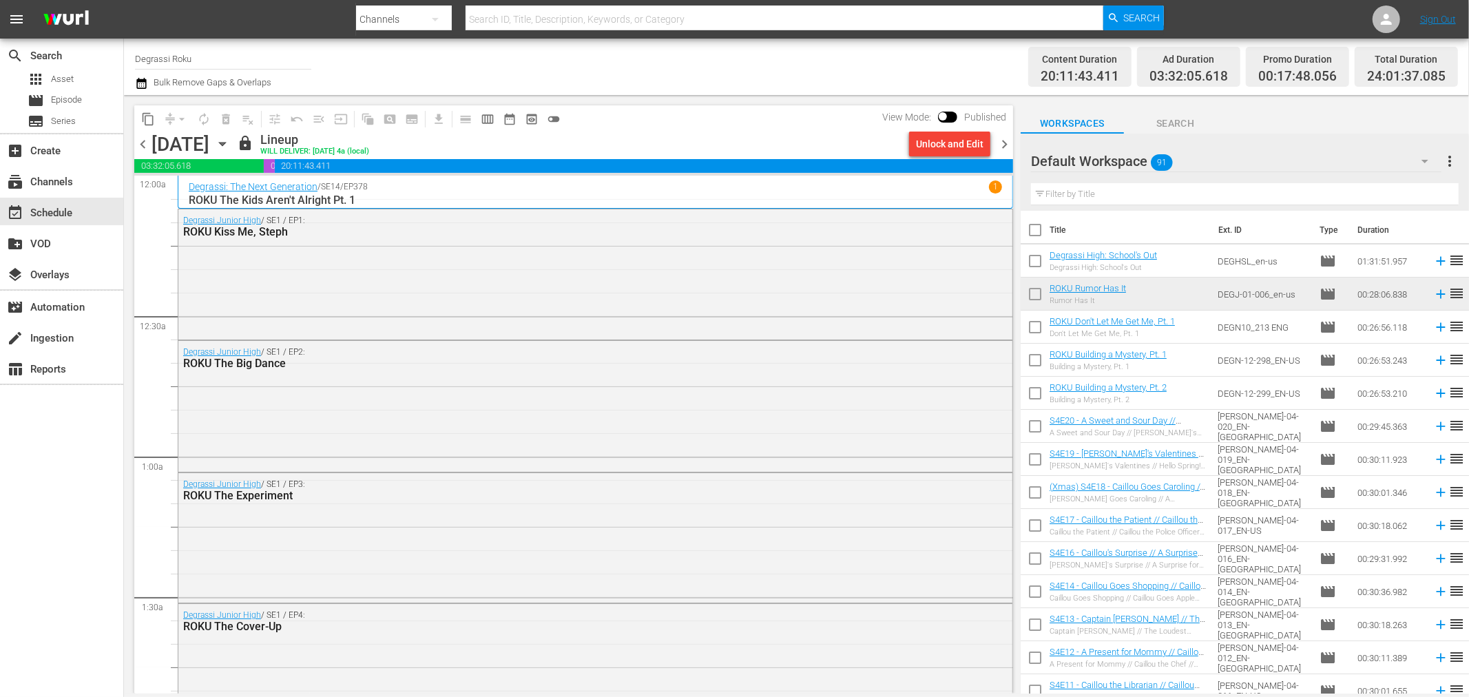
click at [1275, 157] on div "Default Workspace 91" at bounding box center [1236, 161] width 410 height 39
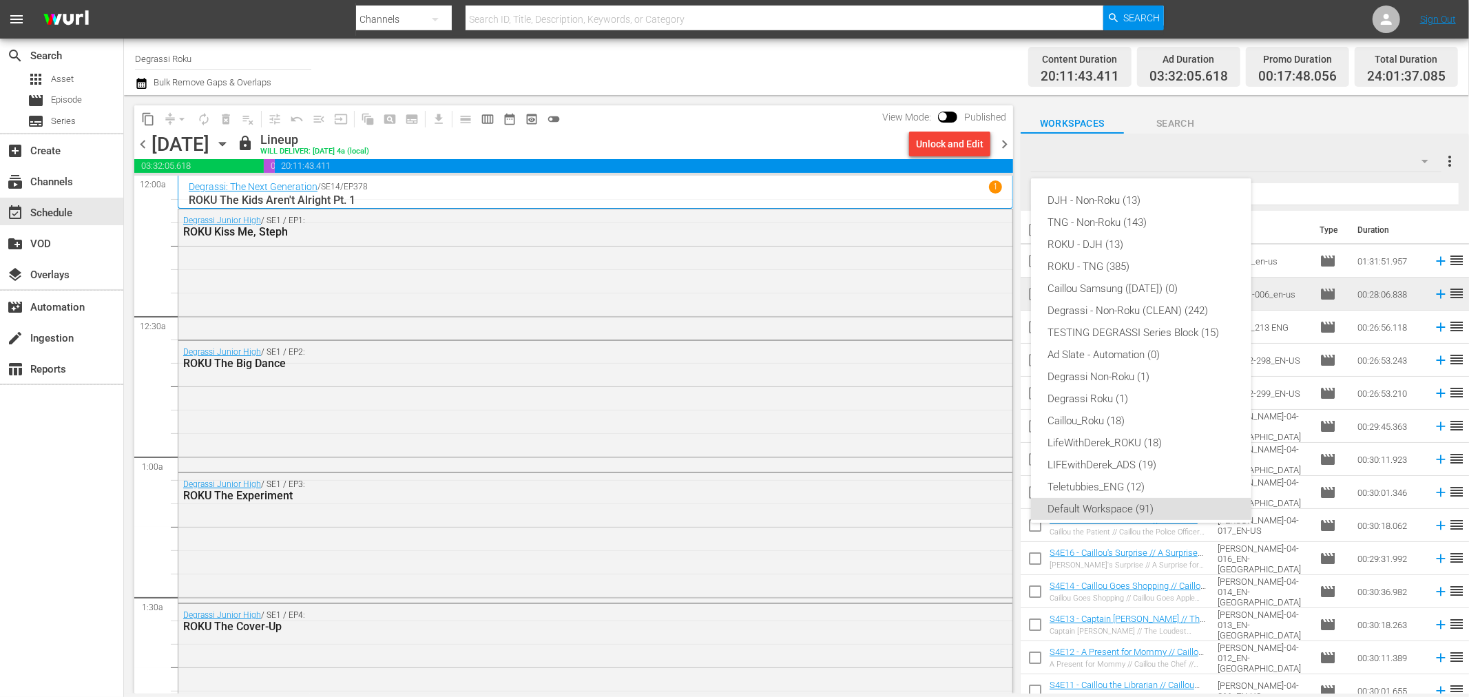
scroll to position [8, 0]
click at [1184, 240] on div "ROKU - DJH (13)" at bounding box center [1140, 236] width 187 height 22
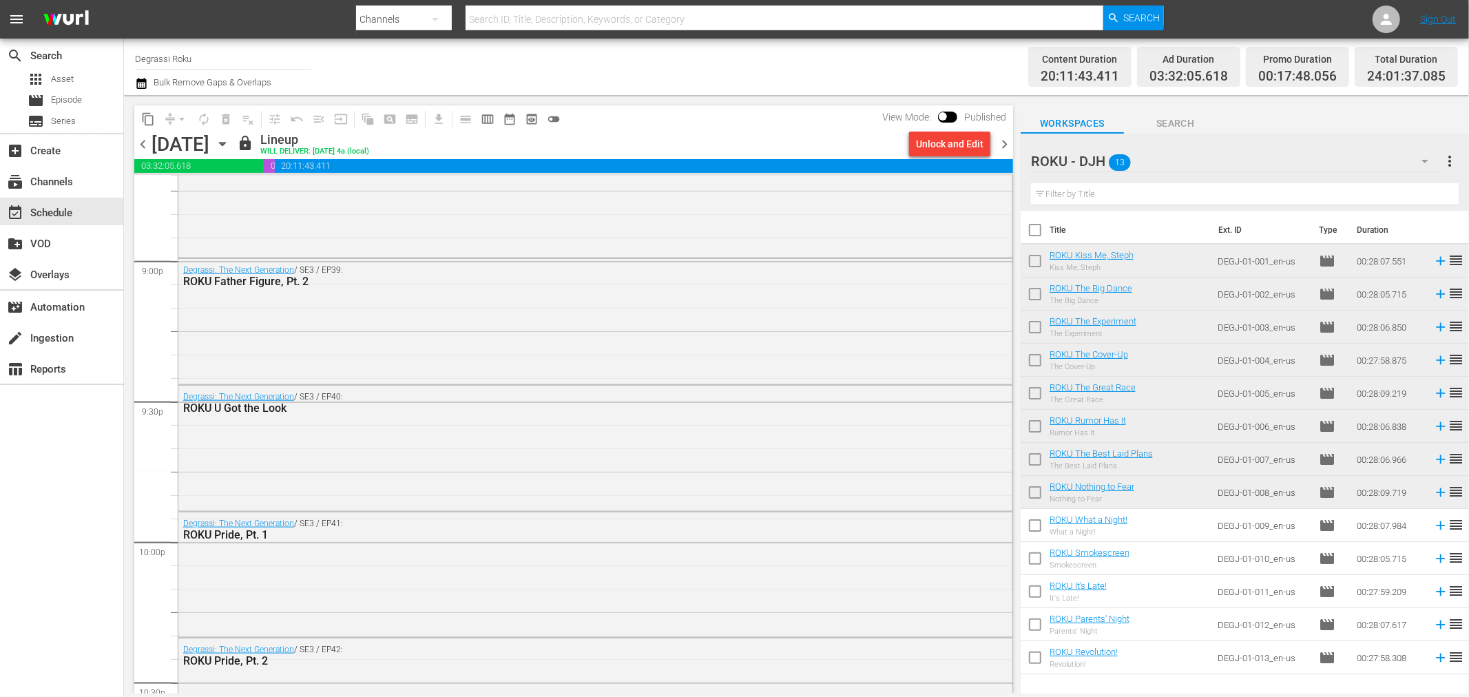
scroll to position [6265, 0]
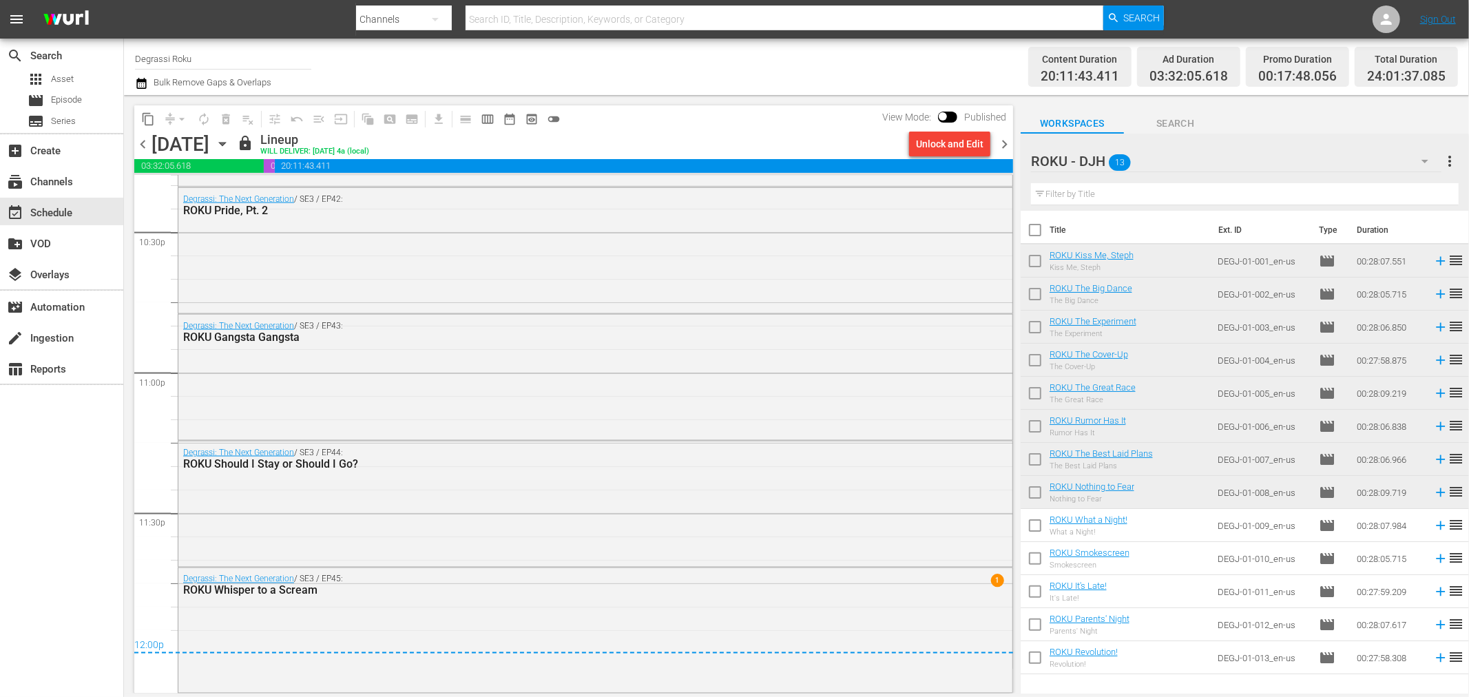
click at [1007, 143] on span "chevron_right" at bounding box center [1004, 144] width 17 height 17
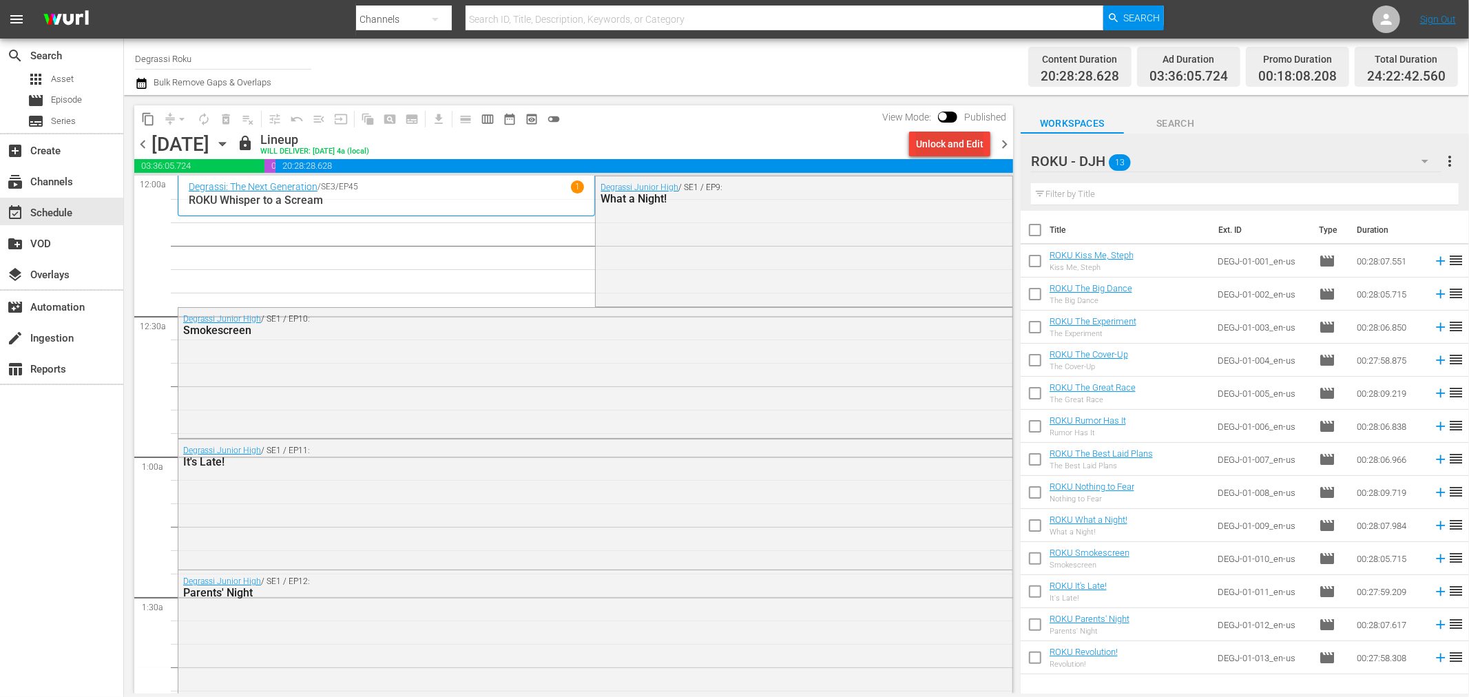
click at [930, 149] on div "Unlock and Edit" at bounding box center [949, 144] width 67 height 25
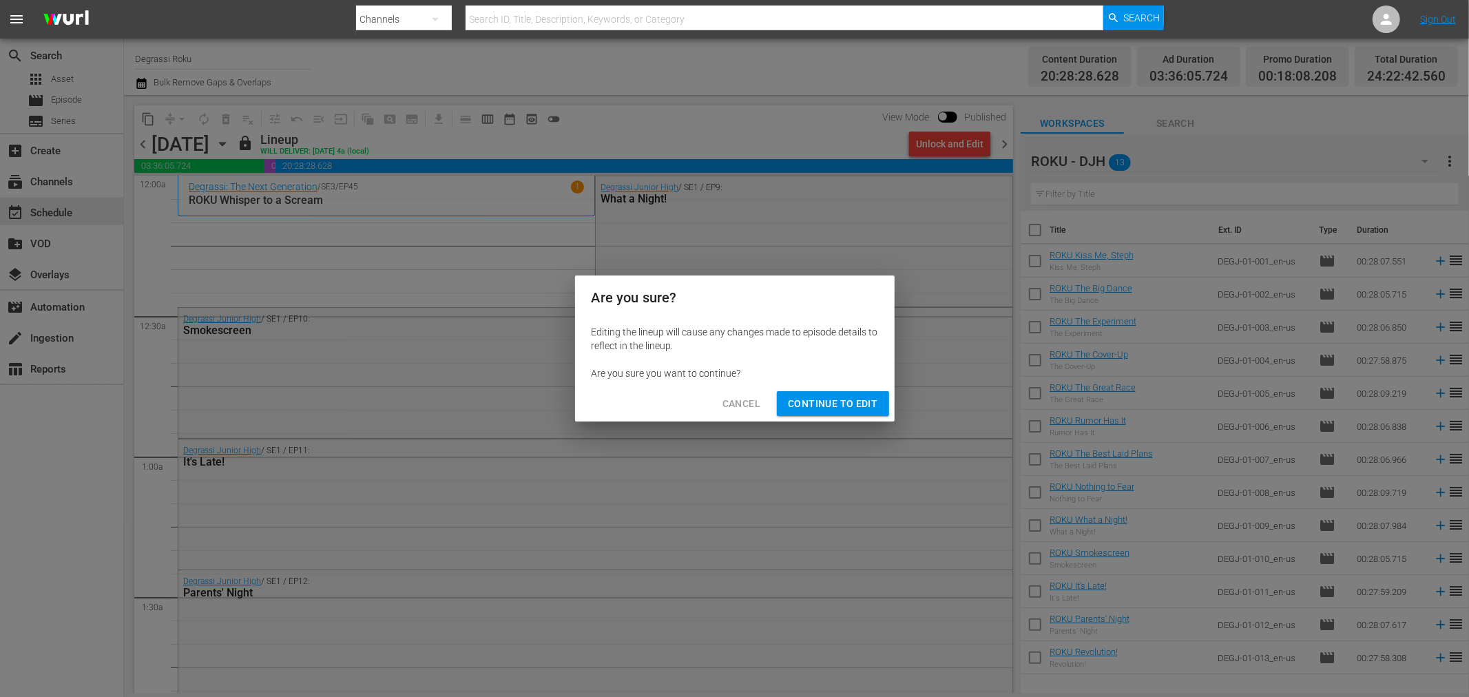
click at [861, 397] on span "Continue to Edit" at bounding box center [833, 403] width 90 height 17
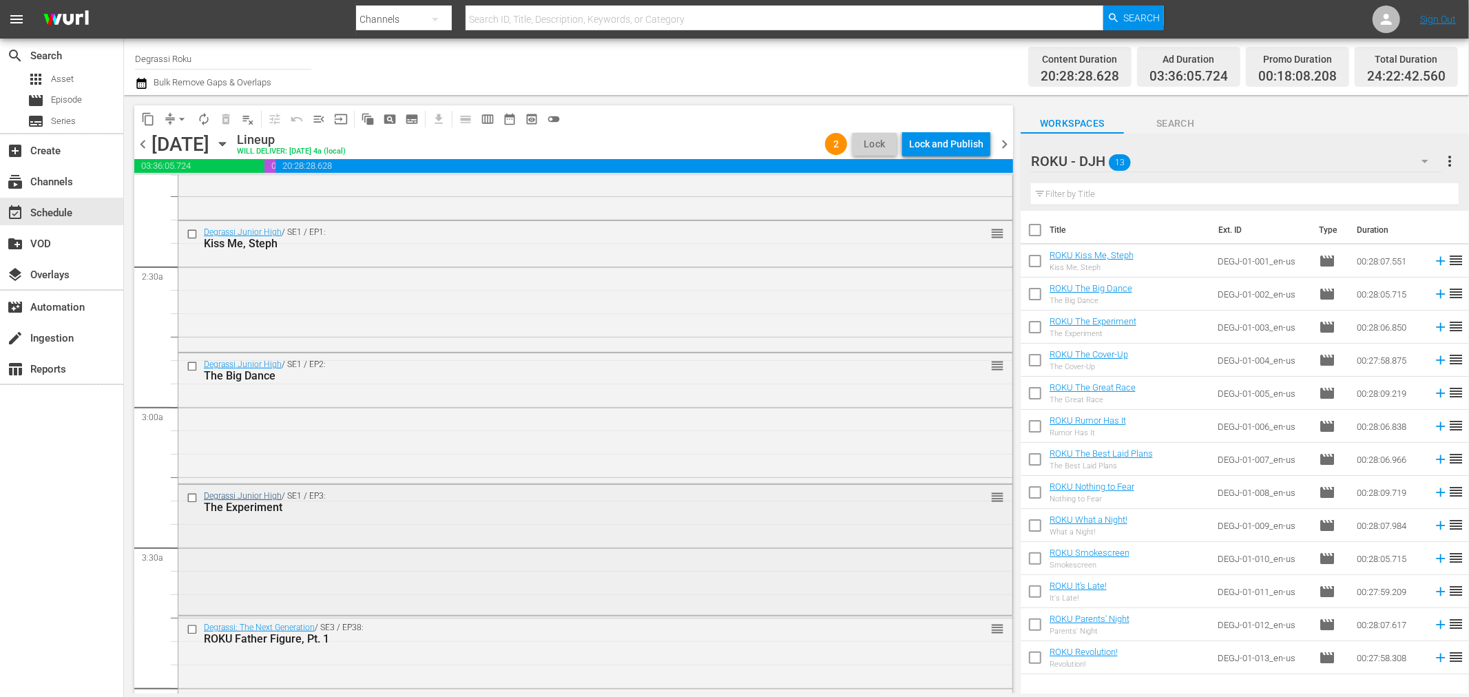
scroll to position [765, 0]
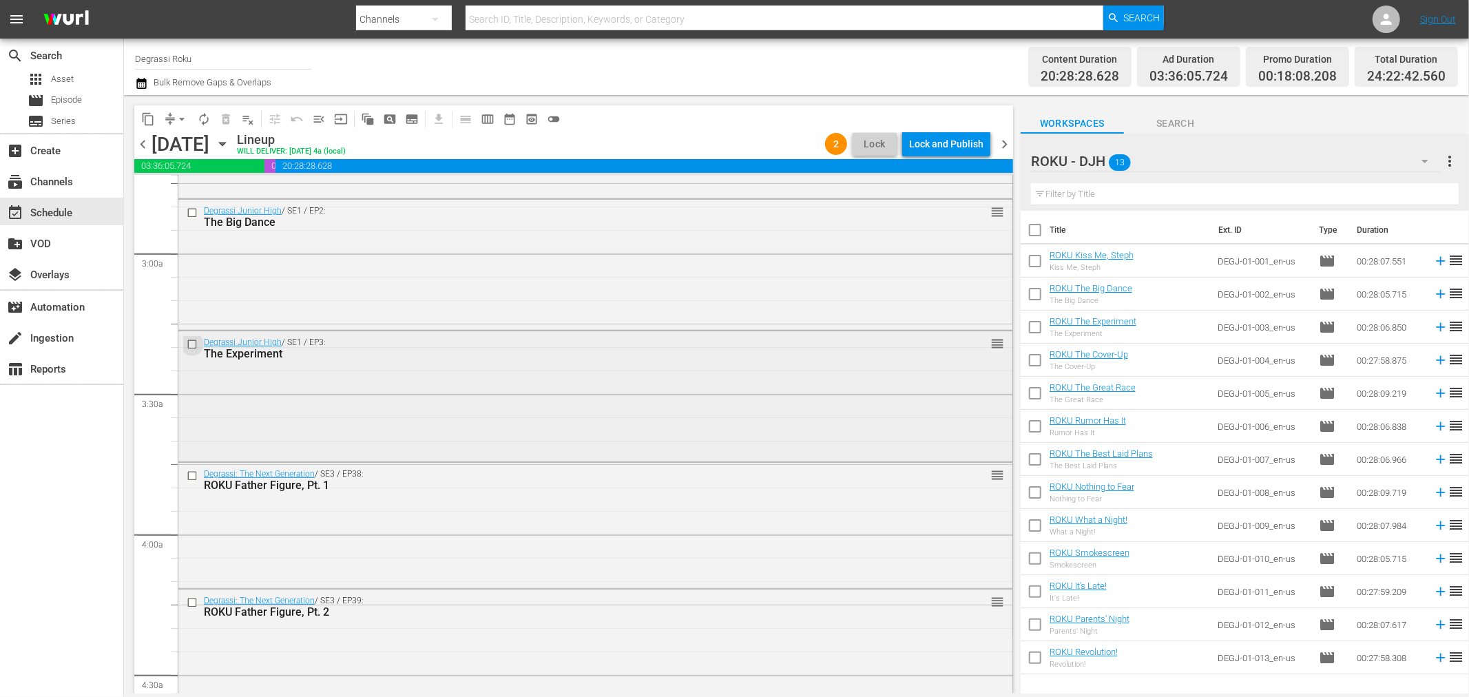
click at [191, 345] on input "checkbox" at bounding box center [194, 345] width 14 height 12
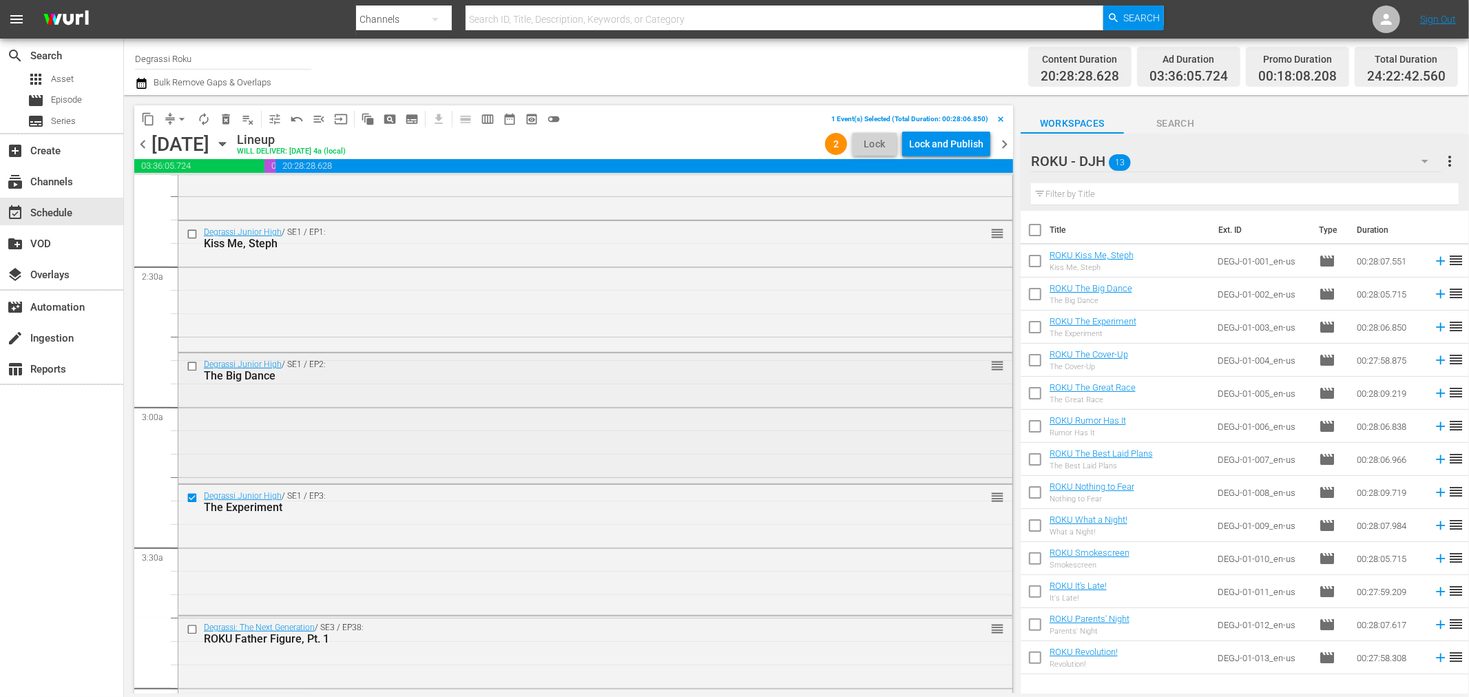
click at [187, 366] on input "checkbox" at bounding box center [194, 367] width 14 height 12
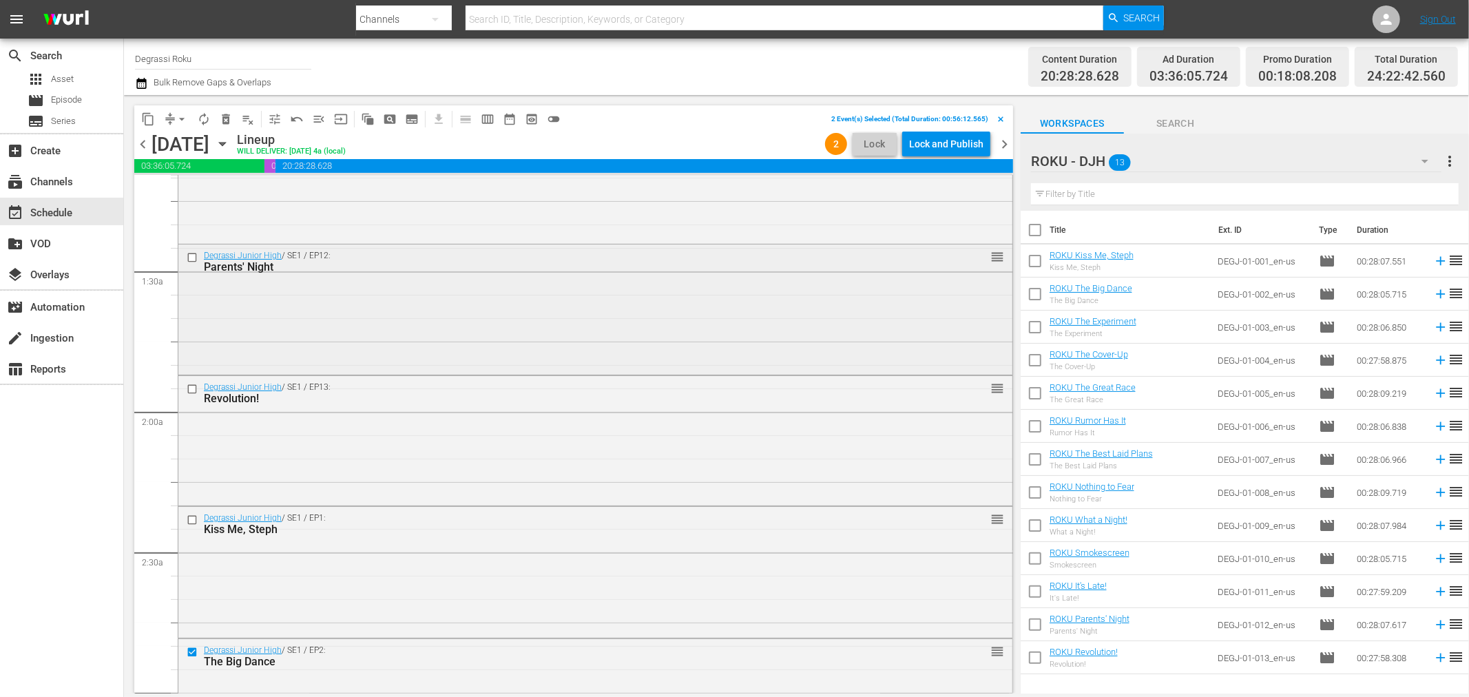
scroll to position [306, 0]
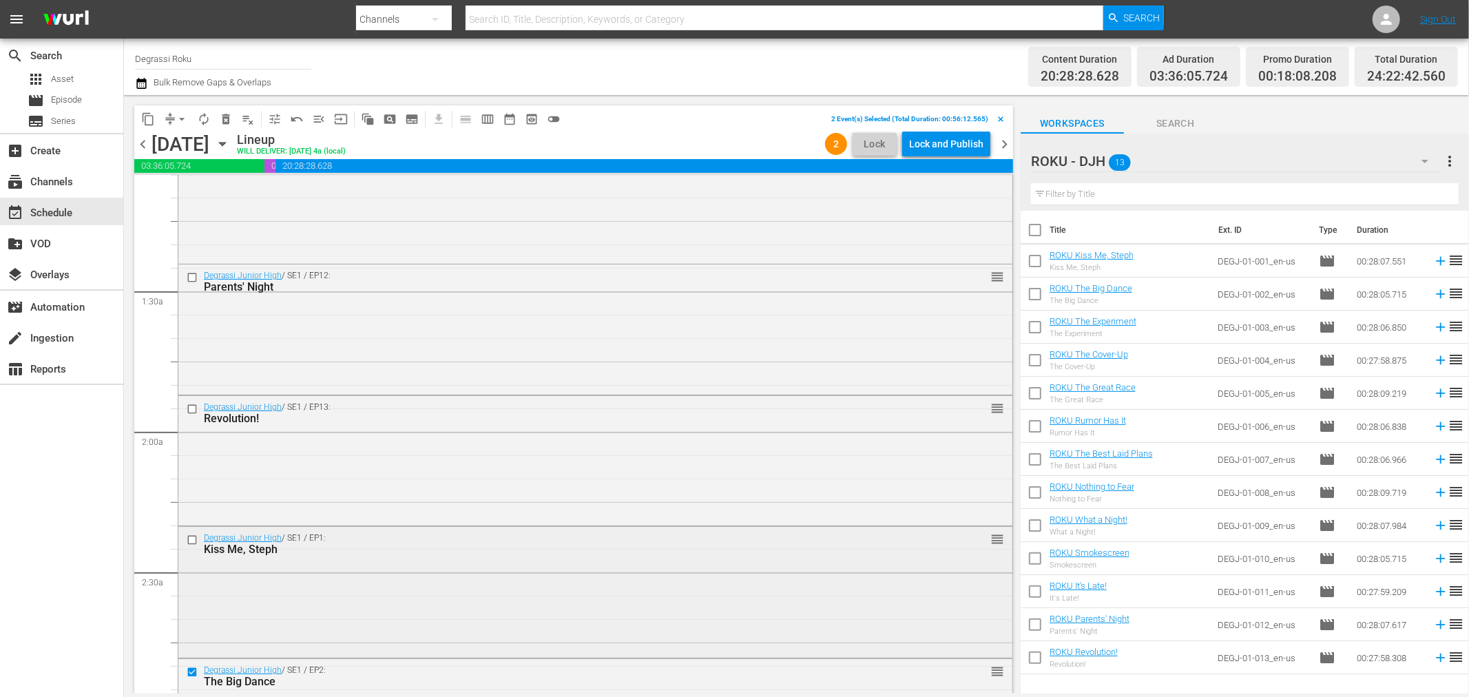
click at [189, 539] on input "checkbox" at bounding box center [194, 540] width 14 height 12
click at [187, 413] on input "checkbox" at bounding box center [194, 410] width 14 height 12
click at [193, 279] on input "checkbox" at bounding box center [194, 278] width 14 height 12
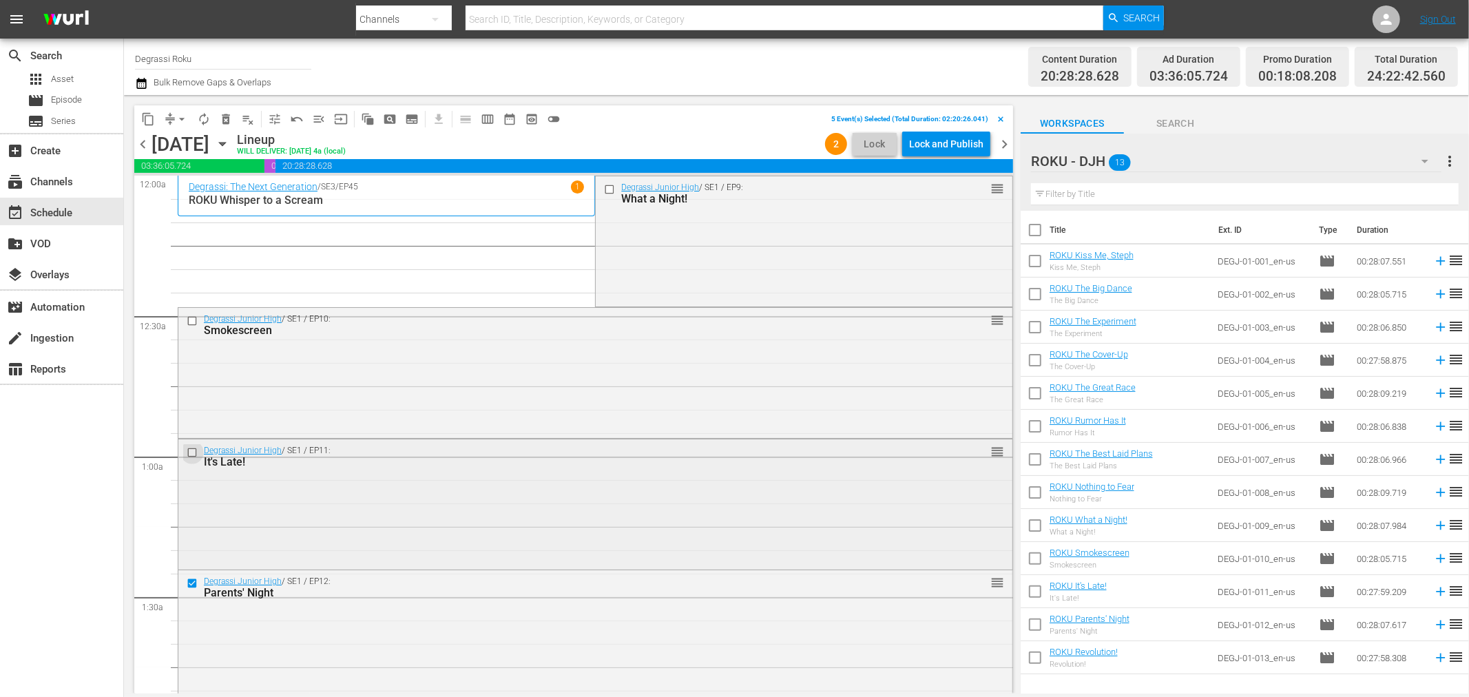
click at [200, 452] on input "checkbox" at bounding box center [194, 452] width 14 height 12
click at [190, 321] on input "checkbox" at bounding box center [194, 321] width 14 height 12
click at [607, 184] on input "checkbox" at bounding box center [611, 189] width 14 height 12
click at [226, 116] on span "delete_forever_outlined" at bounding box center [226, 119] width 14 height 14
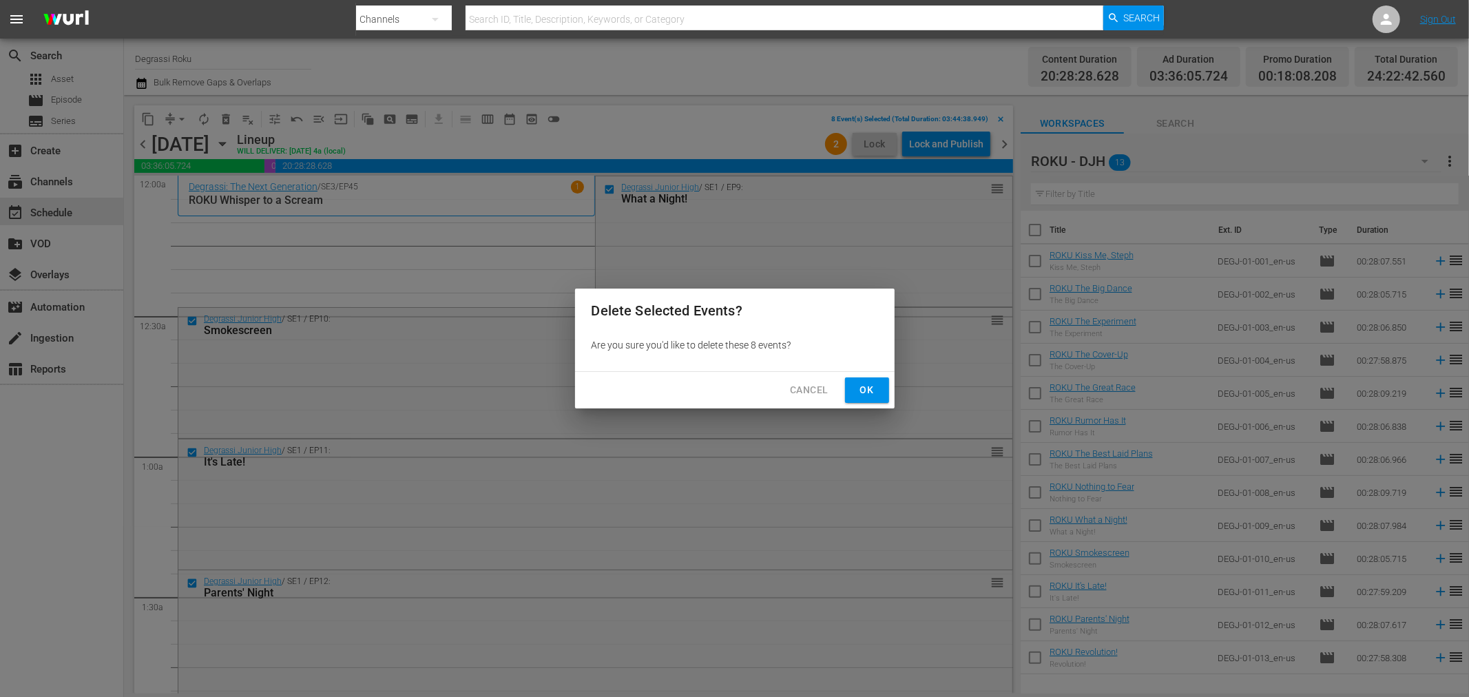
click at [883, 390] on button "Ok" at bounding box center [867, 389] width 44 height 25
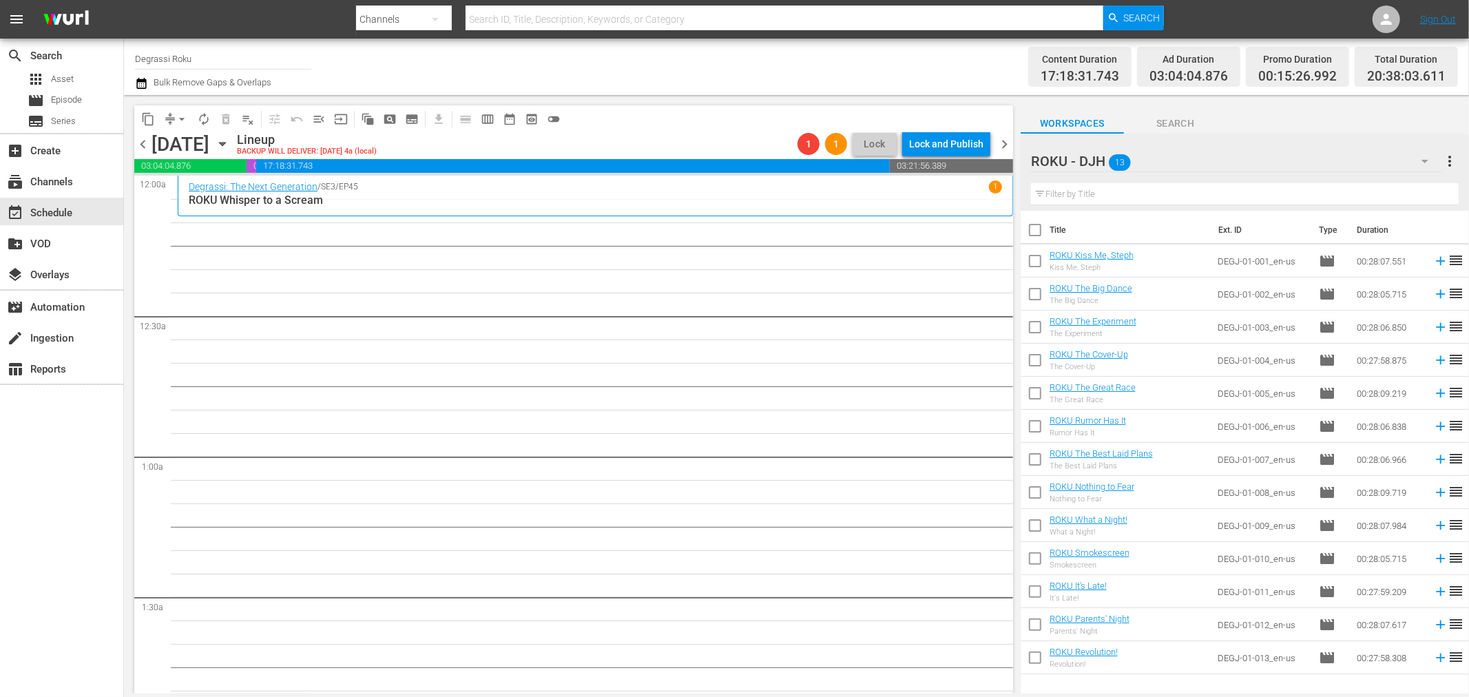
click at [1038, 666] on input "checkbox" at bounding box center [1035, 660] width 29 height 29
checkbox input "true"
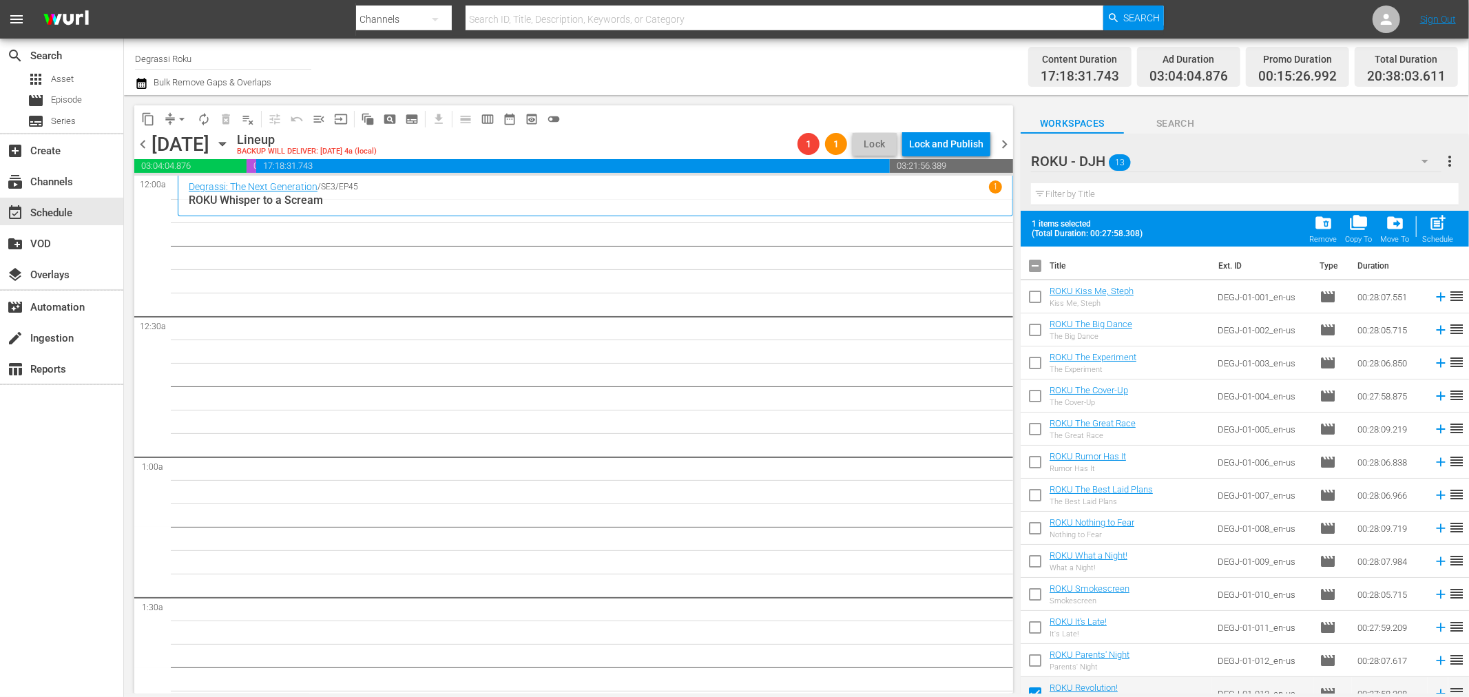
click at [1032, 655] on input "checkbox" at bounding box center [1035, 663] width 29 height 29
checkbox input "true"
click at [1034, 628] on input "checkbox" at bounding box center [1035, 630] width 29 height 29
checkbox input "true"
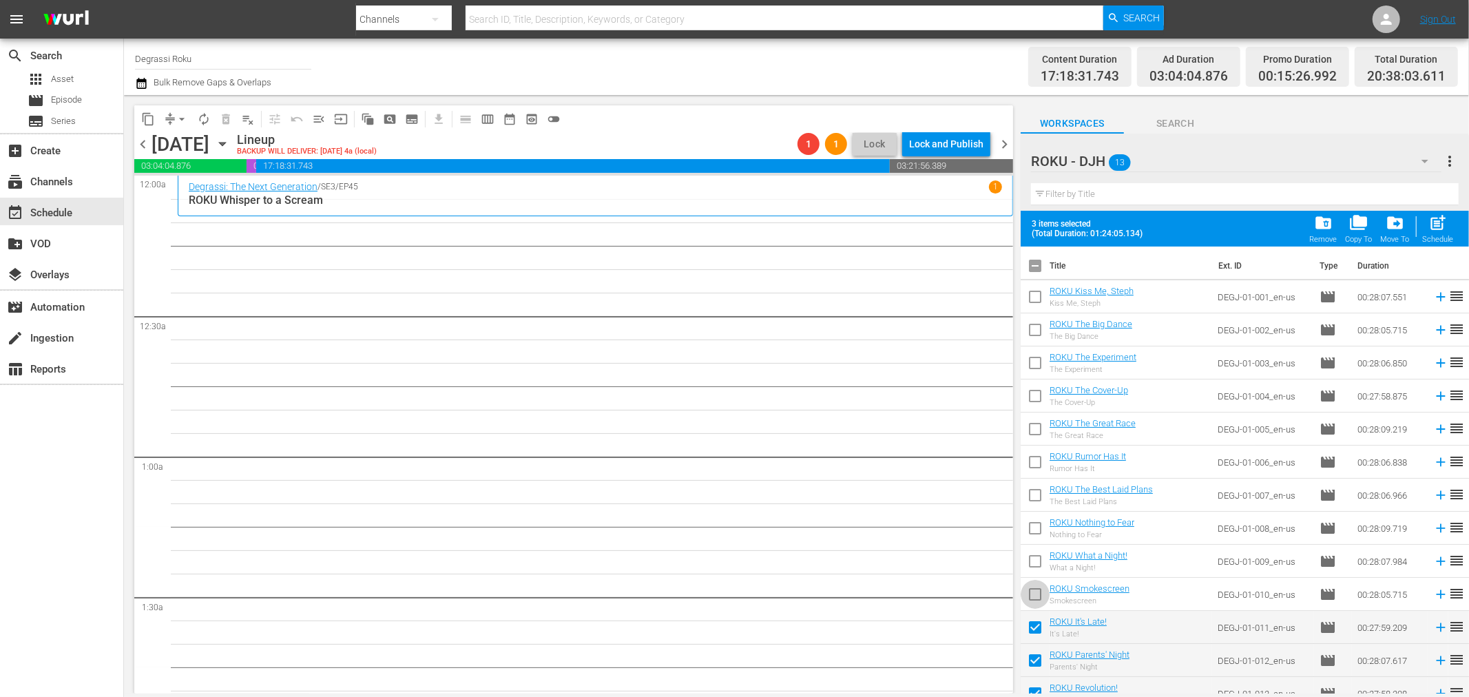
click at [1037, 594] on input "checkbox" at bounding box center [1035, 597] width 29 height 29
checkbox input "true"
click at [1040, 562] on input "checkbox" at bounding box center [1035, 564] width 29 height 29
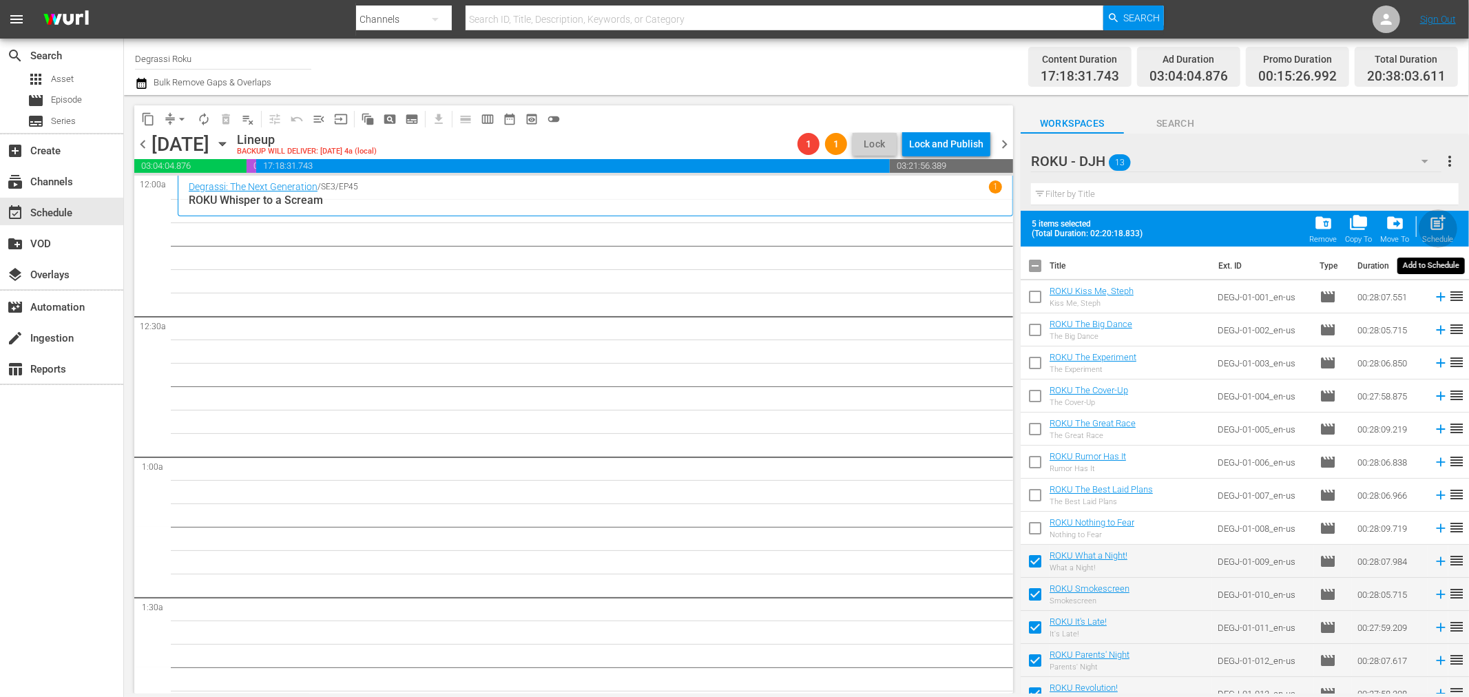
click at [1443, 231] on span "post_add" at bounding box center [1438, 222] width 19 height 19
checkbox input "false"
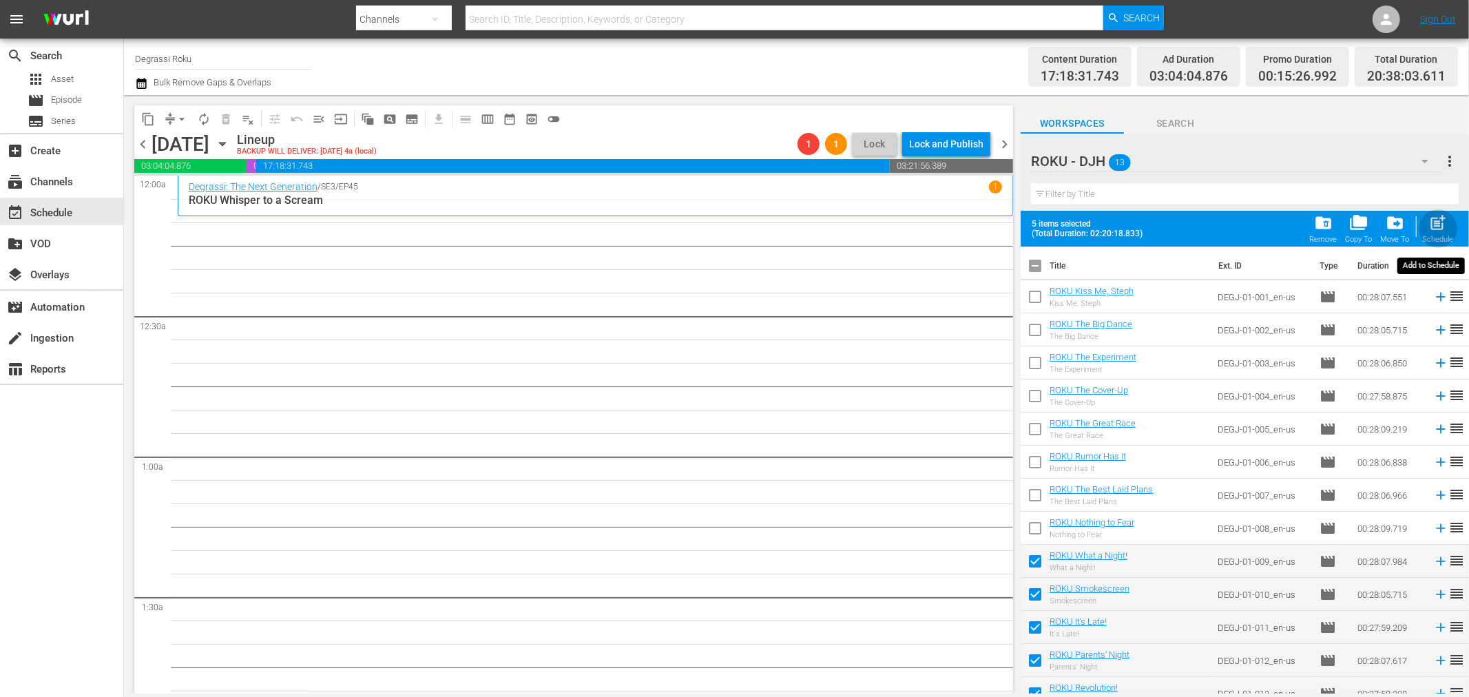
checkbox input "false"
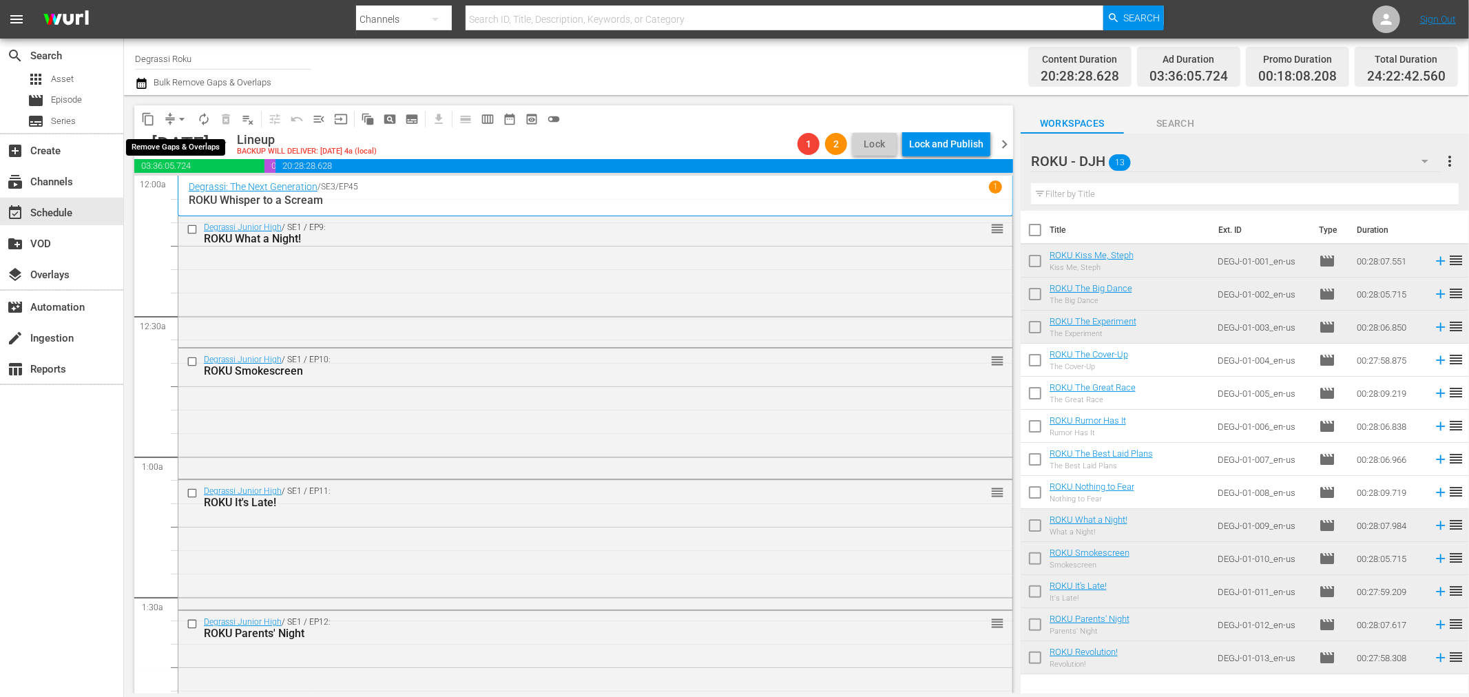
click at [181, 117] on span "arrow_drop_down" at bounding box center [182, 119] width 14 height 14
click at [198, 194] on li "Align to End of Previous Day" at bounding box center [182, 191] width 145 height 23
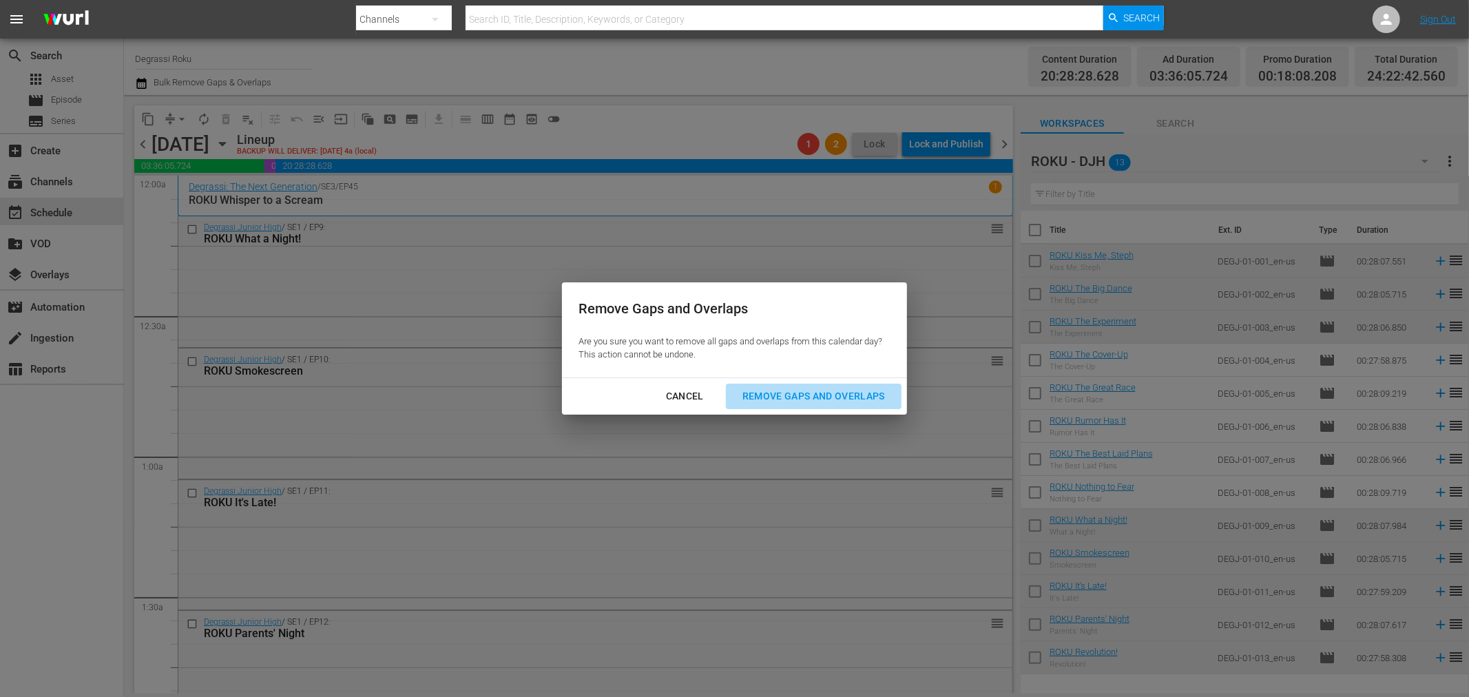
click at [826, 401] on div "Remove Gaps and Overlaps" at bounding box center [813, 396] width 165 height 17
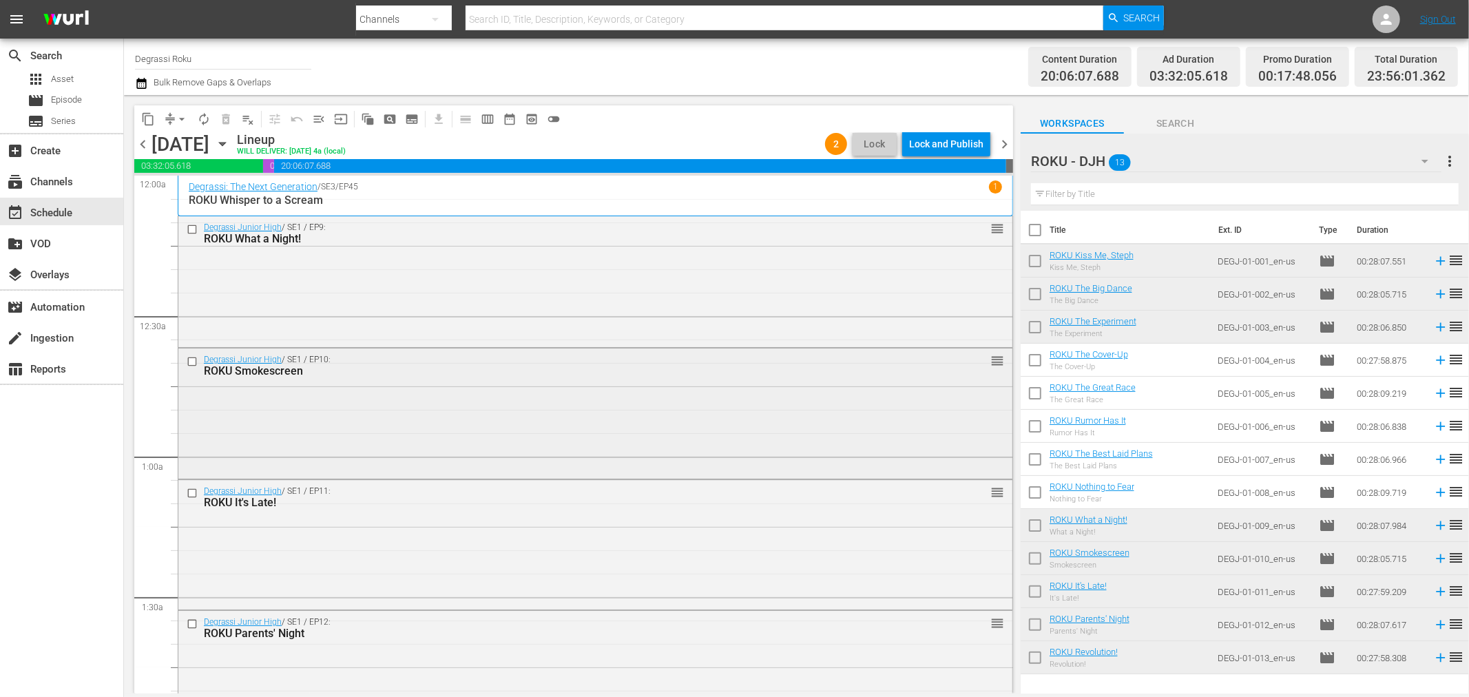
scroll to position [306, 0]
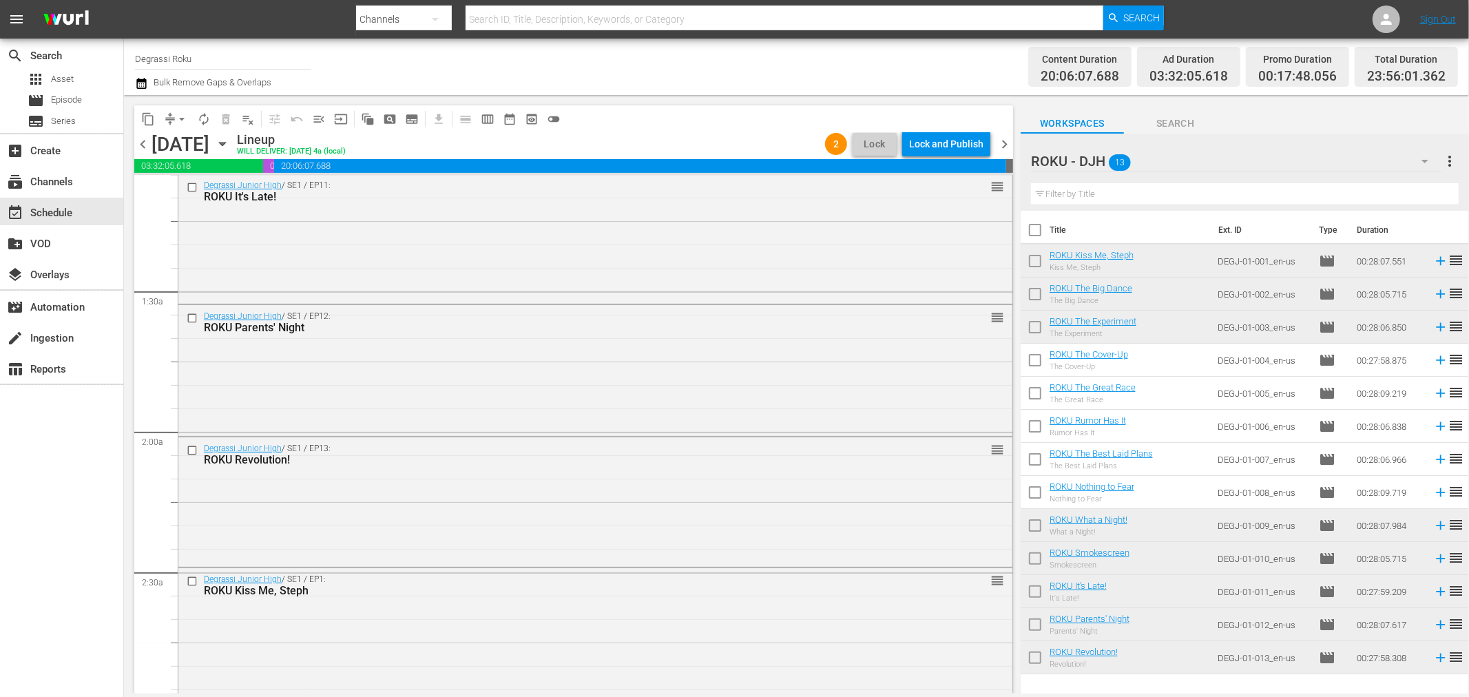
click at [970, 145] on div "Lock and Publish" at bounding box center [946, 144] width 74 height 25
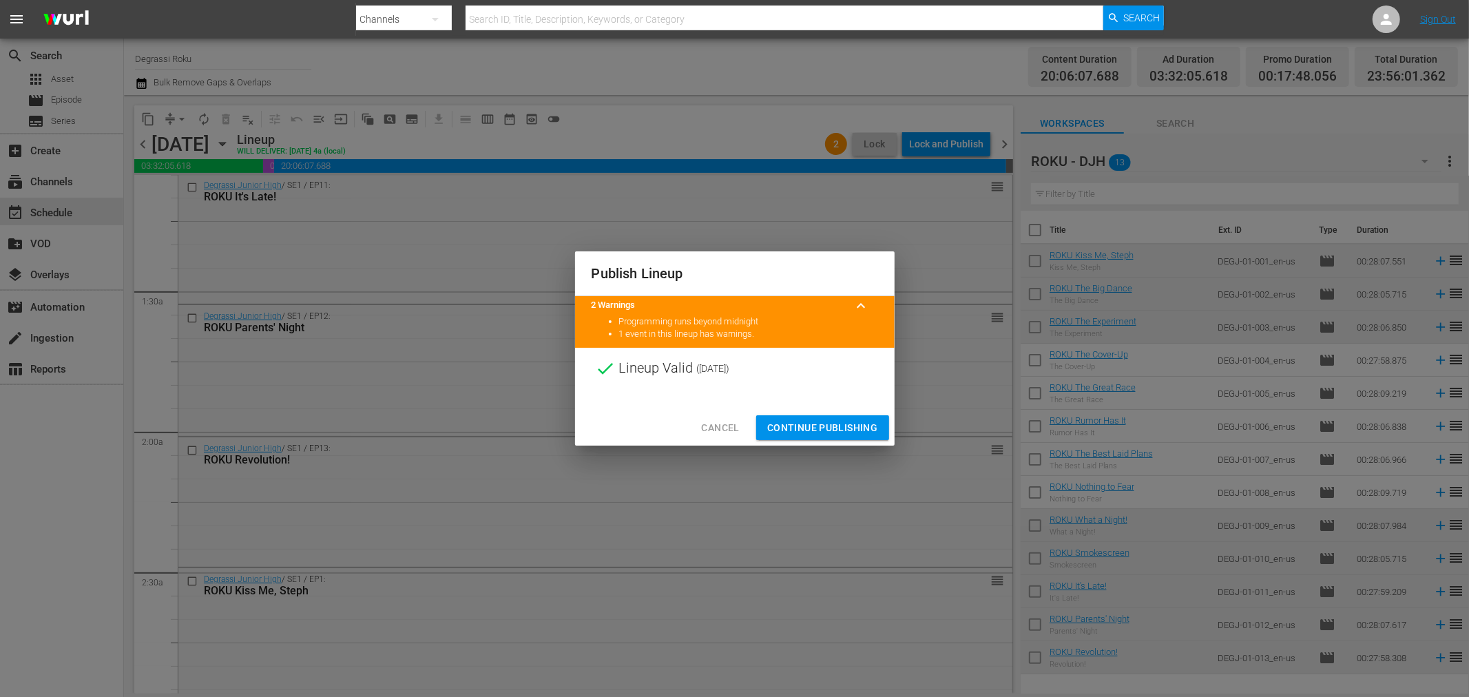
click at [871, 429] on span "Continue Publishing" at bounding box center [822, 427] width 111 height 17
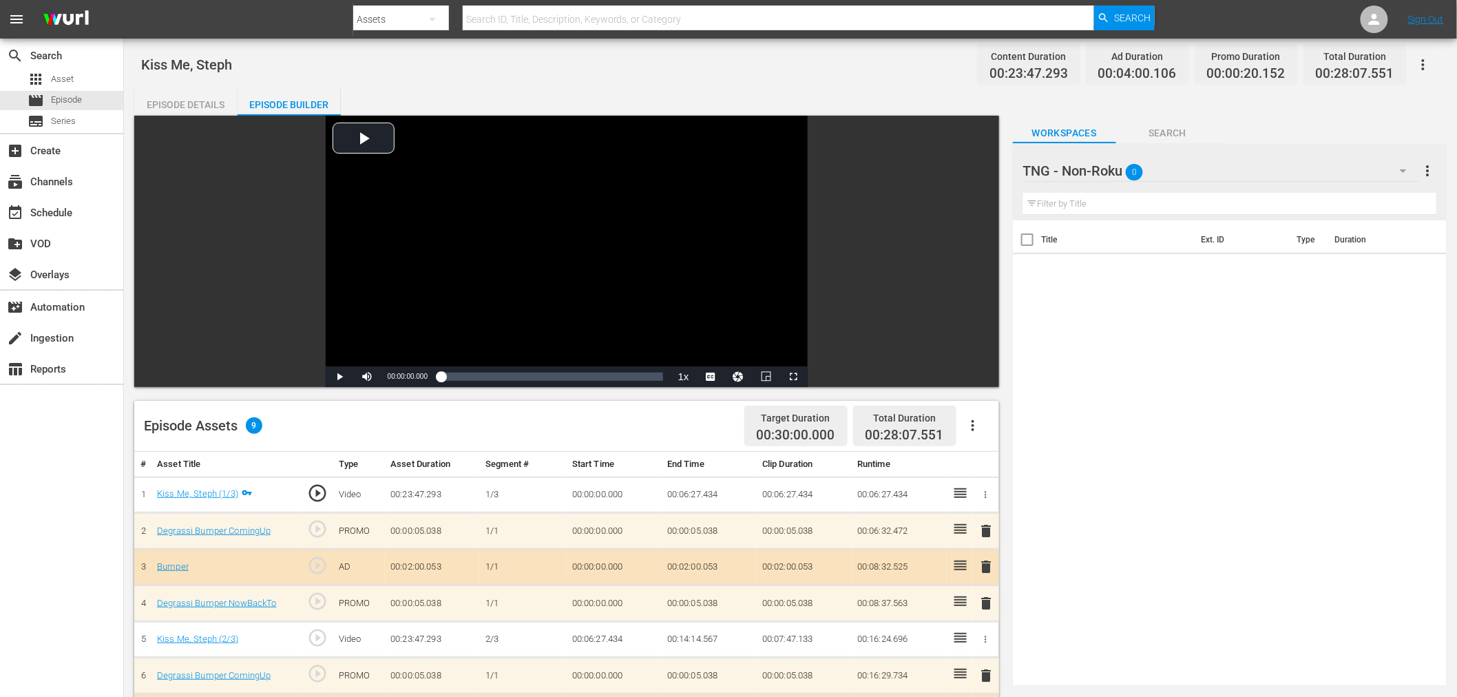
click at [160, 101] on div "Episode Details" at bounding box center [185, 104] width 103 height 33
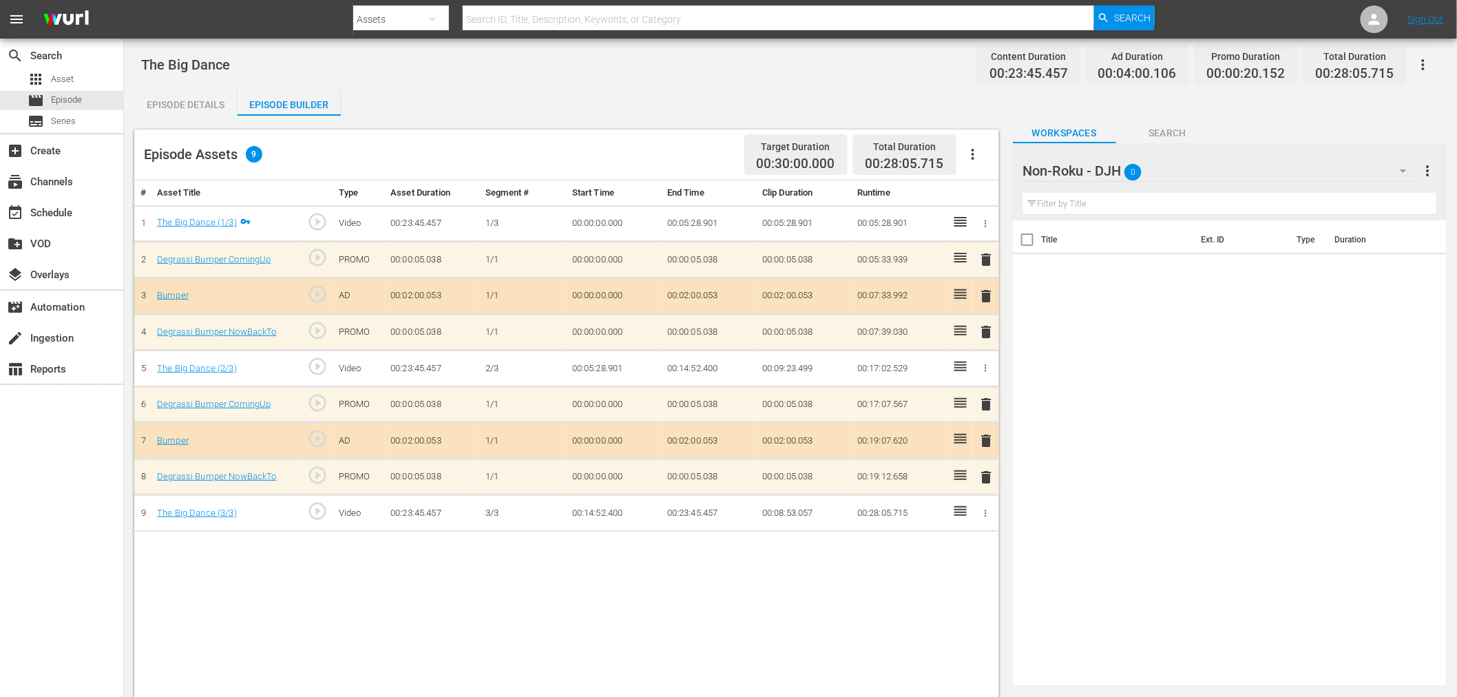
click at [156, 101] on div "Episode Details" at bounding box center [185, 104] width 103 height 33
